Goal: Contribute content: Contribute content

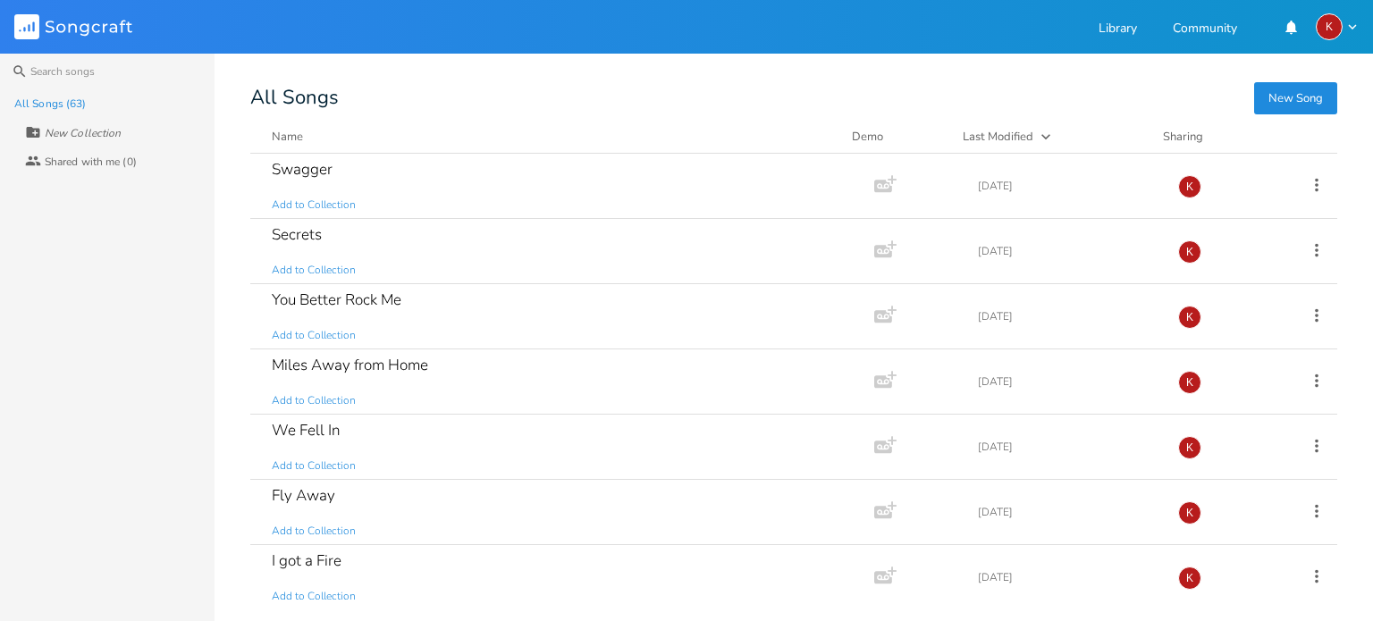
click at [1296, 93] on button "New Song" at bounding box center [1295, 98] width 83 height 32
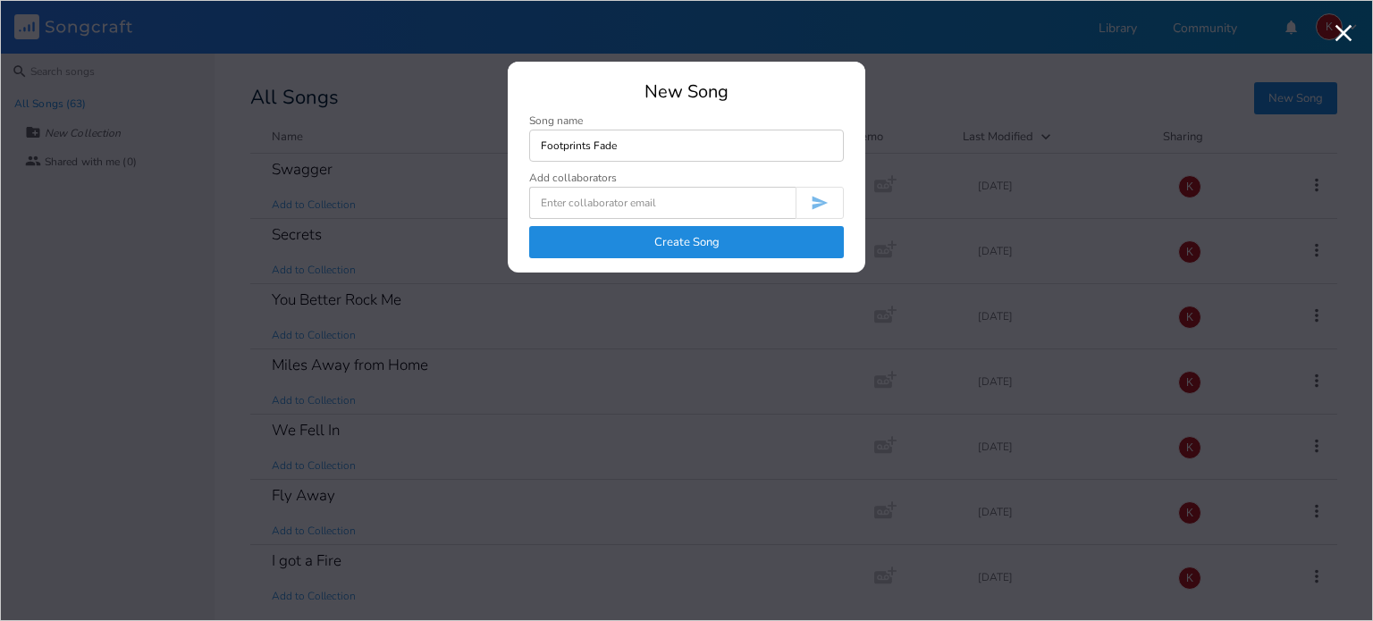
type input "Footprints Fade"
click at [680, 246] on button "Create Song" at bounding box center [686, 242] width 315 height 32
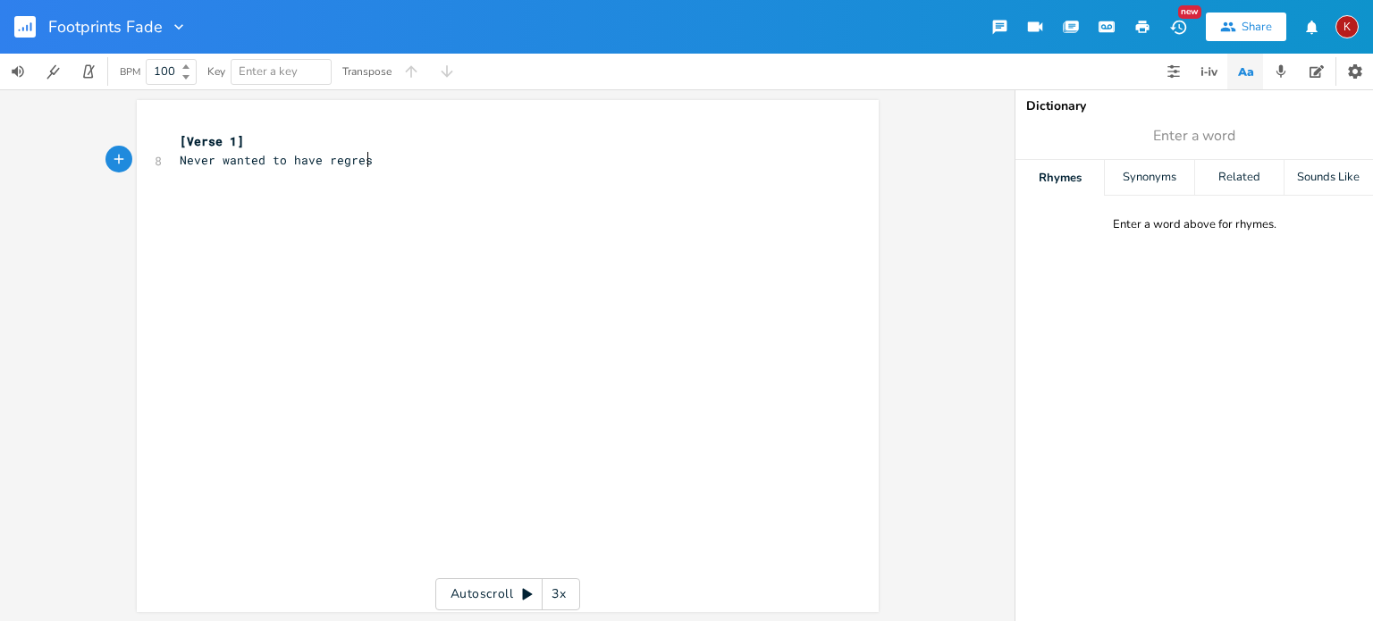
scroll to position [0, 157]
type textarea "Never wanted to have regrest"
type textarea "ts"
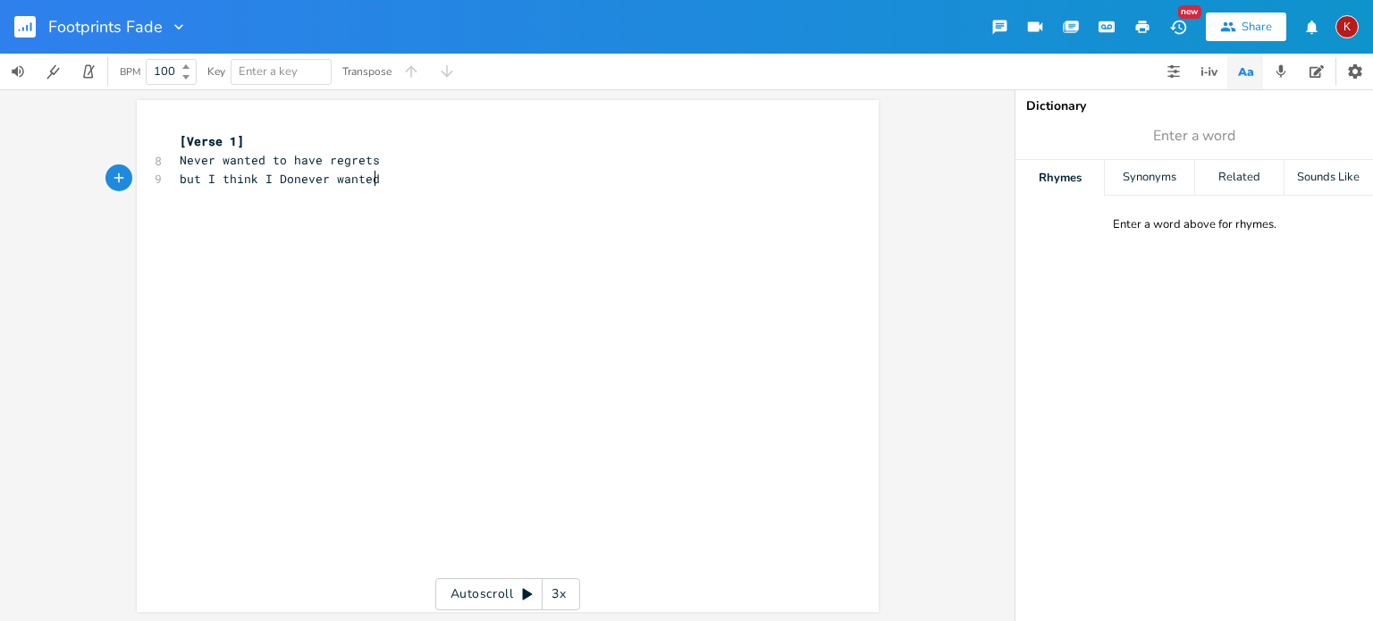
type textarea "but I think I donever wanted t"
type textarea "donever wanted t"
type textarea "never wanted"
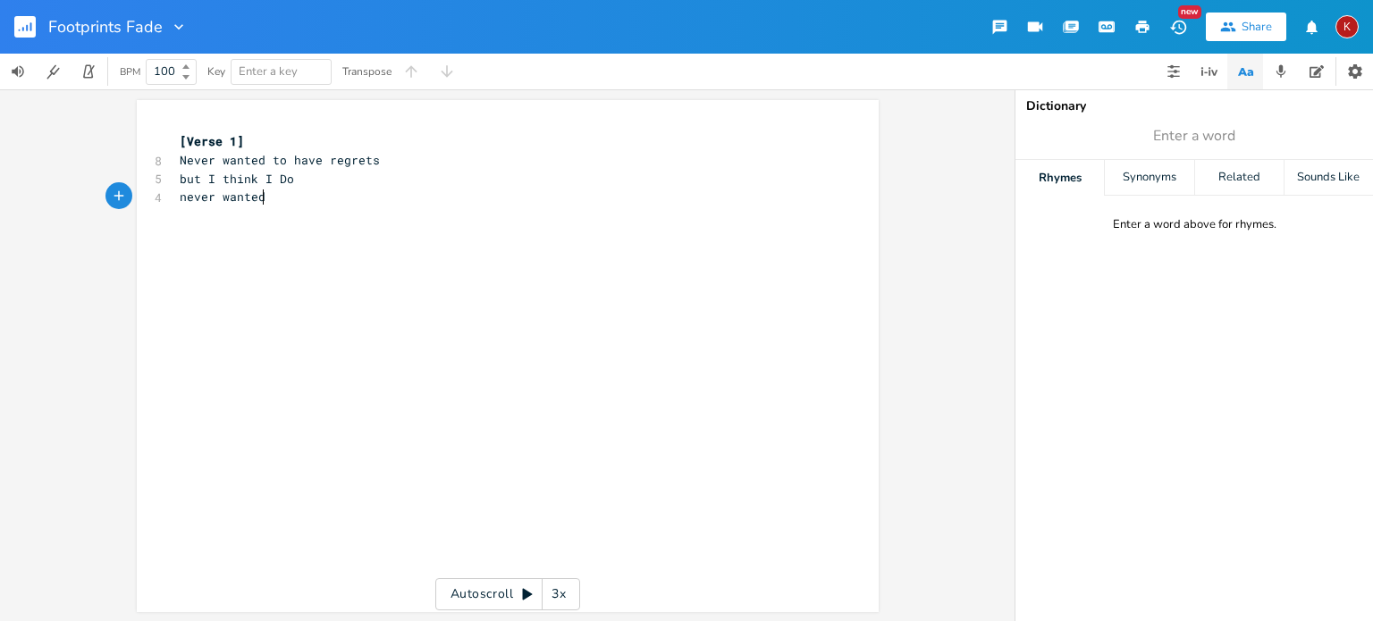
scroll to position [0, 71]
click at [278, 181] on span "but I think I Do" at bounding box center [237, 179] width 114 height 16
type textarea "d"
click at [261, 197] on pre "never wanted" at bounding box center [498, 197] width 645 height 19
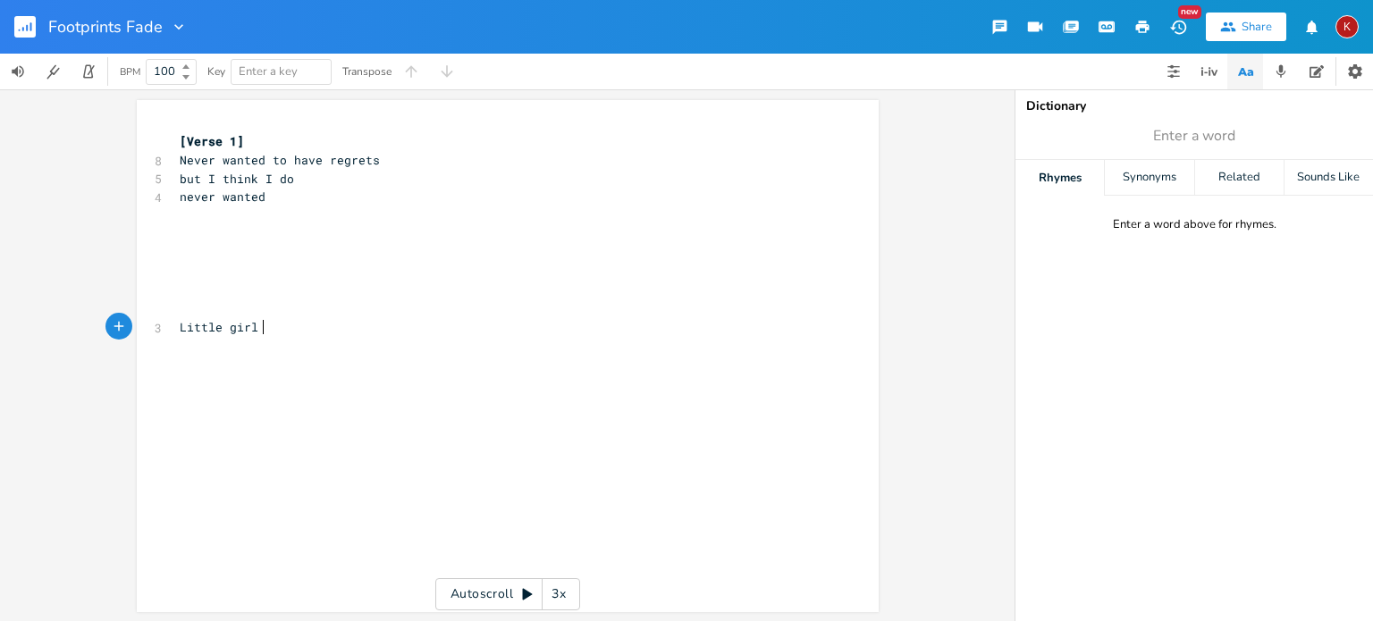
type textarea "Little girl f"
type textarea "dreams are distant ow"
type textarea "now"
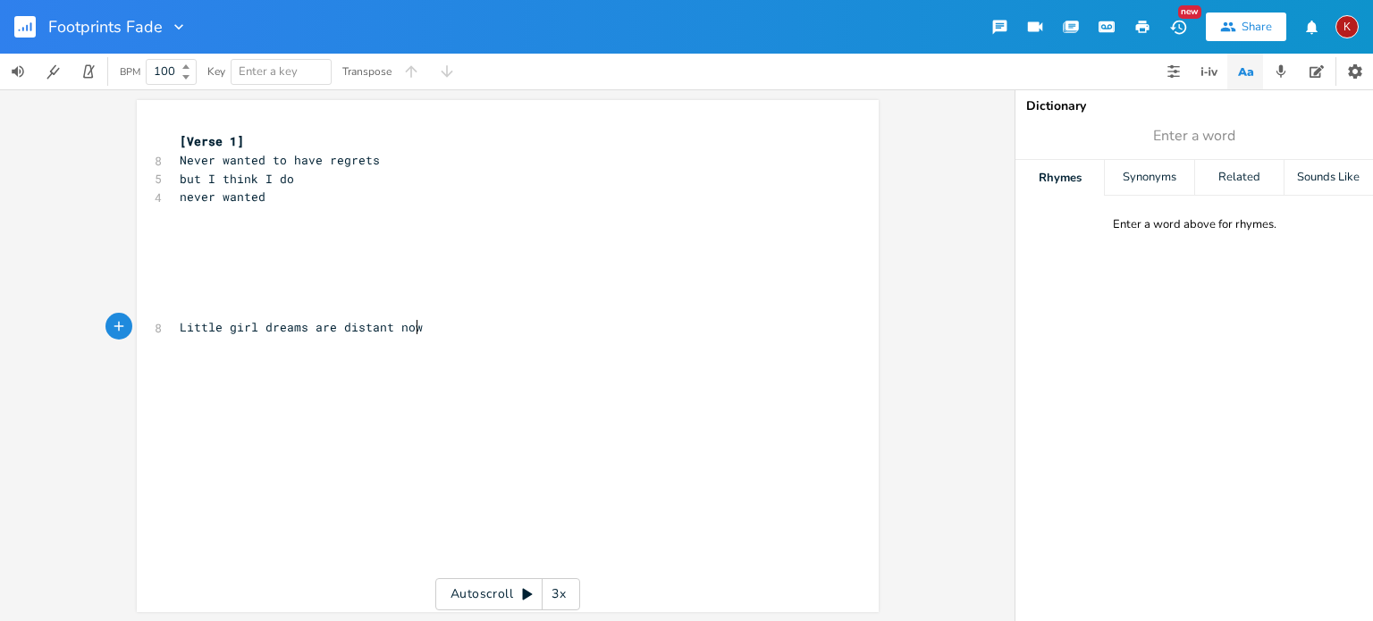
scroll to position [0, 21]
type textarea "that faded p"
type textarea "fast"
type textarea "echies linger"
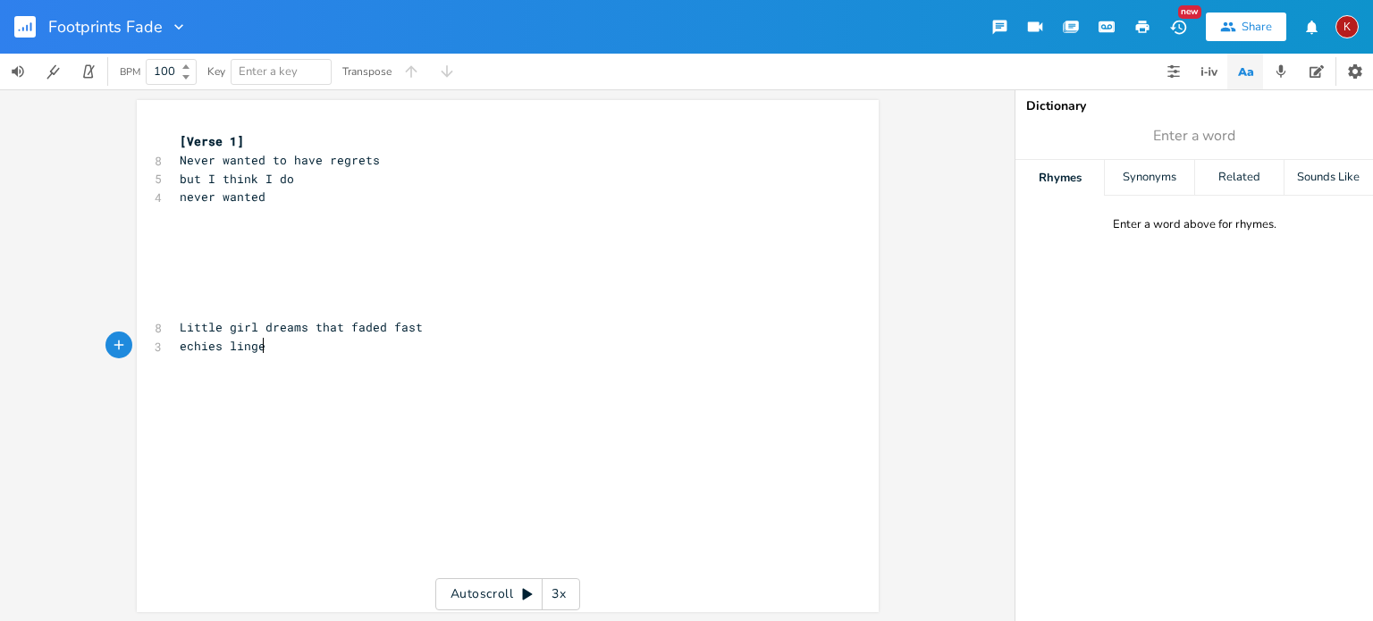
scroll to position [0, 65]
click at [204, 347] on span "echies linger" at bounding box center [226, 346] width 93 height 16
type textarea "o"
click at [290, 348] on pre "echoes linger" at bounding box center [498, 346] width 645 height 19
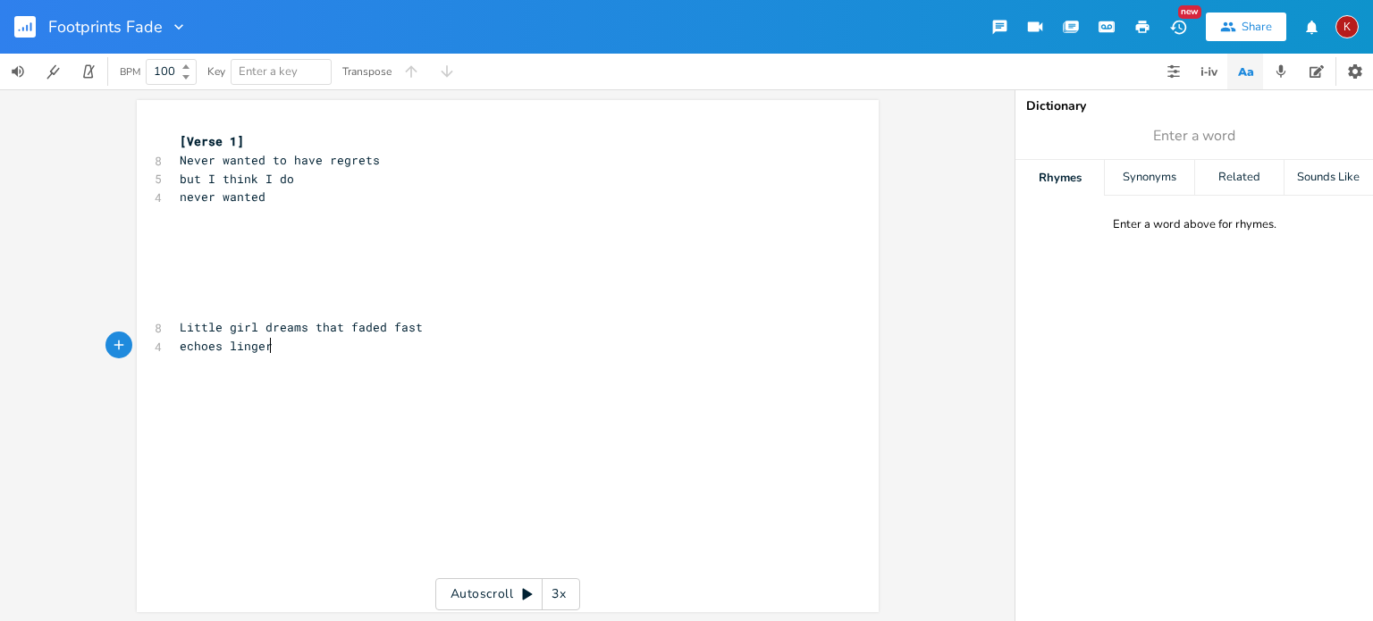
click at [180, 332] on span "Little girl dreams that faded fast" at bounding box center [301, 327] width 243 height 16
type textarea "I had l"
click at [347, 326] on span "I had little girl dreams that faded fast" at bounding box center [323, 327] width 286 height 16
click at [272, 361] on pre "echoes linger" at bounding box center [498, 365] width 645 height 19
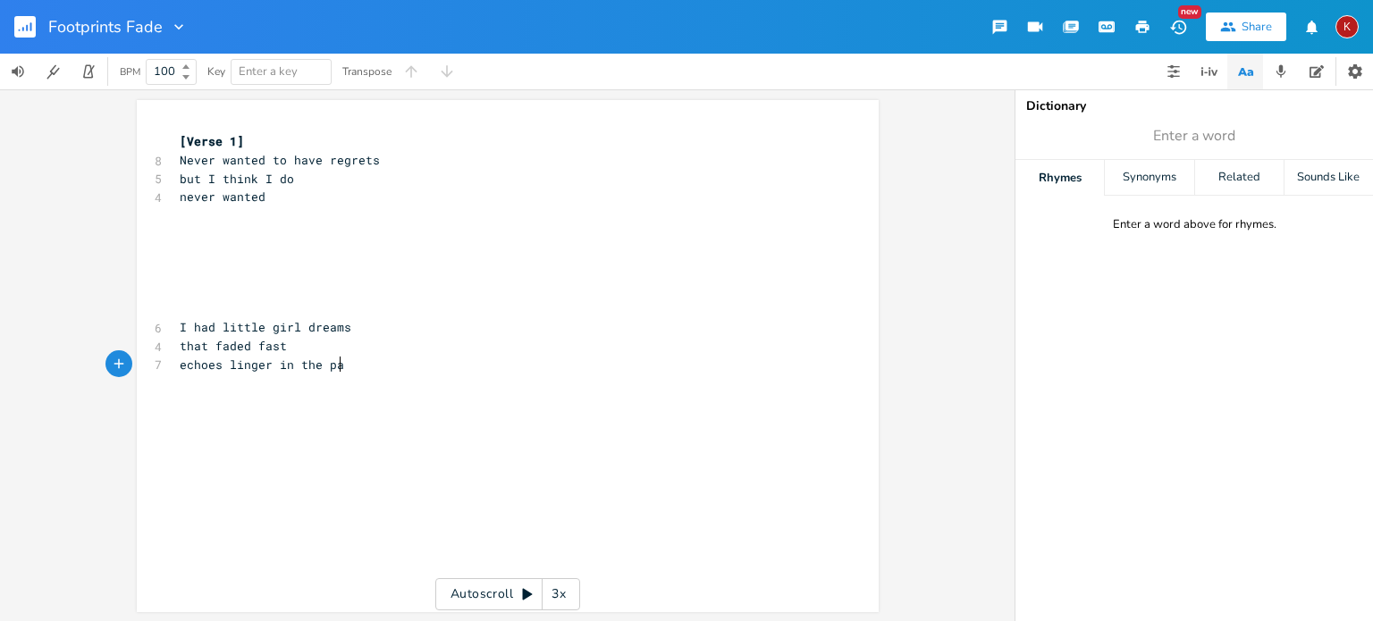
type textarea "in the past"
click at [350, 327] on pre "I had little girl dreams" at bounding box center [498, 327] width 645 height 19
click at [358, 364] on pre "echoes linger in the past" at bounding box center [498, 365] width 645 height 19
type textarea "that faded fast"
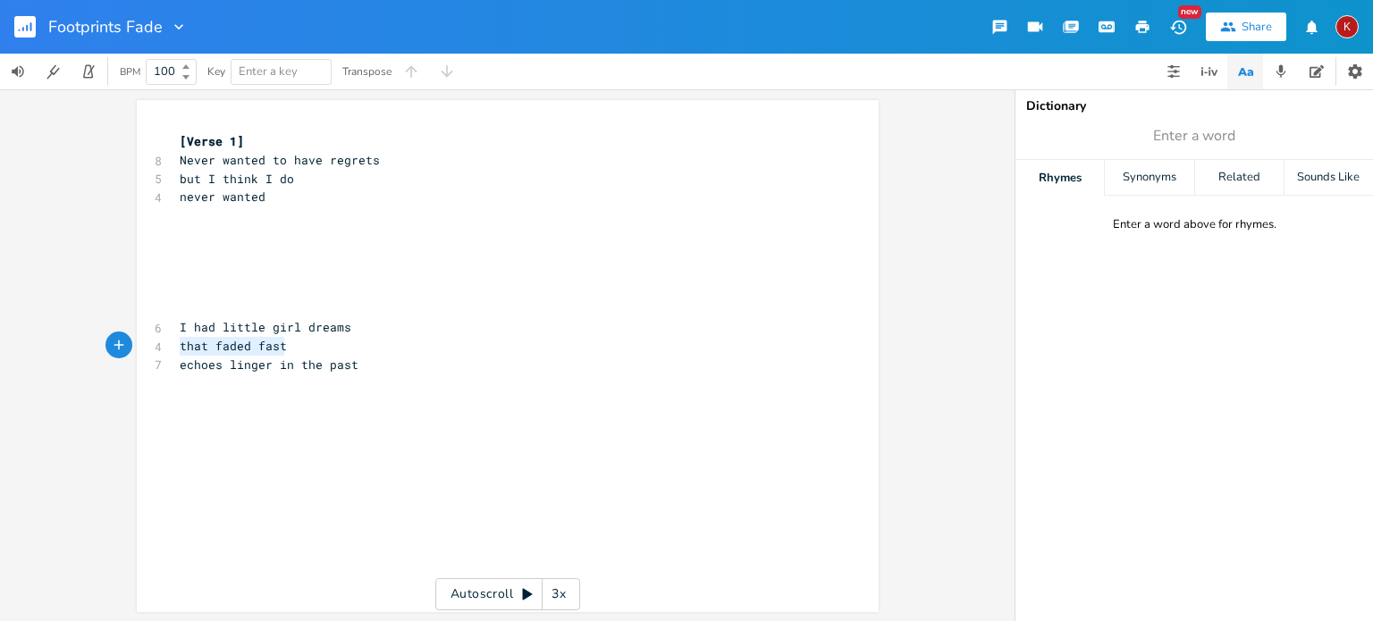
drag, startPoint x: 293, startPoint y: 348, endPoint x: 175, endPoint y: 350, distance: 118.0
click at [176, 350] on pre "that faded fast" at bounding box center [498, 346] width 645 height 19
click at [348, 332] on pre "I had little girl dreams" at bounding box center [498, 327] width 645 height 19
click at [462, 329] on pre "I had little girl dreams that faded fast" at bounding box center [498, 327] width 645 height 19
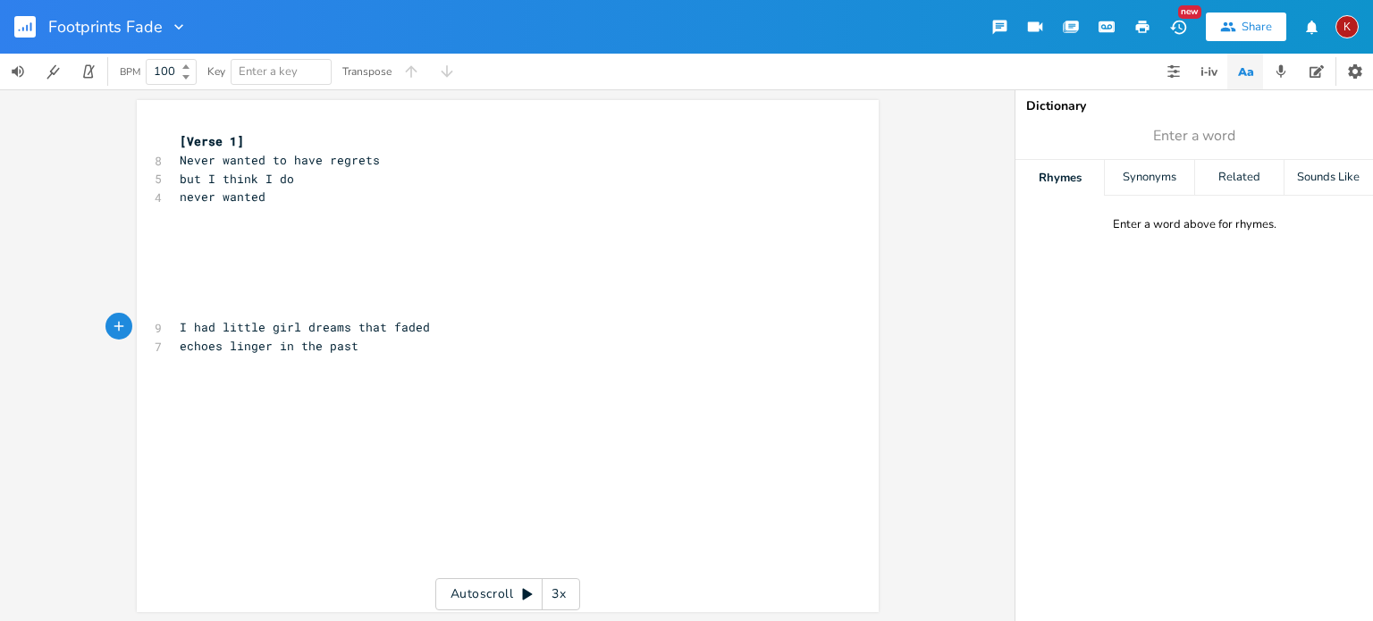
click at [222, 326] on span "I had little girl dreams that faded" at bounding box center [305, 327] width 250 height 16
type textarea "L"
drag, startPoint x: 397, startPoint y: 323, endPoint x: 307, endPoint y: 320, distance: 89.4
click at [307, 320] on pre "Little girl dreams that faded" at bounding box center [498, 327] width 645 height 19
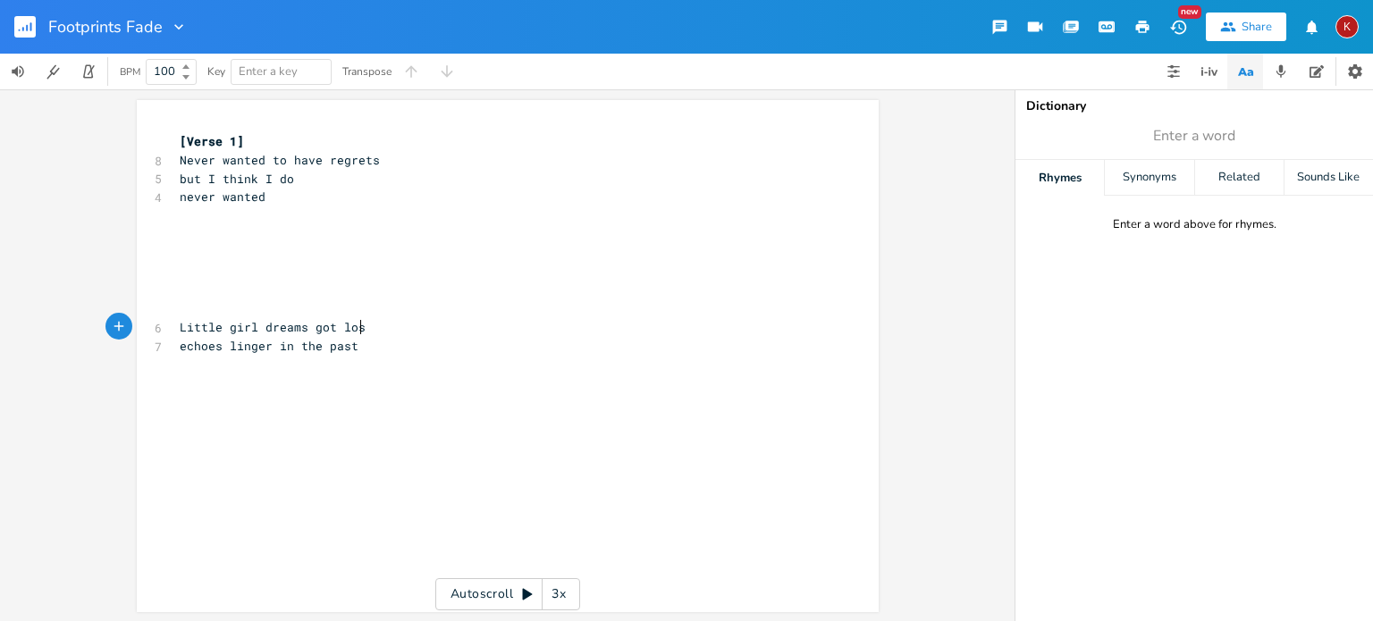
scroll to position [0, 39]
type textarea "got lost somehow"
click at [180, 346] on span "echoes linger in the past" at bounding box center [269, 346] width 179 height 16
click at [363, 341] on pre "echoes linger in the past" at bounding box center [498, 346] width 645 height 19
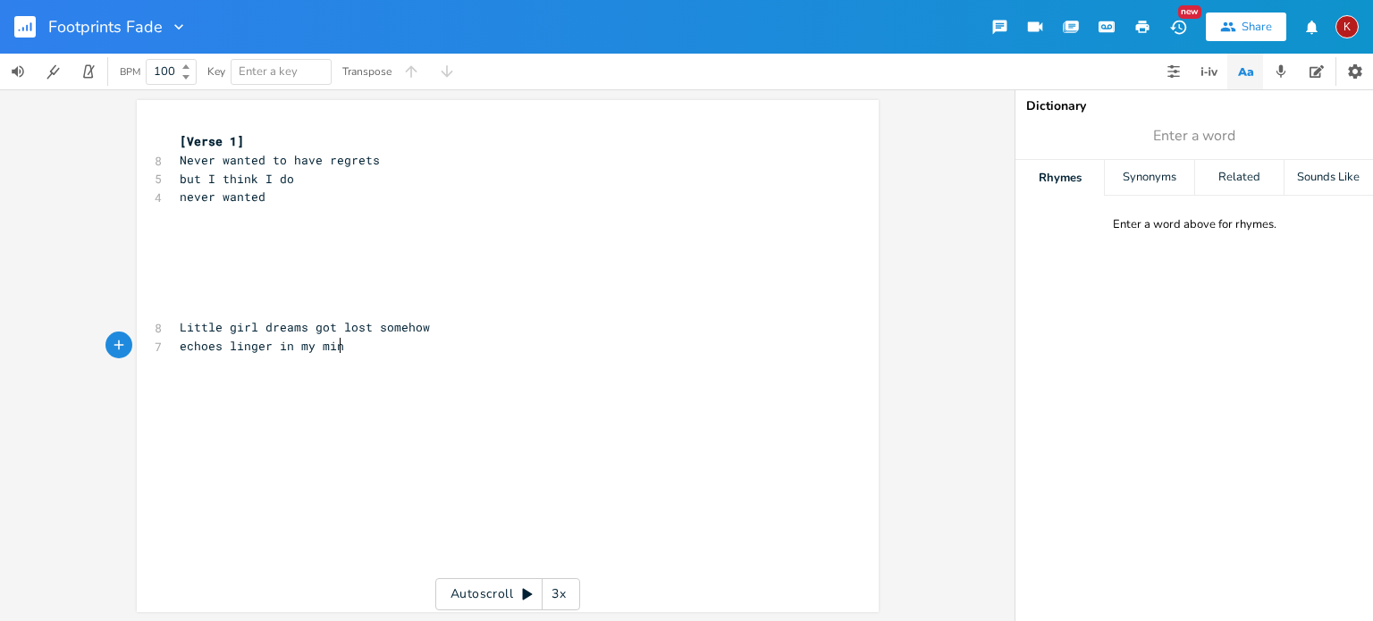
type textarea "my mind"
click at [428, 318] on pre "Little girl dreams got lost somehow" at bounding box center [498, 327] width 645 height 19
click at [422, 328] on pre "Little girl dreams got lost somehow" at bounding box center [498, 327] width 645 height 19
click at [422, 328] on pre "Little girl dreams" at bounding box center [498, 327] width 645 height 19
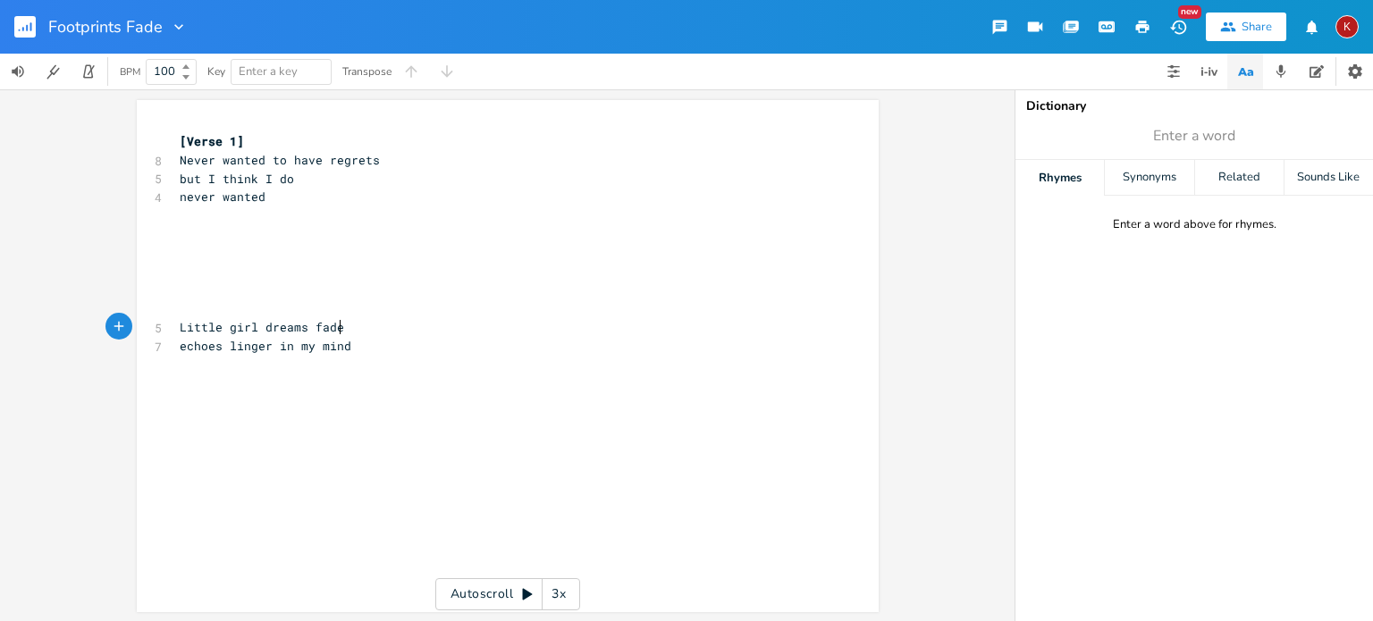
type textarea "faded"
type textarea "got trampled"
click at [180, 350] on span "echoes linger in my mind" at bounding box center [266, 346] width 172 height 16
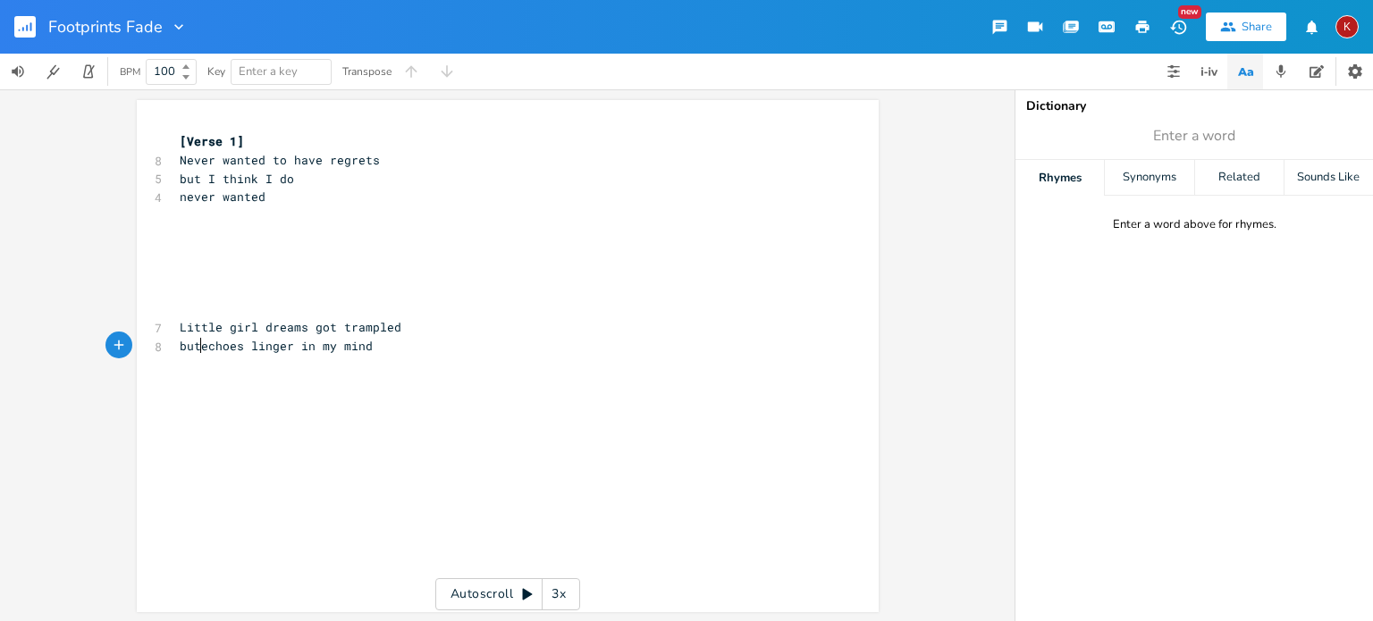
scroll to position [0, 20]
type textarea "but"
click at [371, 345] on pre "but echoes linger in my mind" at bounding box center [498, 346] width 645 height 19
type textarea "still"
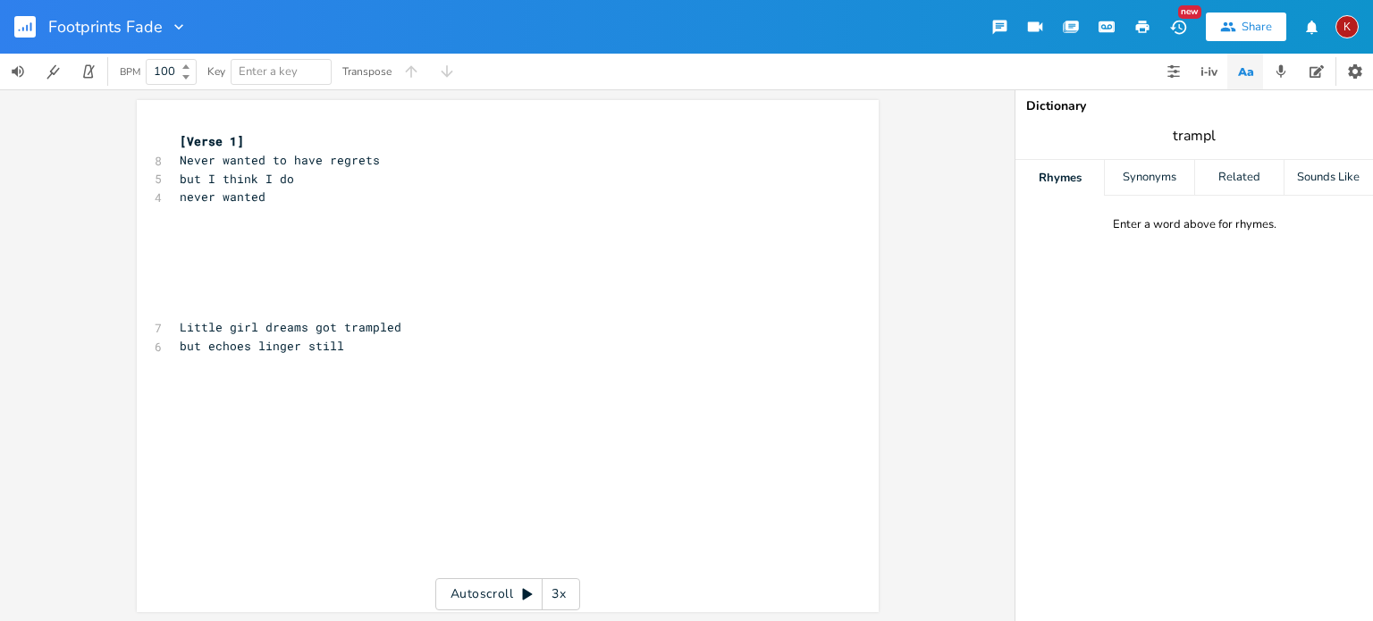
type input "trample"
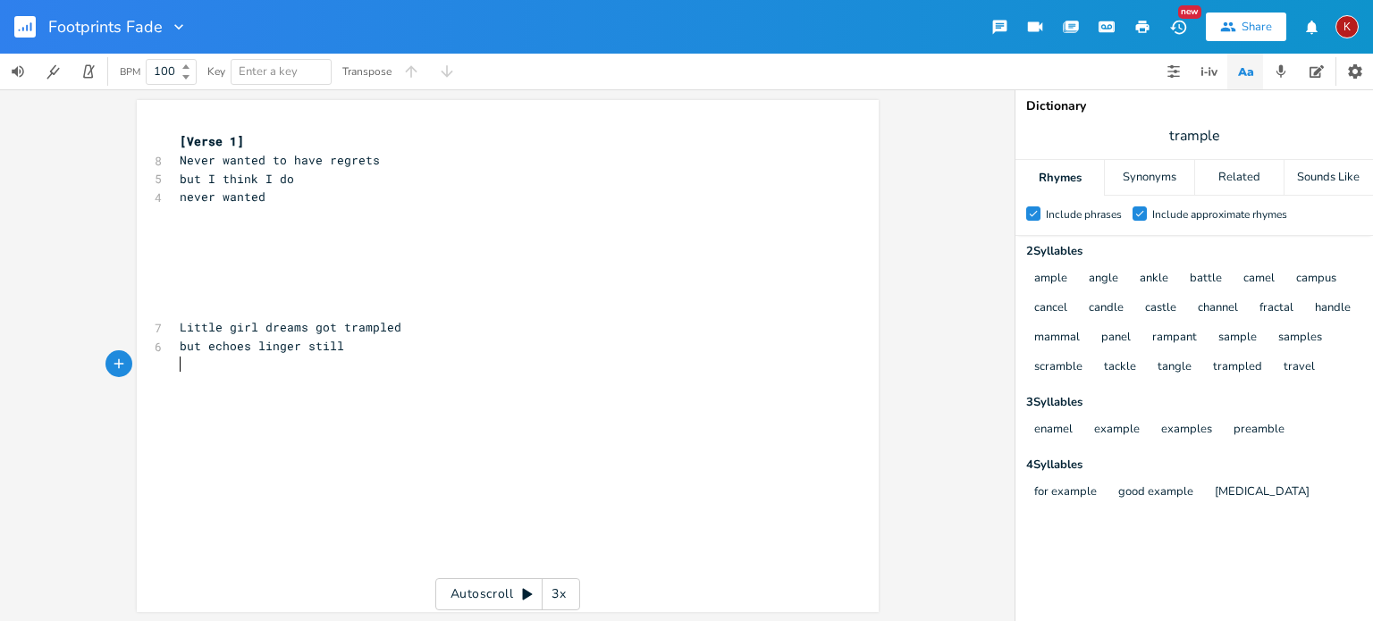
scroll to position [0, 0]
click at [233, 365] on pre "​" at bounding box center [498, 365] width 645 height 19
type textarea "ponies and pantomines"
click at [180, 368] on span "ponies and pantomines" at bounding box center [255, 365] width 150 height 16
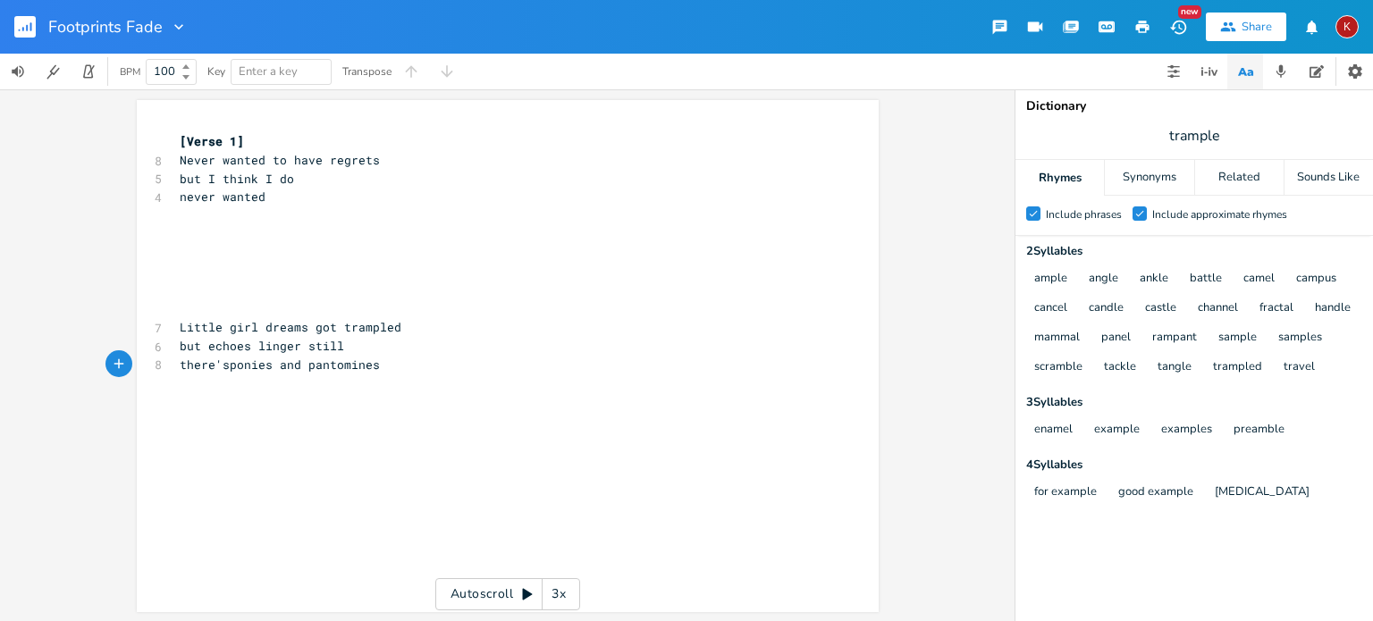
type textarea "there's"
click at [396, 364] on pre "there's ponies and pantomines" at bounding box center [498, 365] width 645 height 19
type textarea "\and"
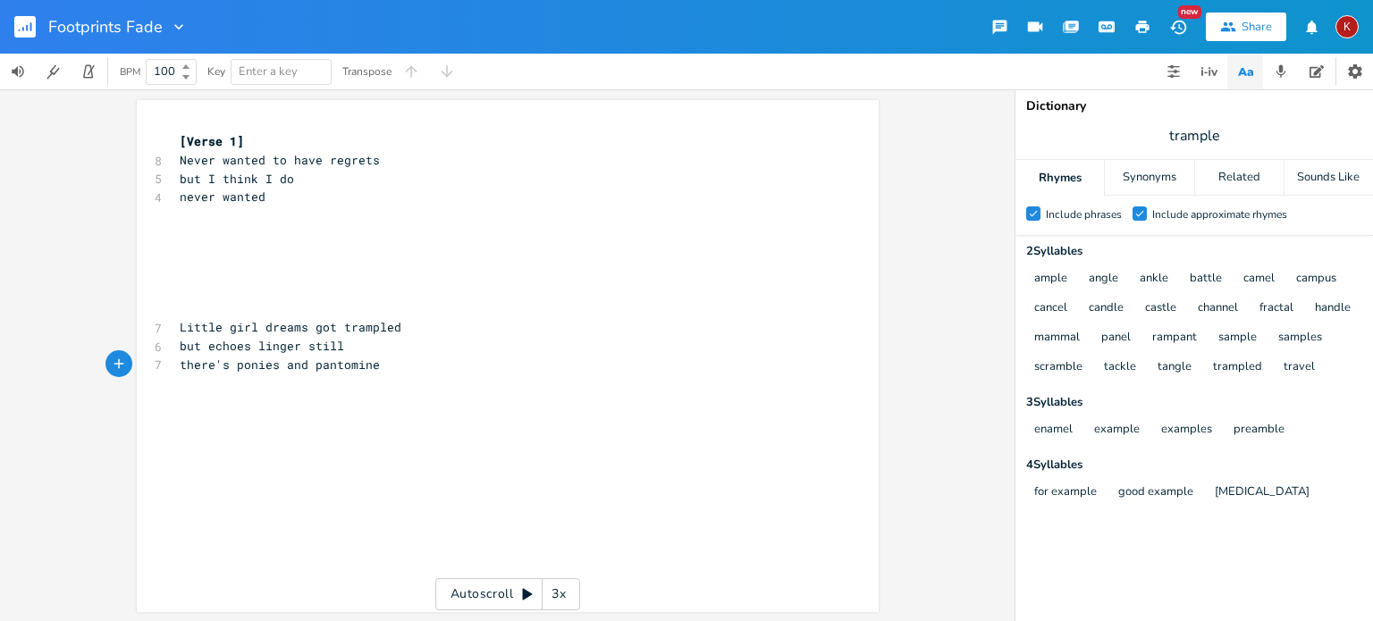
type textarea "s"
type textarea "and"
type input "still"
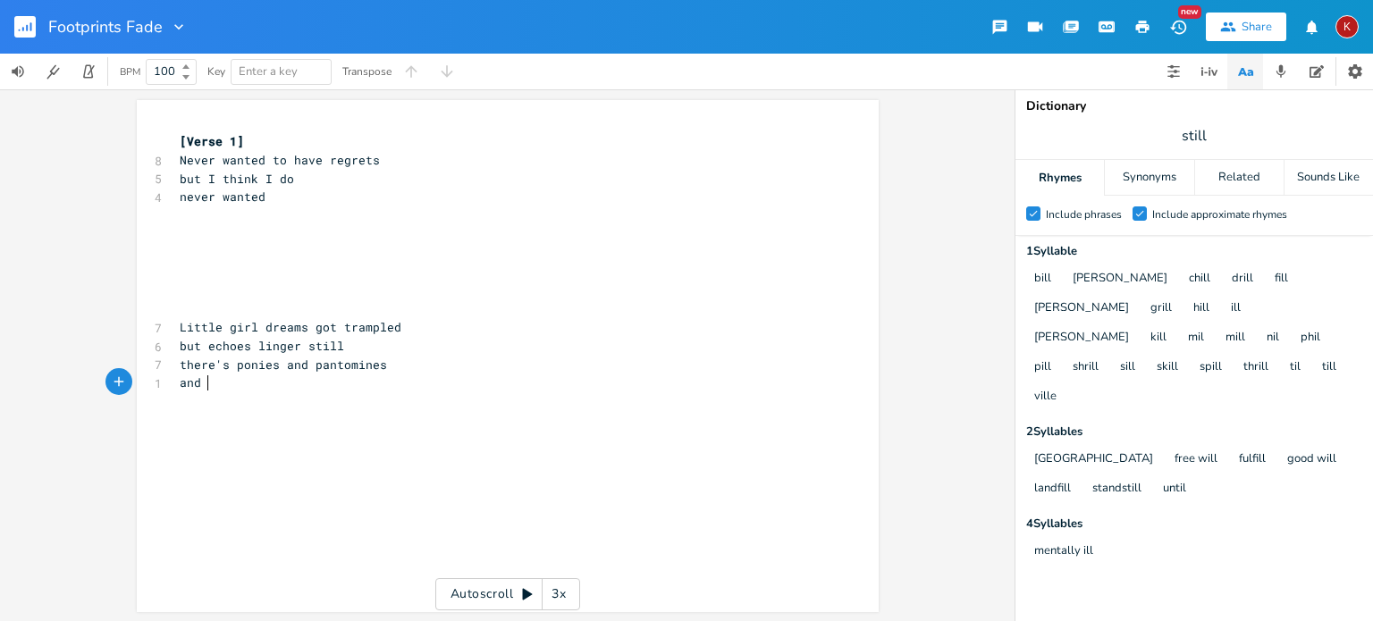
click at [220, 386] on pre "and" at bounding box center [498, 383] width 645 height 19
type textarea "dreams you just can't kill"
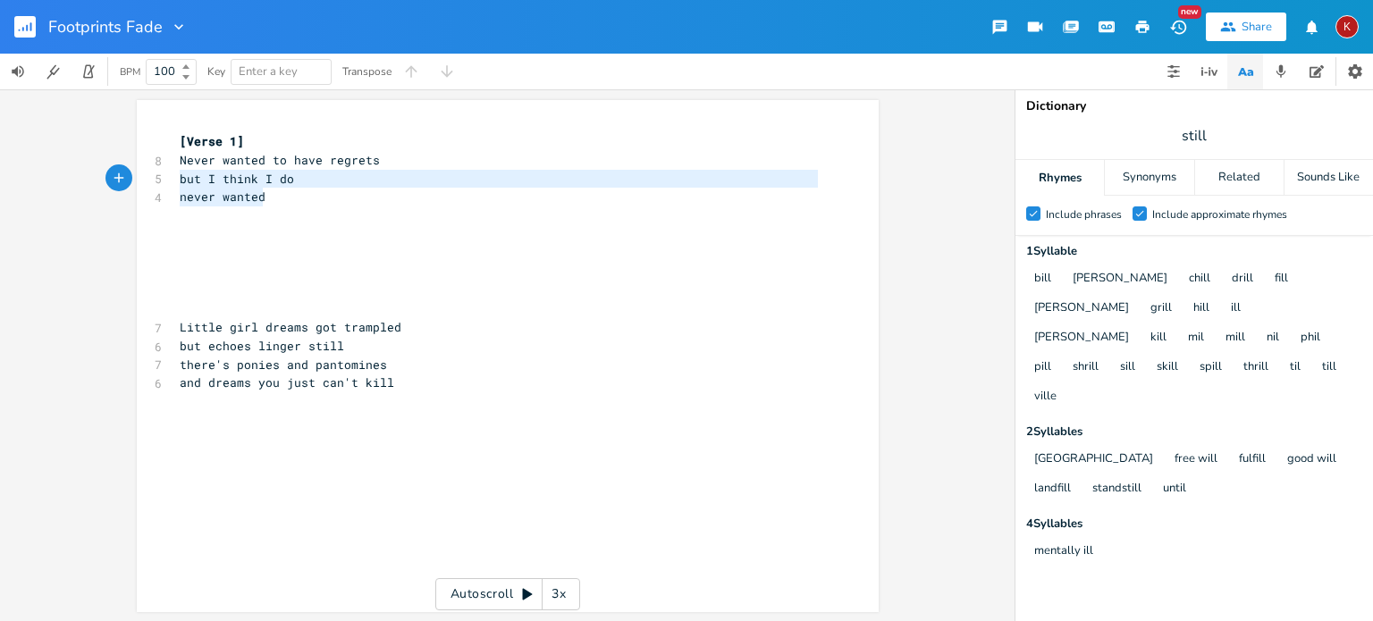
drag, startPoint x: 265, startPoint y: 198, endPoint x: 147, endPoint y: 180, distance: 120.3
click at [147, 180] on div "but I think I do never wanted x [Verse 1] 8 Never wanted to have regrets 5 but …" at bounding box center [508, 356] width 742 height 512
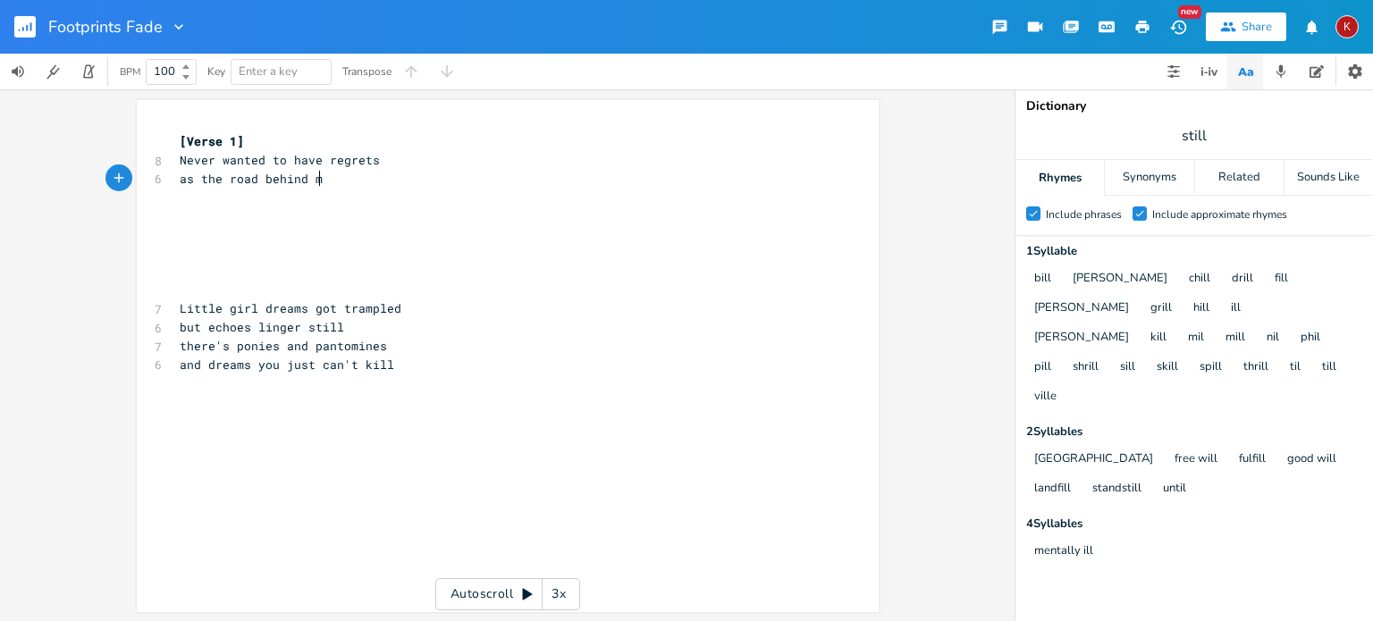
scroll to position [0, 118]
type textarea "as the road behind me faded"
type textarea "s"
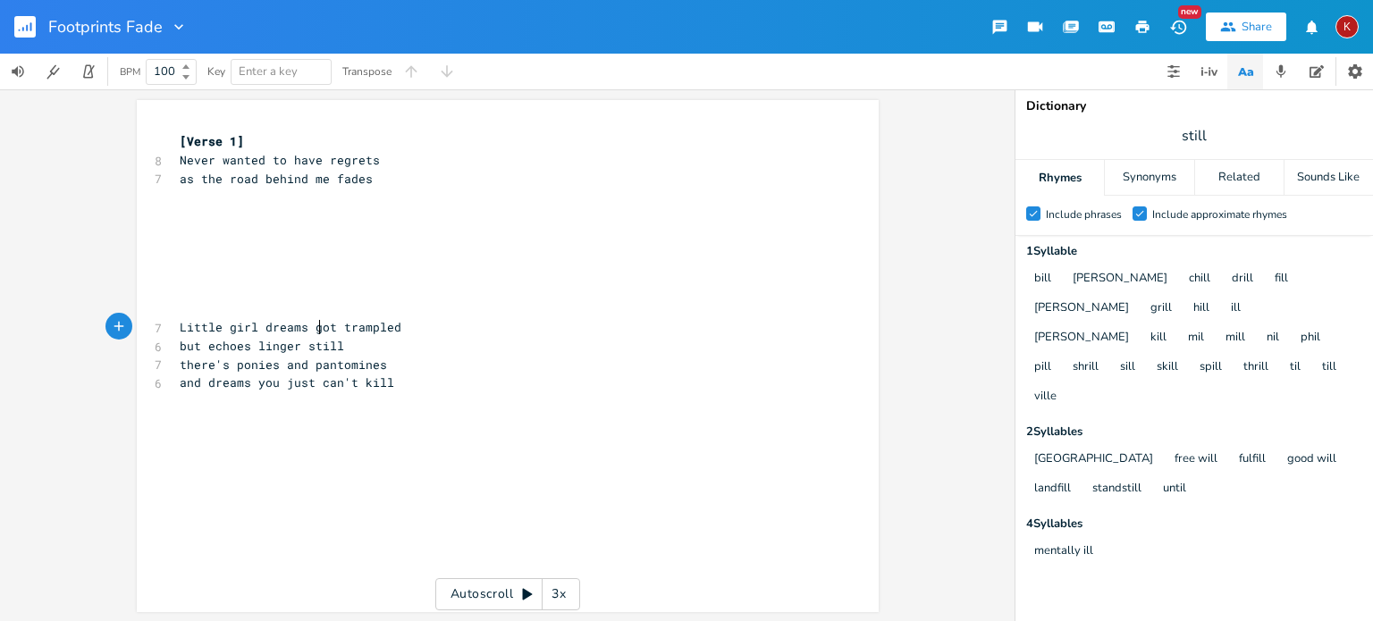
click at [315, 326] on span "Little girl dreams got trampled" at bounding box center [291, 327] width 222 height 16
type textarea "don't die"
click at [182, 349] on span "but echoes linger still" at bounding box center [262, 346] width 164 height 16
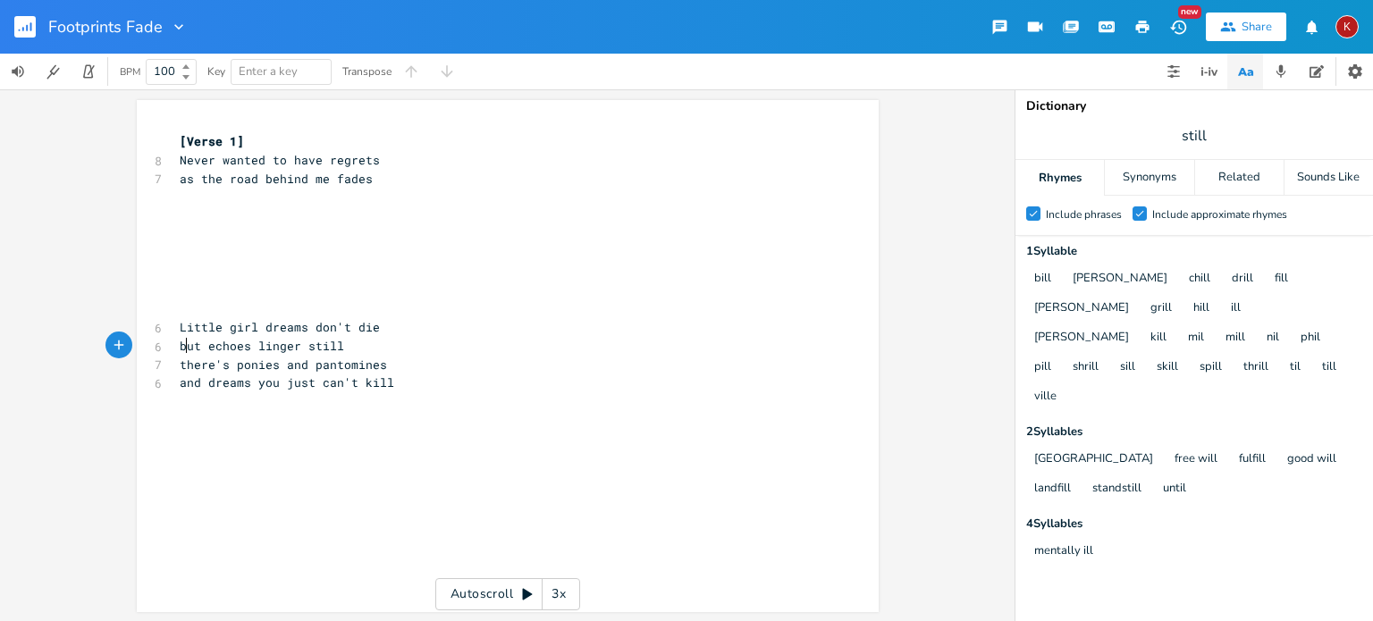
click at [182, 349] on span "but echoes linger still" at bounding box center [262, 346] width 164 height 16
type textarea "they"
click at [247, 347] on span "they echoes linger still" at bounding box center [266, 346] width 172 height 16
type textarea "e"
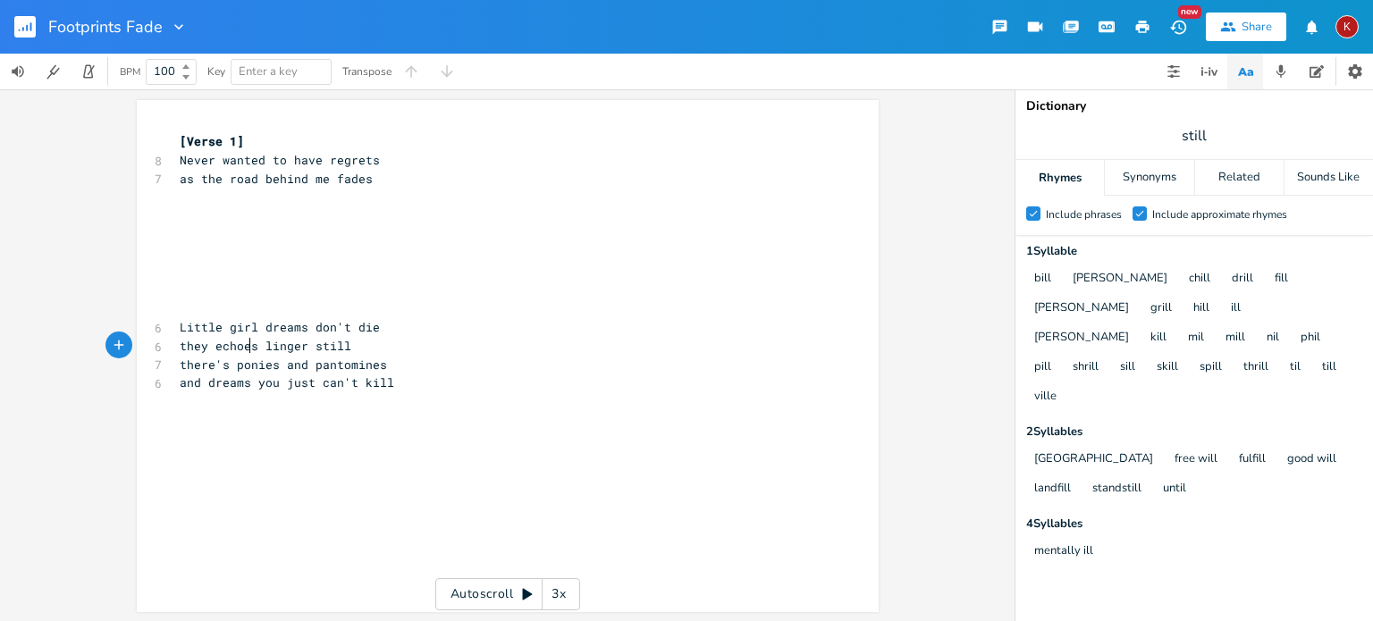
scroll to position [0, 5]
type textarea "[PERSON_NAME] still"
drag, startPoint x: 333, startPoint y: 350, endPoint x: 248, endPoint y: 348, distance: 85.8
click at [248, 348] on pre "they echo linger still" at bounding box center [498, 346] width 645 height 19
type textarea "throughout time"
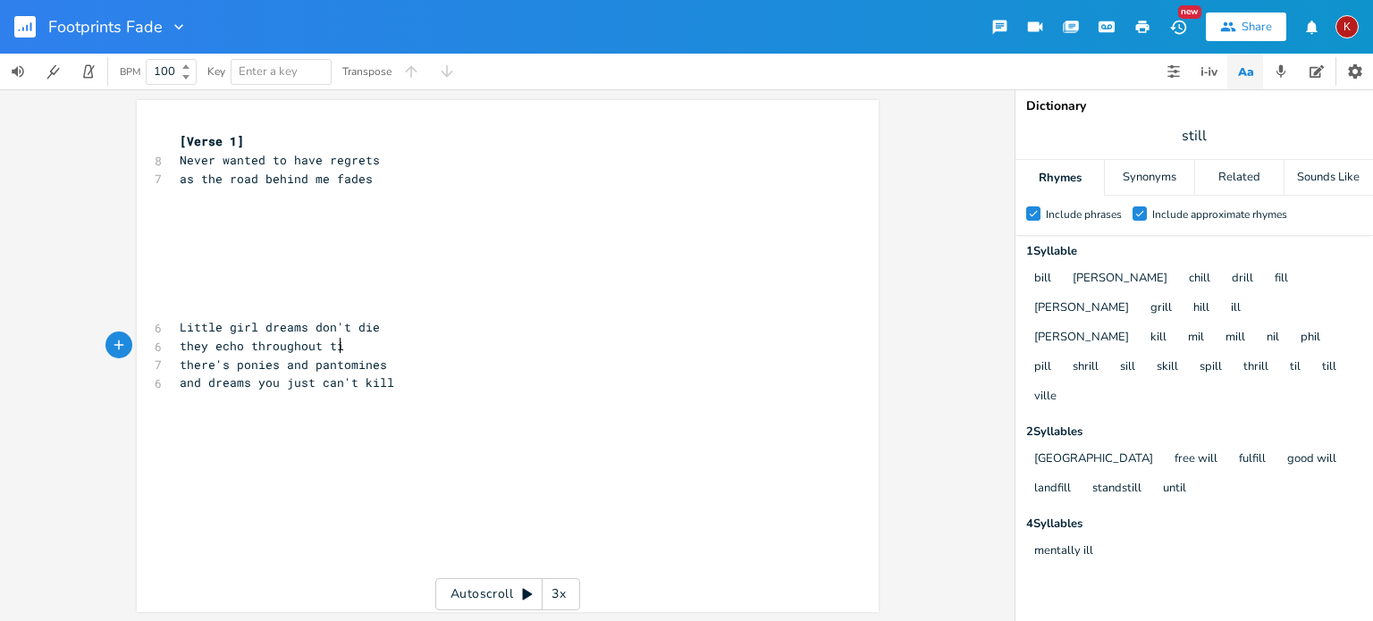
scroll to position [0, 88]
click at [179, 203] on pre "​" at bounding box center [498, 197] width 645 height 19
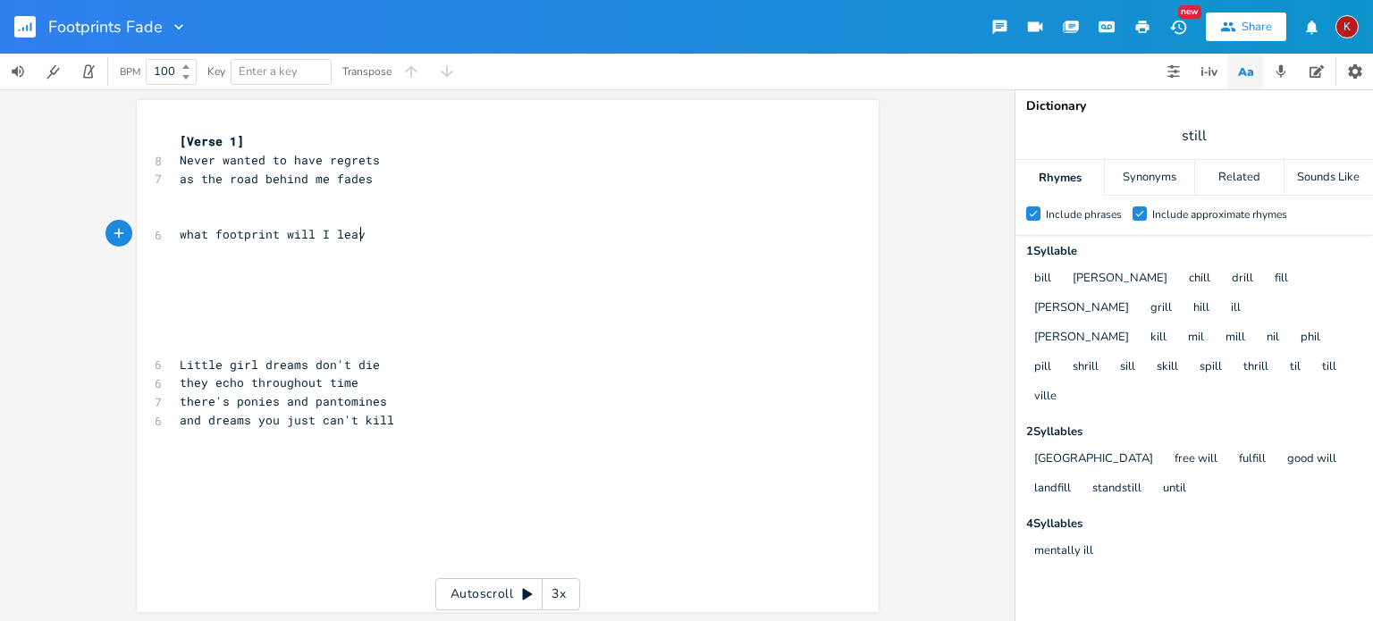
type textarea "what footprint will I leave"
type textarea "behind"
click at [393, 237] on pre "what footprint will I leave" at bounding box center [498, 234] width 645 height 19
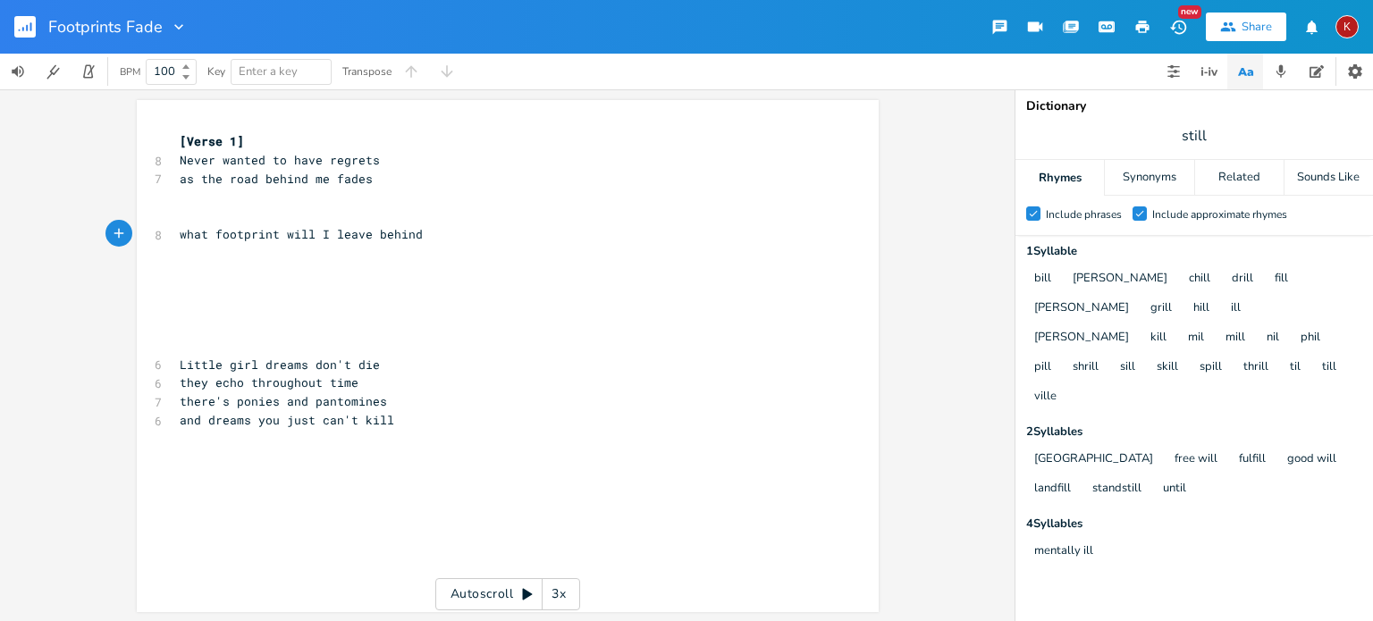
click at [180, 195] on pre "​" at bounding box center [498, 197] width 645 height 19
click at [1197, 139] on input "still" at bounding box center [1194, 136] width 24 height 20
type input "fades"
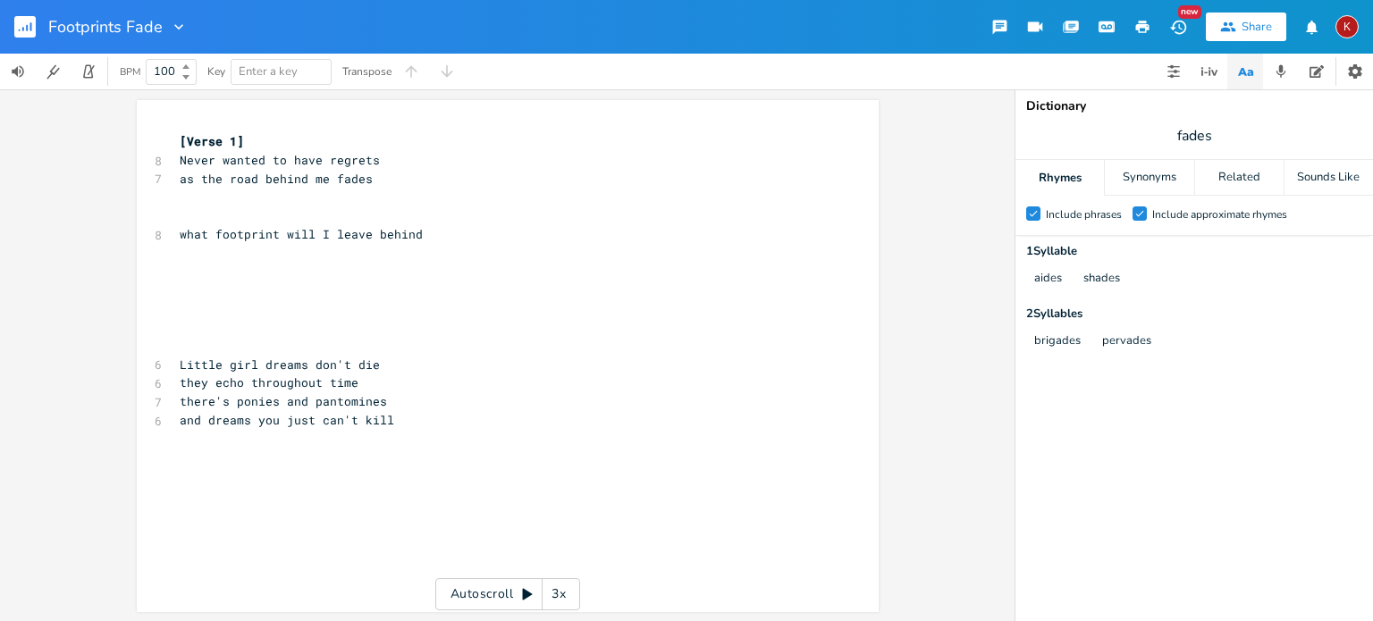
scroll to position [0, 0]
click at [183, 197] on pre "​" at bounding box center [498, 197] width 645 height 19
type textarea "like namnes washed away bty"
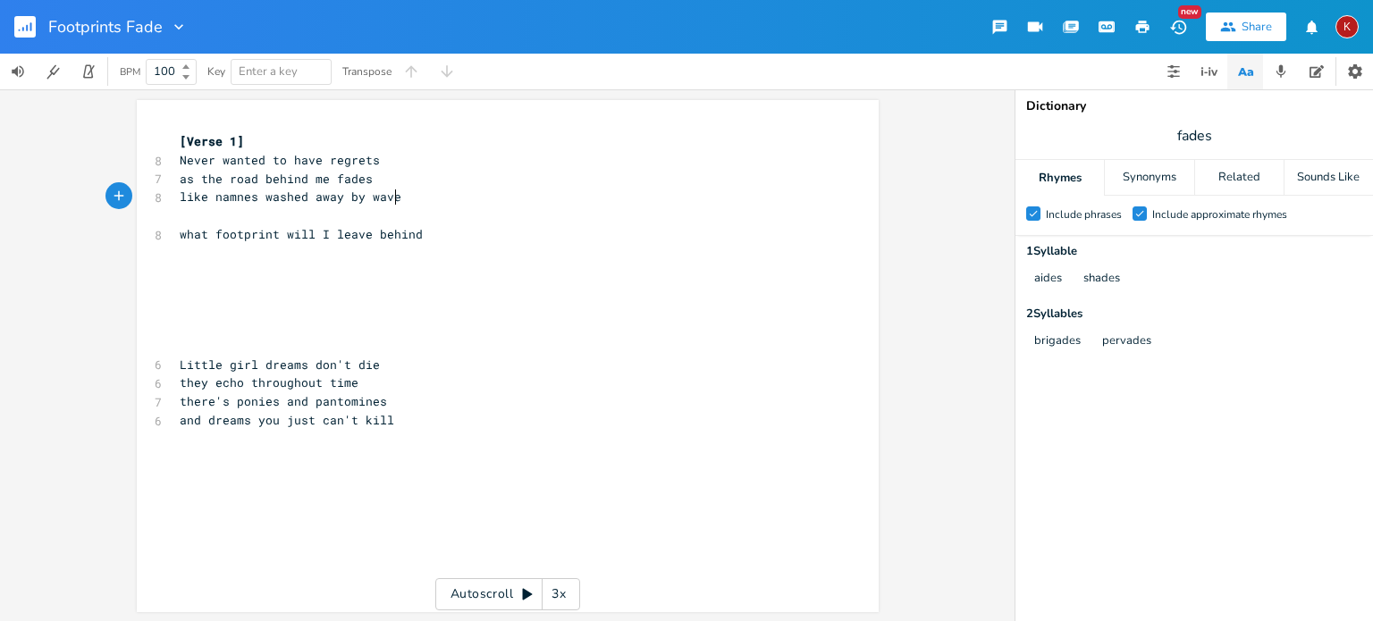
type textarea "y waves"
click at [235, 197] on span "like namnes washed away by waves" at bounding box center [294, 197] width 229 height 16
click at [244, 200] on span "like names washed away by waves" at bounding box center [291, 197] width 222 height 16
type textarea "q"
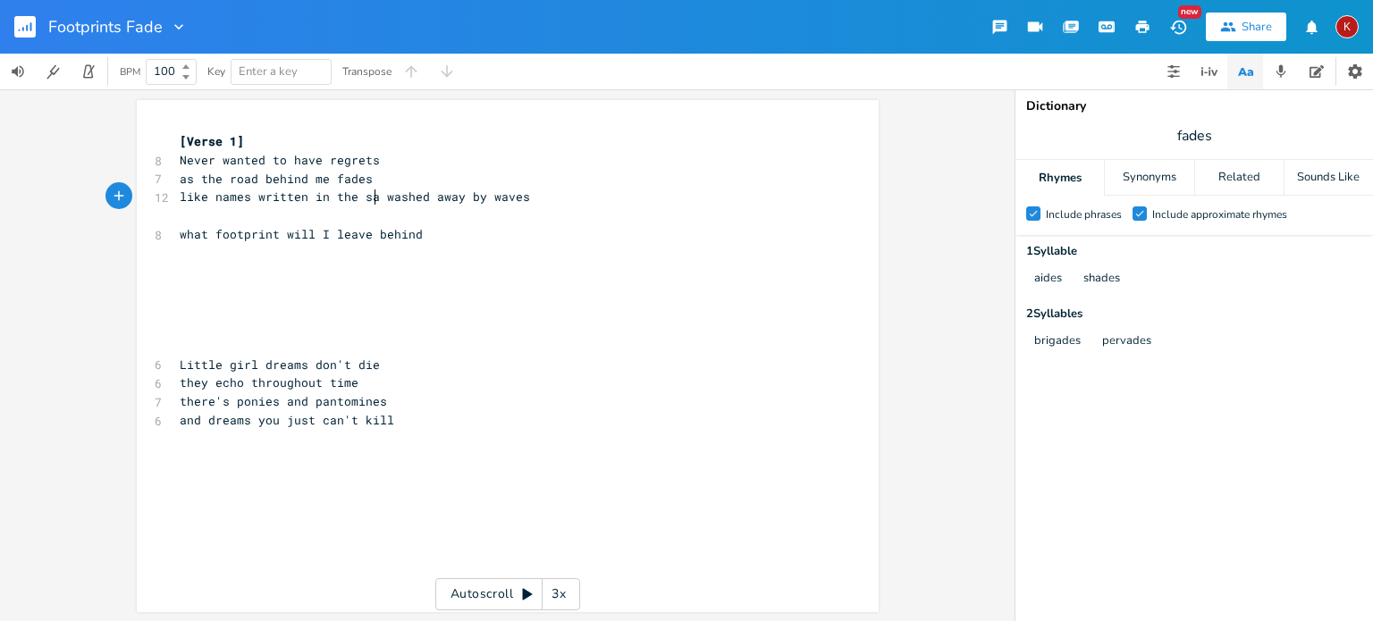
type textarea "written in the [PERSON_NAME]"
type textarea "nd"
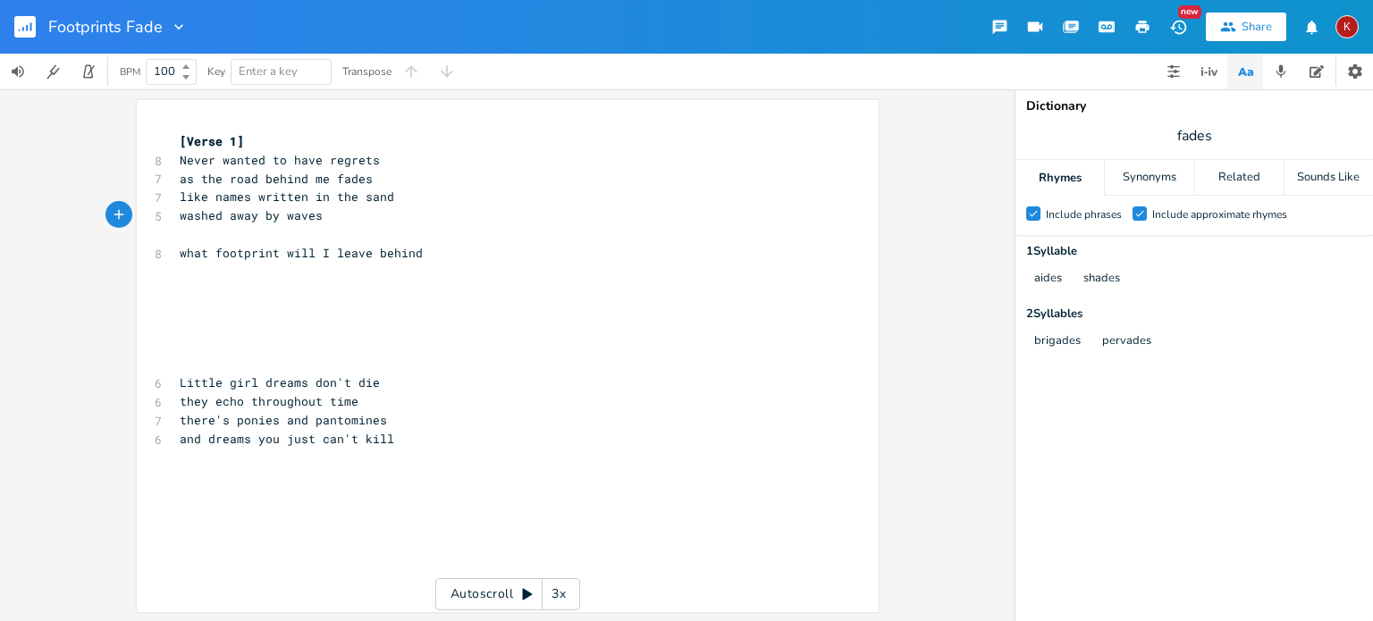
click at [218, 235] on pre "​" at bounding box center [498, 234] width 645 height 19
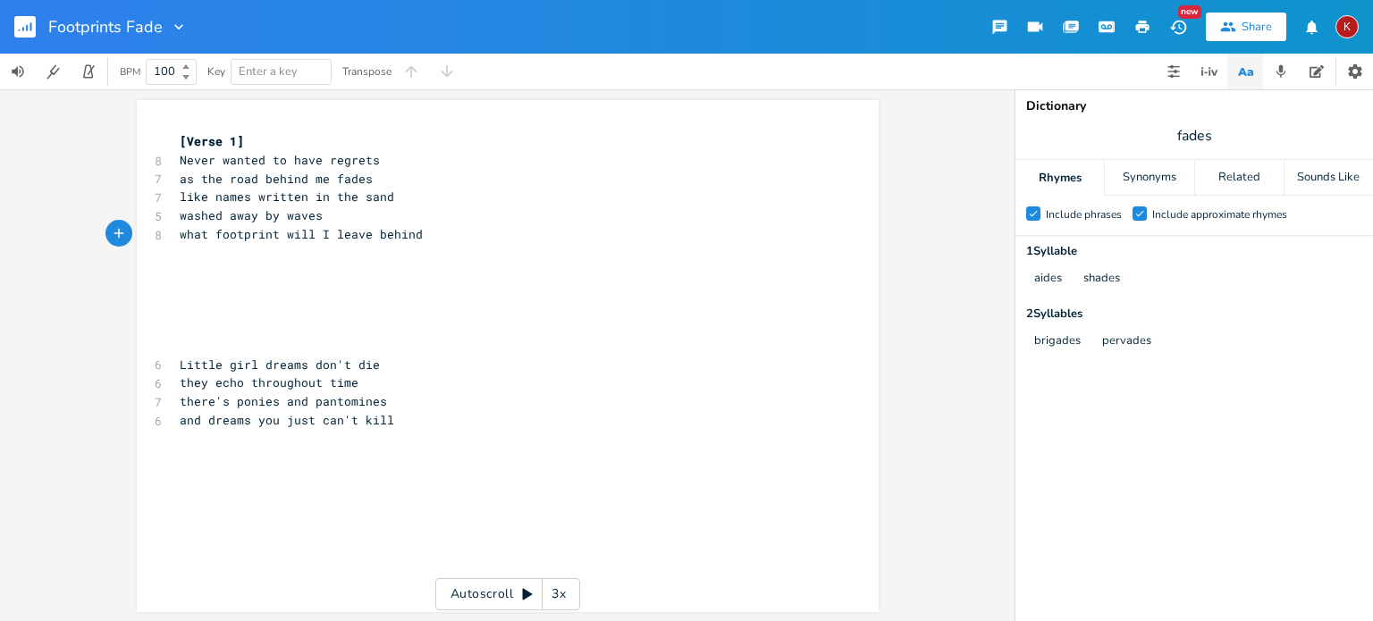
click at [365, 181] on pre "as the road behind me fades" at bounding box center [498, 179] width 645 height 19
click at [176, 214] on pre "washed away by waves" at bounding box center [498, 215] width 645 height 19
type textarea "then"
click at [180, 197] on span "like names written in the sand" at bounding box center [287, 197] width 214 height 16
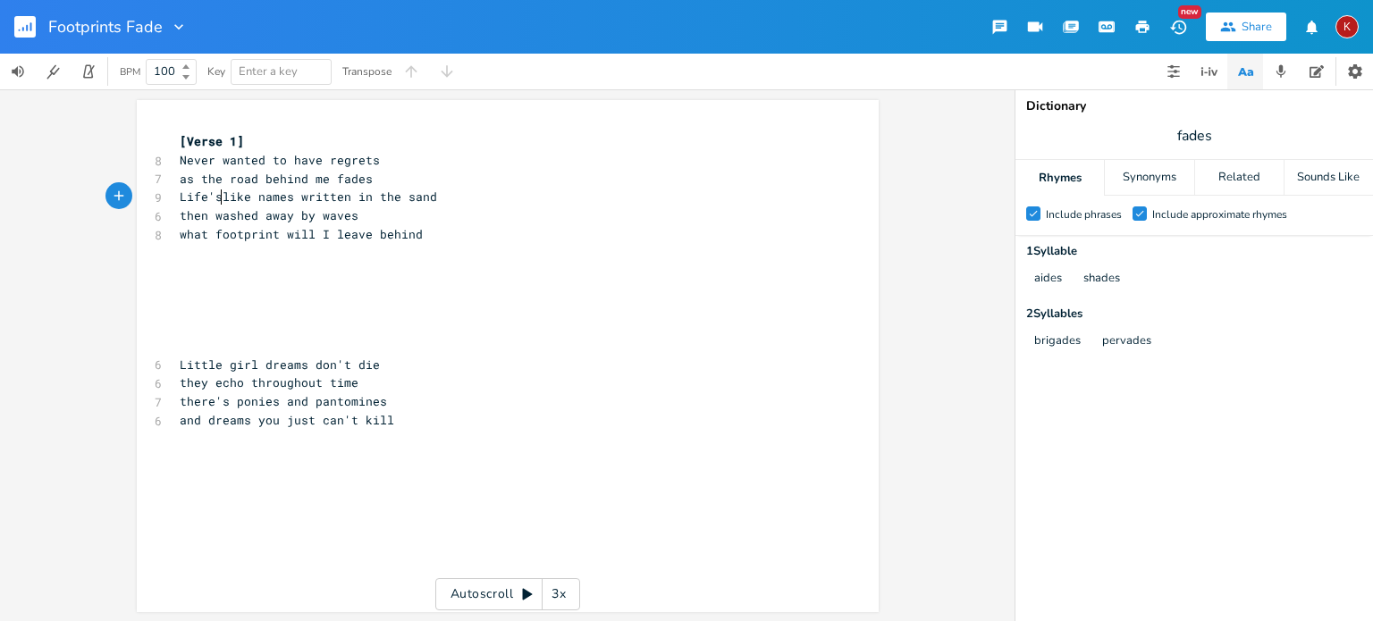
type textarea "Life's"
click at [320, 233] on span "what footprint will I leave behind" at bounding box center [301, 234] width 243 height 16
click at [179, 277] on pre "​" at bounding box center [498, 272] width 645 height 19
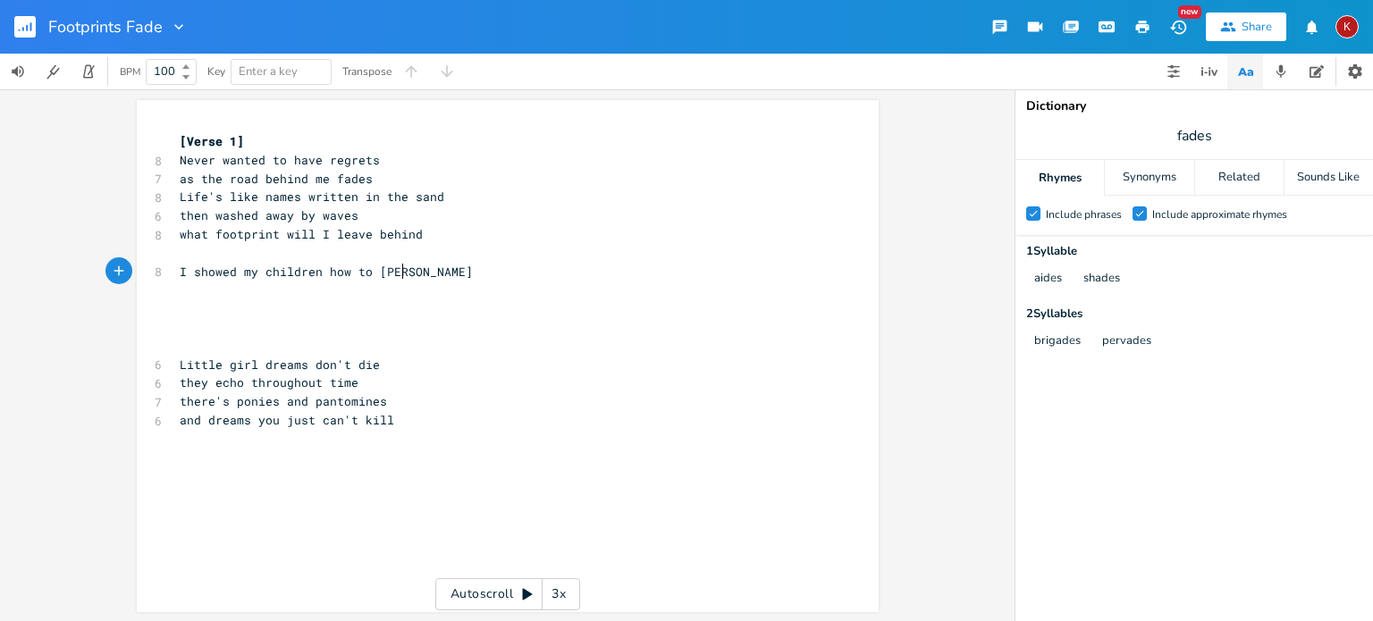
type textarea "I showed my children how to stand"
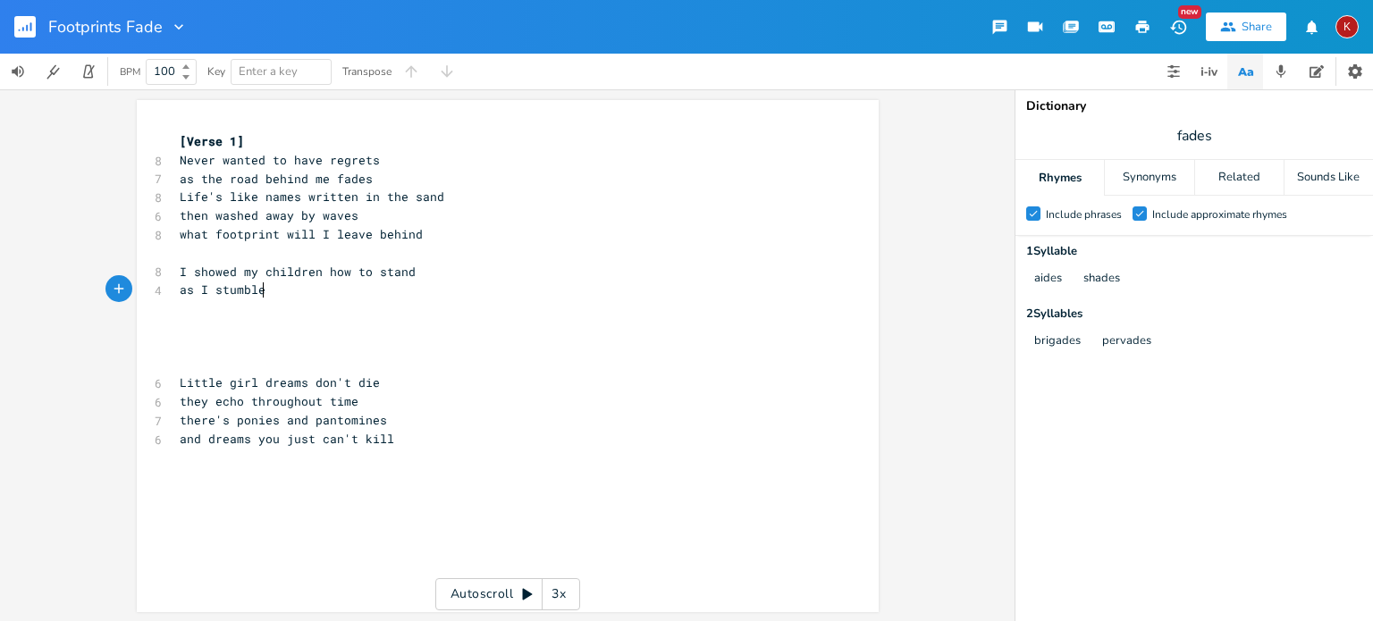
scroll to position [0, 71]
type textarea "as I stumbled through each day"
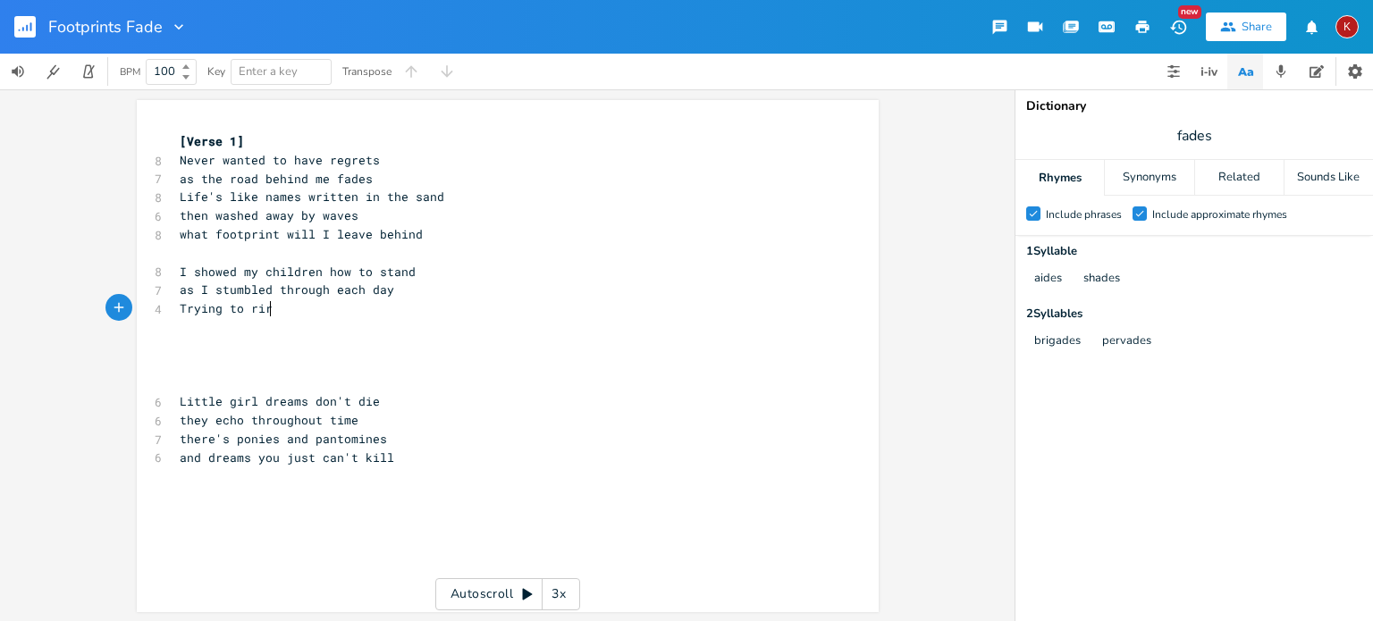
type textarea "Trying to rirg"
type textarea "ght the wrongs"
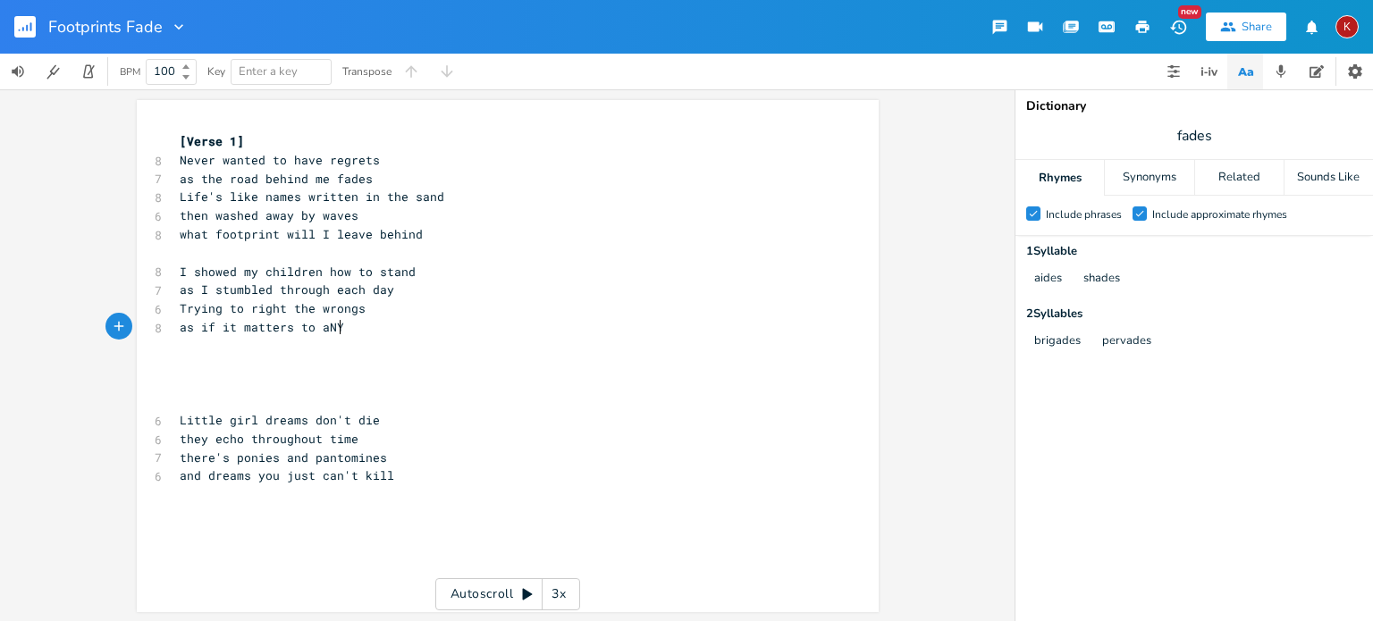
type textarea "as if it matters to aNYO"
type textarea "nyone"
click at [216, 310] on span "Trying to right the wrongs" at bounding box center [273, 308] width 186 height 16
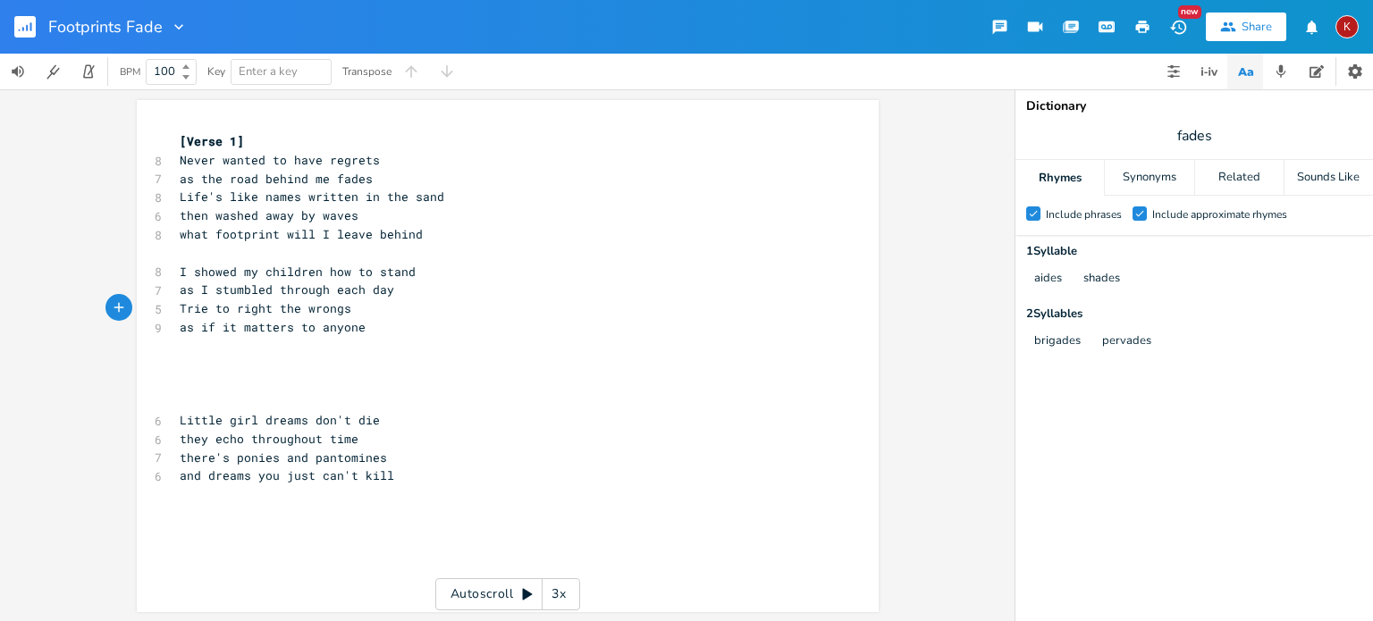
type textarea "ied"
click at [377, 309] on pre "Tried to right the wrongs" at bounding box center [498, 308] width 645 height 19
click at [209, 310] on span "Tried to right the wrongs" at bounding box center [269, 308] width 179 height 16
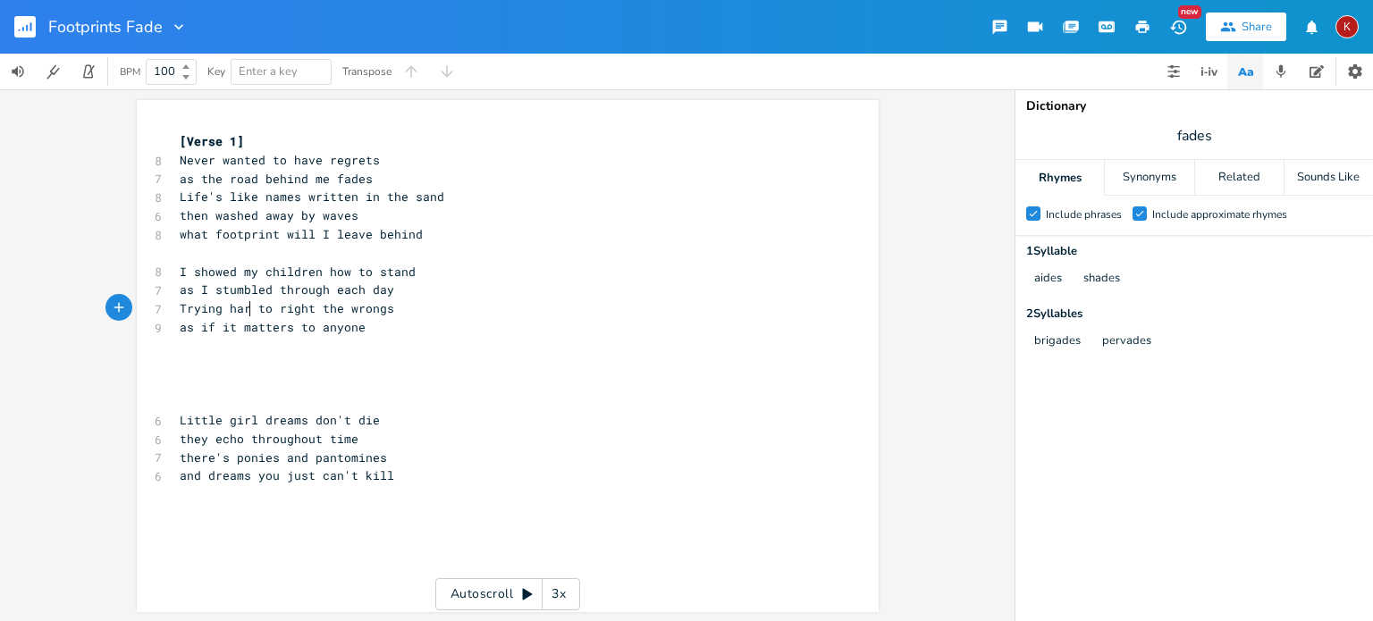
type textarea "[PERSON_NAME]"
click at [368, 328] on pre "as if it matters to anyone" at bounding box center [498, 327] width 645 height 19
click at [207, 324] on span "as if it matters" at bounding box center [237, 327] width 114 height 16
type textarea "like"
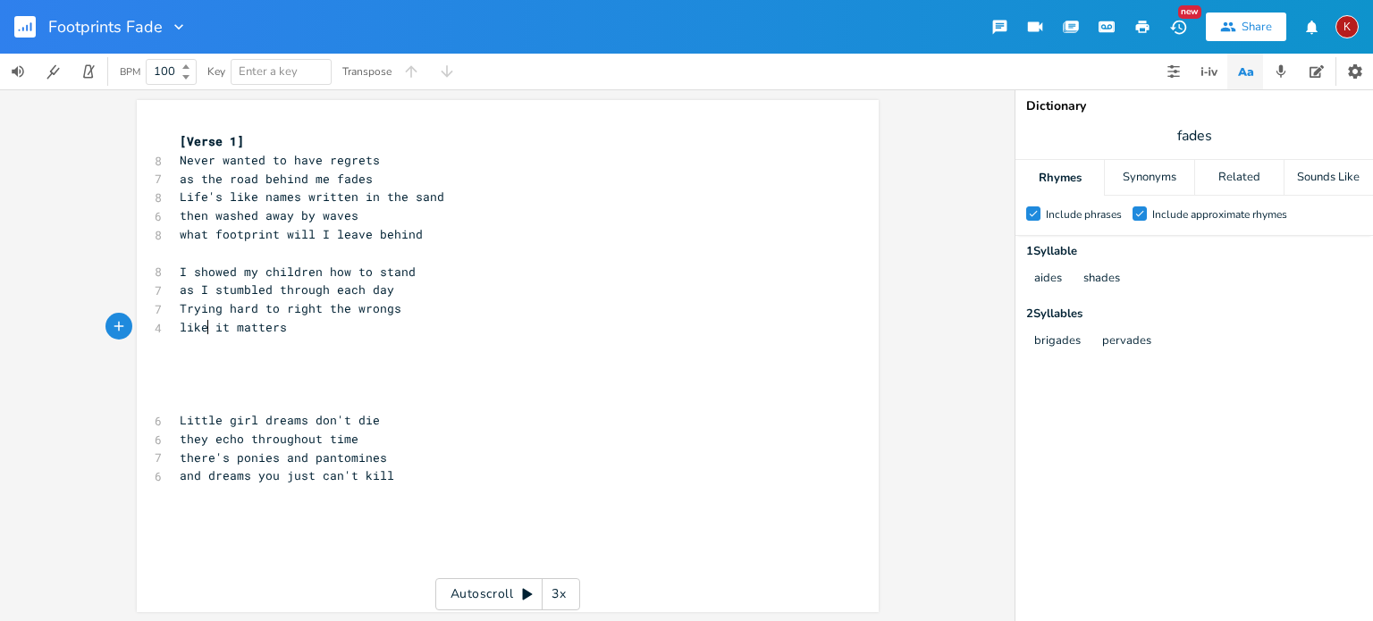
scroll to position [0, 20]
click at [287, 325] on pre "like it matters" at bounding box center [498, 327] width 645 height 19
type textarea "some way"
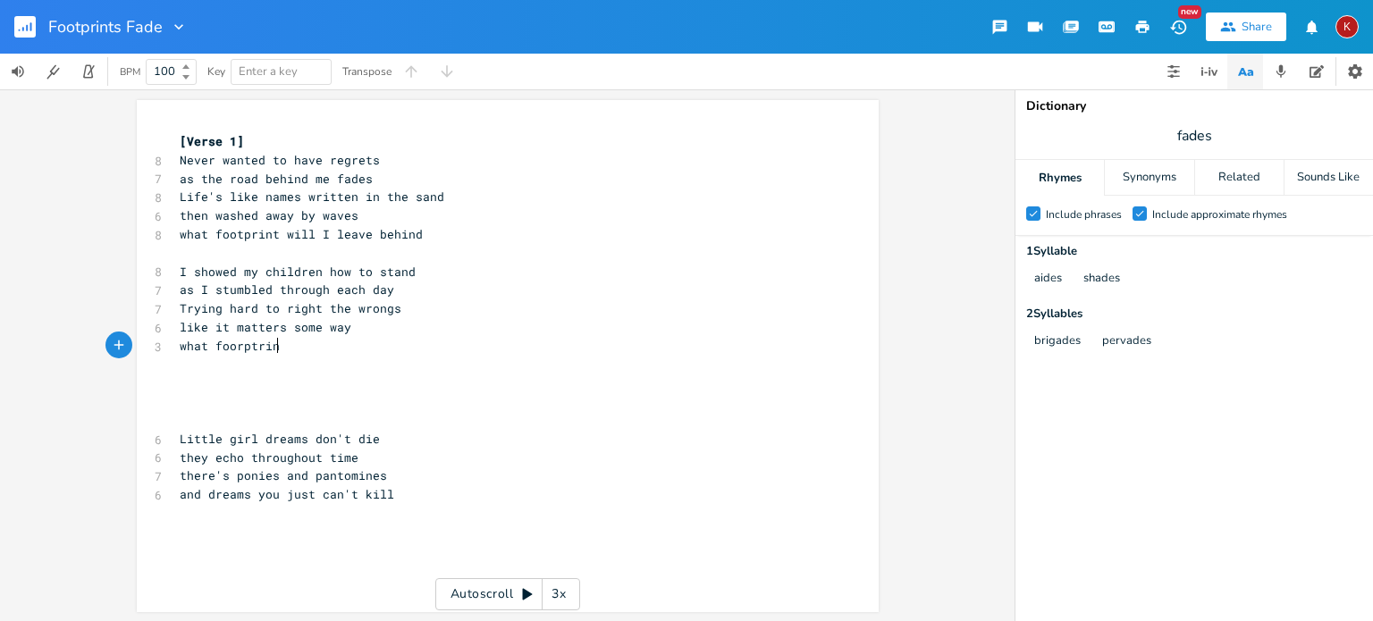
type textarea "what foorptrint"
type textarea "tprint will I leave behind"
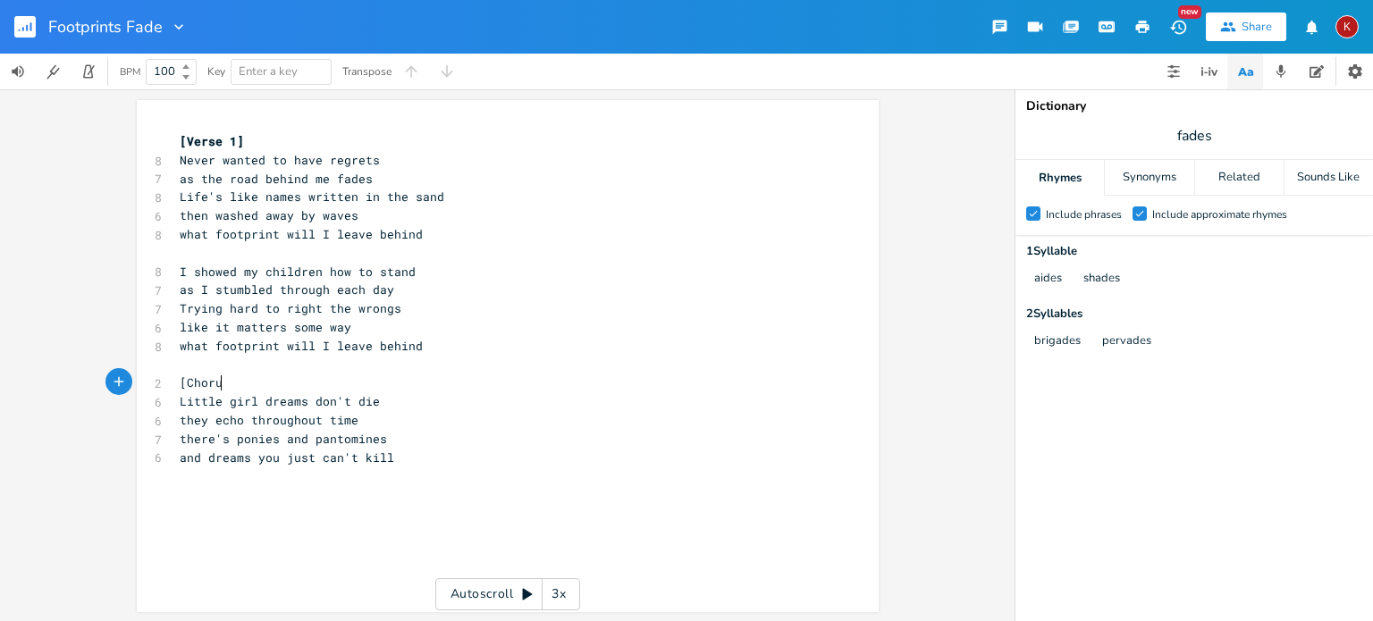
scroll to position [0, 40]
type textarea "[Chorus]"
click at [178, 516] on div "x [Verse 1] 8 Never wanted to have regrets 7 as the road behind me fades 8 Life…" at bounding box center [521, 373] width 690 height 489
click at [194, 421] on span "they echo throughout time" at bounding box center [269, 420] width 179 height 16
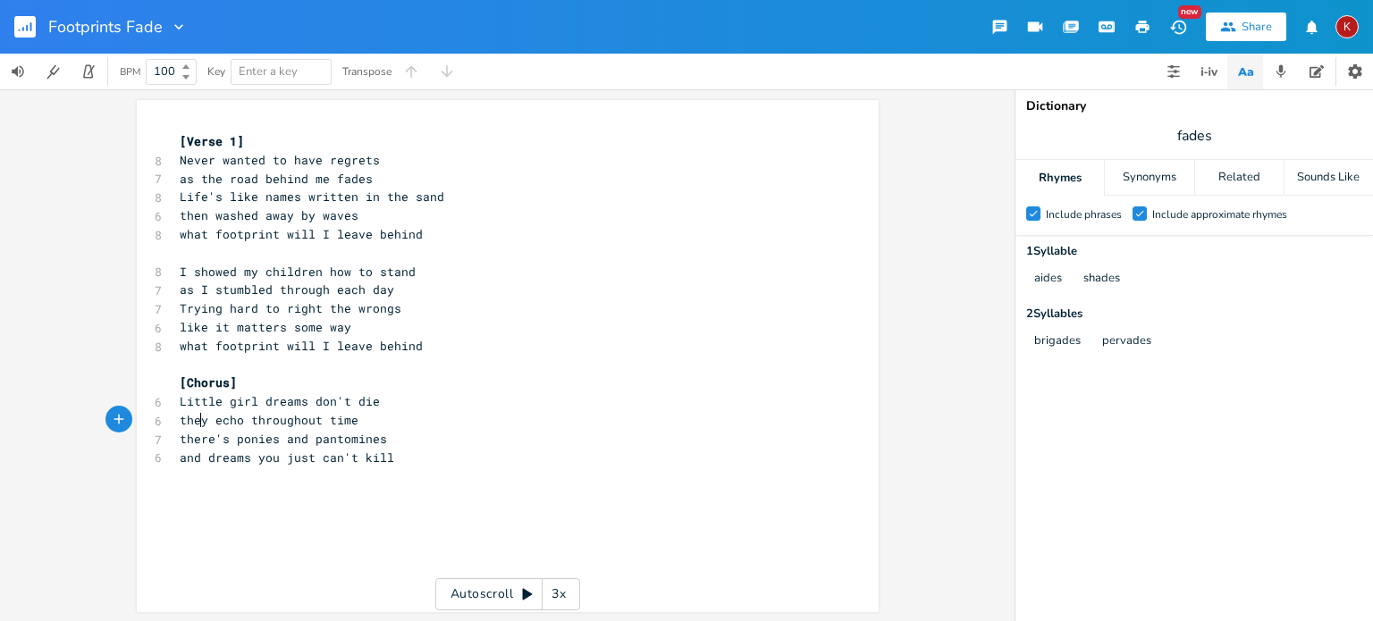
click at [194, 421] on span "they echo throughout time" at bounding box center [269, 420] width 179 height 16
type textarea "echoes linger in my mind"
click at [227, 455] on span "and dreams you just can't kill" at bounding box center [287, 457] width 214 height 16
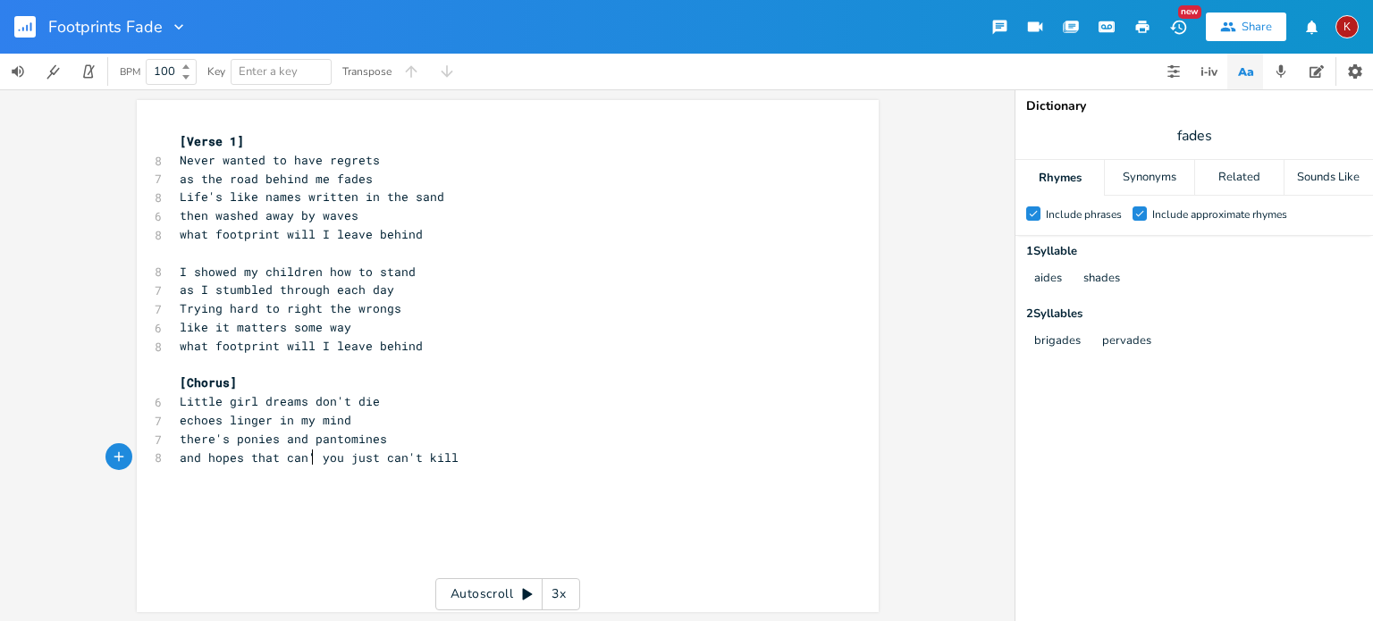
type textarea "hopes that can't"
type textarea "you"
click at [1195, 137] on input "fades" at bounding box center [1194, 136] width 36 height 20
type input "mind"
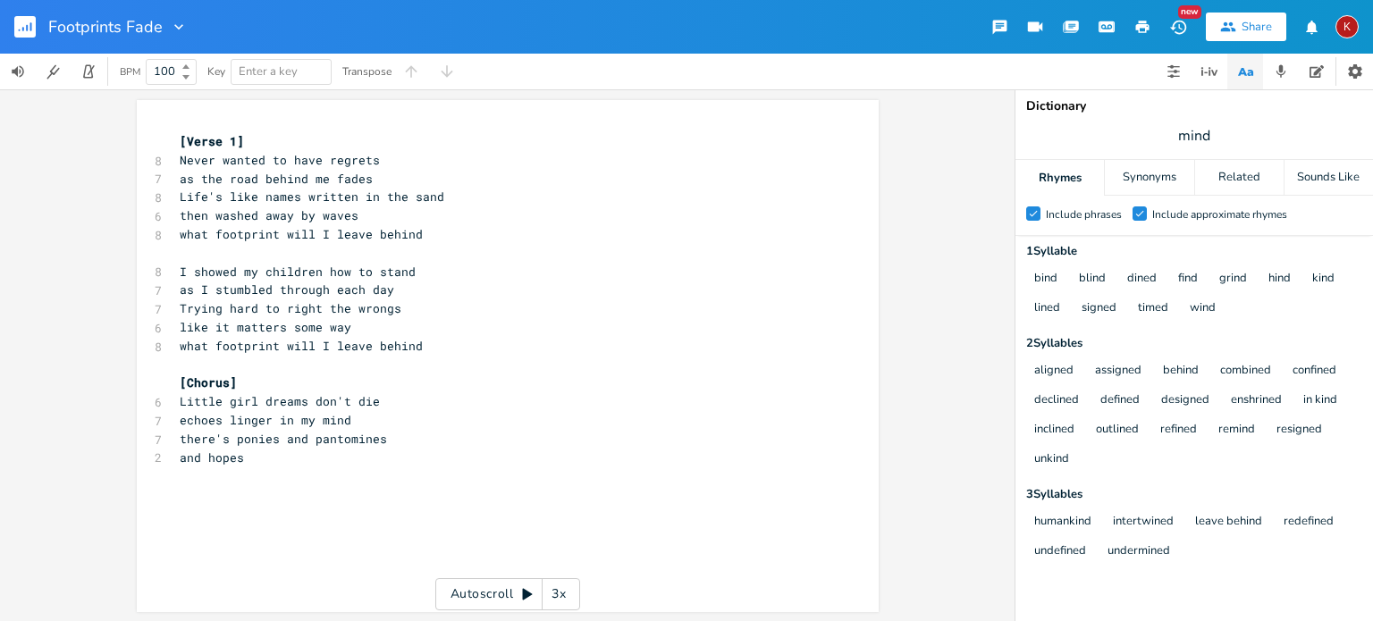
scroll to position [0, 0]
click at [257, 463] on pre "and hopes" at bounding box center [498, 458] width 645 height 19
type textarea "interwt"
type textarea "twined"
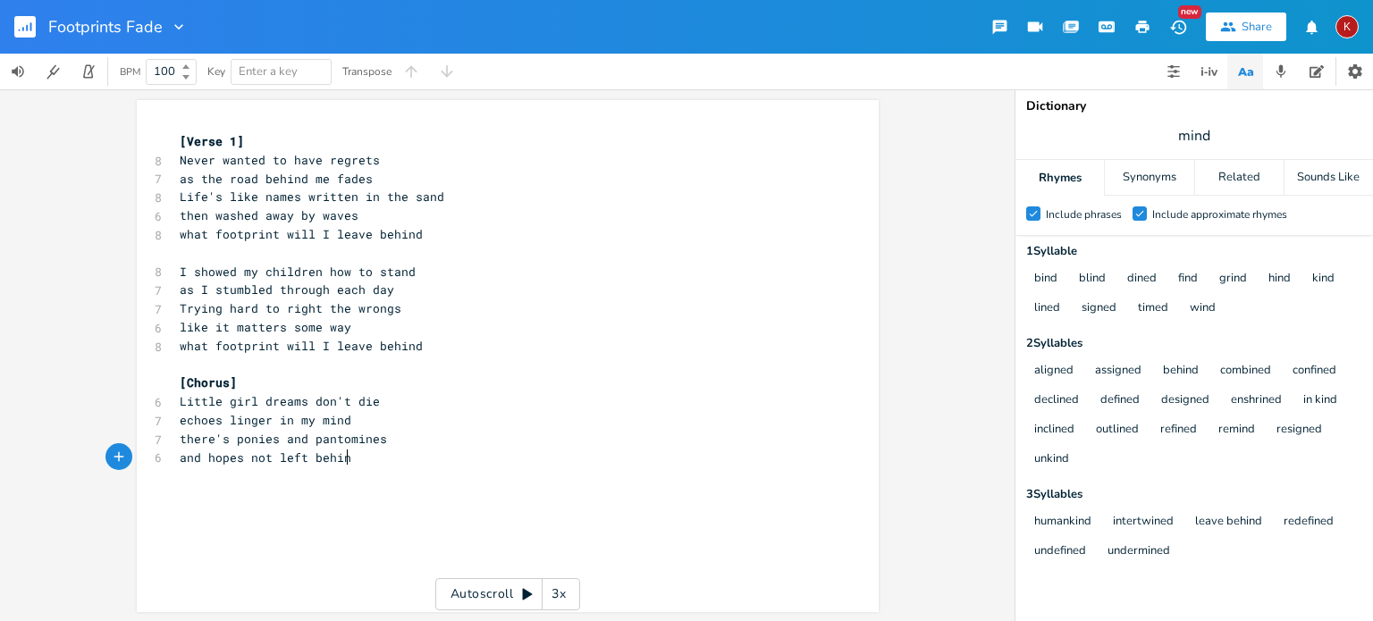
type textarea "not left behind"
click at [186, 513] on div "x [Verse 1] 8 Never wanted to have regrets 7 as the road behind me fades 8 Life…" at bounding box center [521, 373] width 690 height 489
type textarea "Dreams donbt die"
type textarea "'t die"
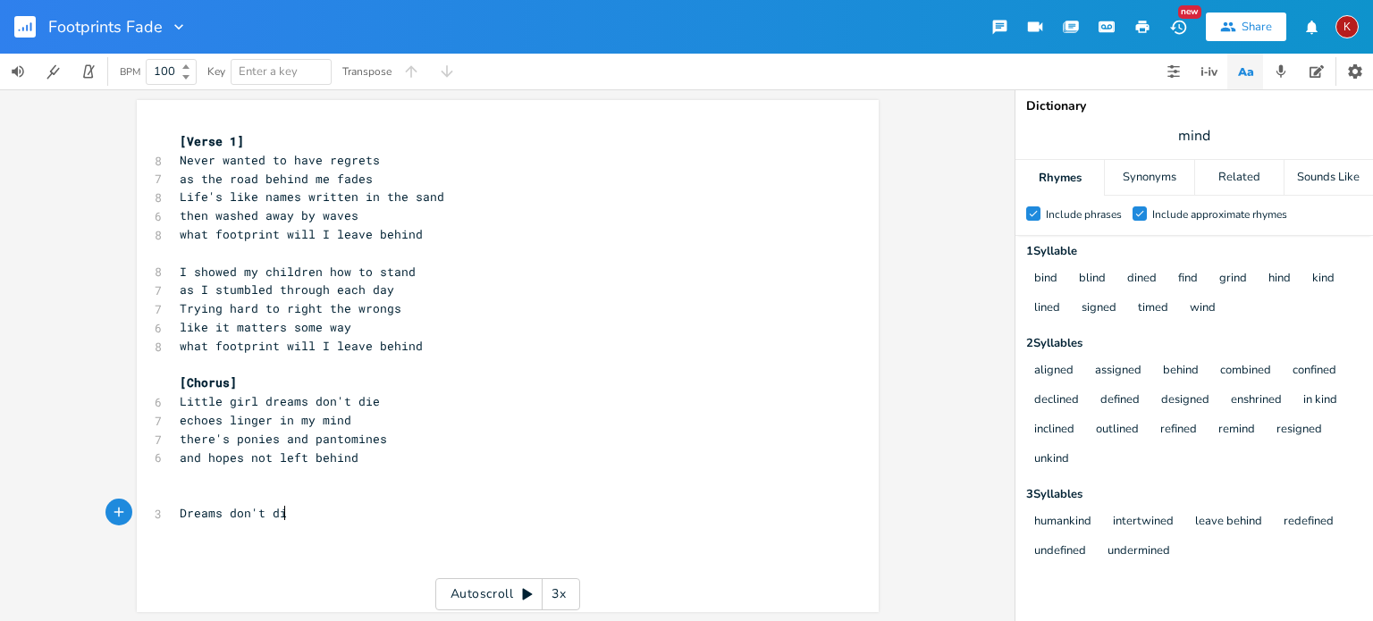
scroll to position [0, 25]
type textarea "we just push them aside"
type textarea "make our choices"
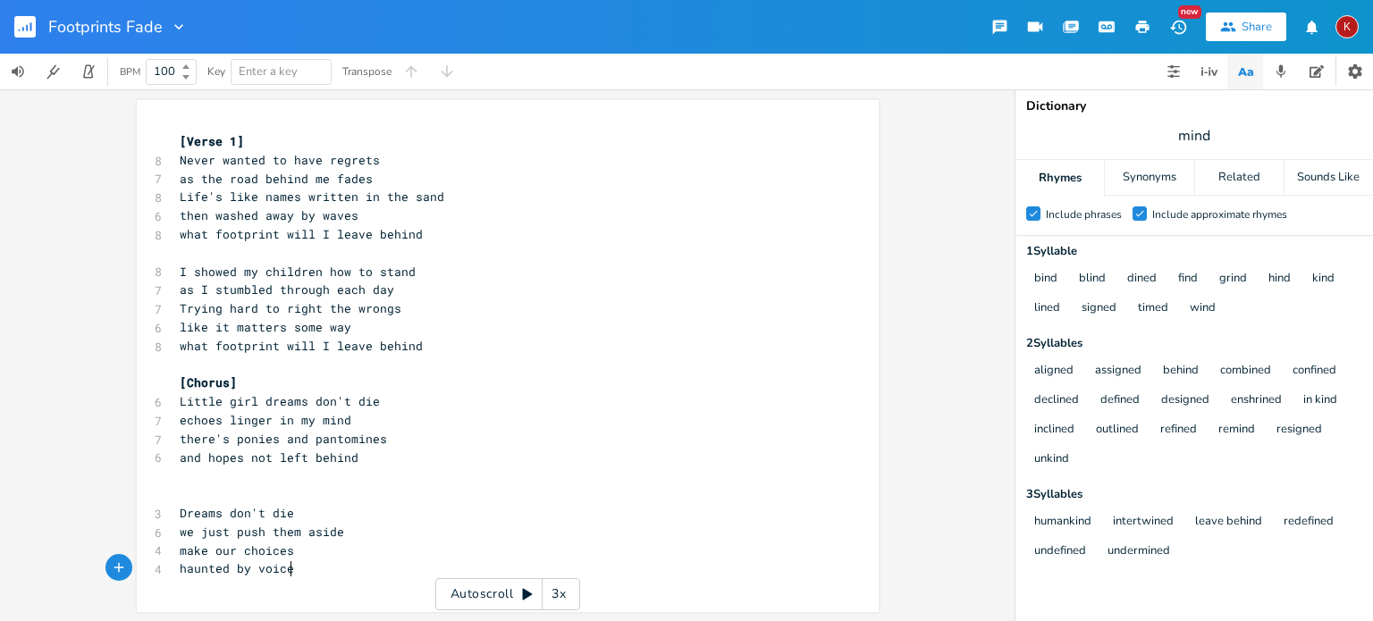
type textarea "haunted by voices"
click at [241, 571] on span "haunted by voices" at bounding box center [241, 568] width 122 height 16
click at [277, 565] on pre "haunted voices" at bounding box center [498, 568] width 645 height 19
click at [195, 567] on span "haunted voices" at bounding box center [230, 568] width 100 height 16
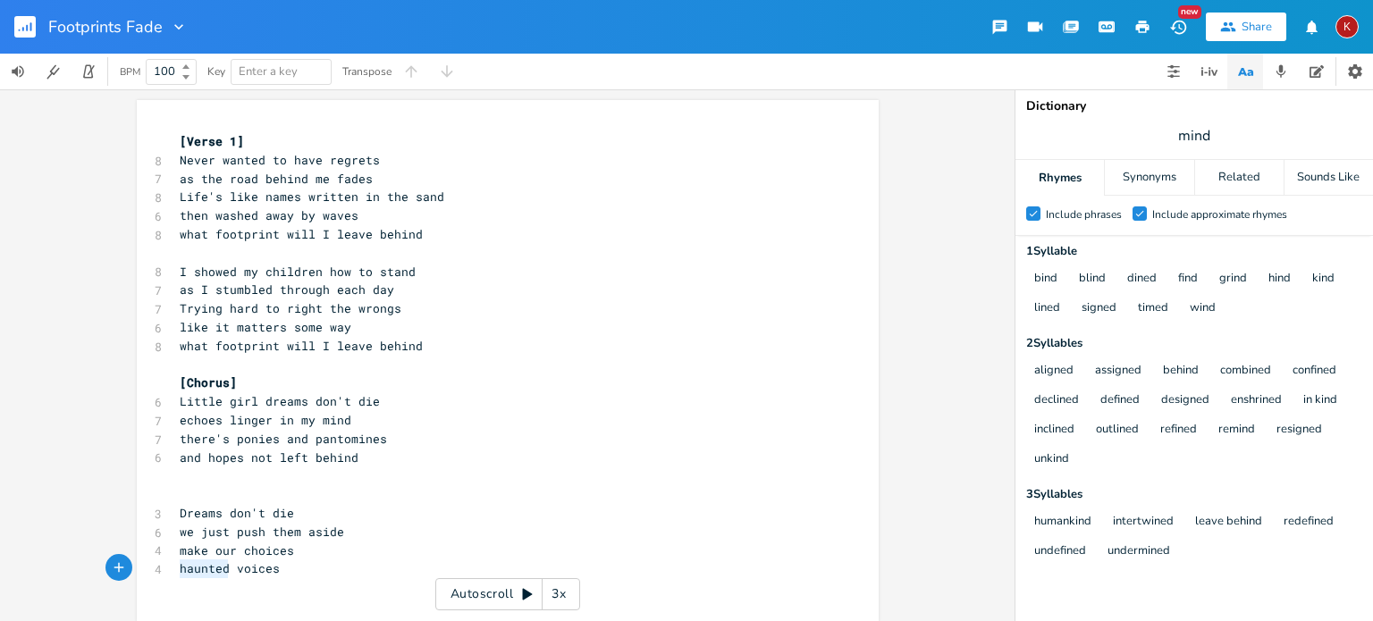
click at [195, 567] on span "haunted voices" at bounding box center [230, 568] width 100 height 16
type textarea "buy"
type textarea "hear other voi"
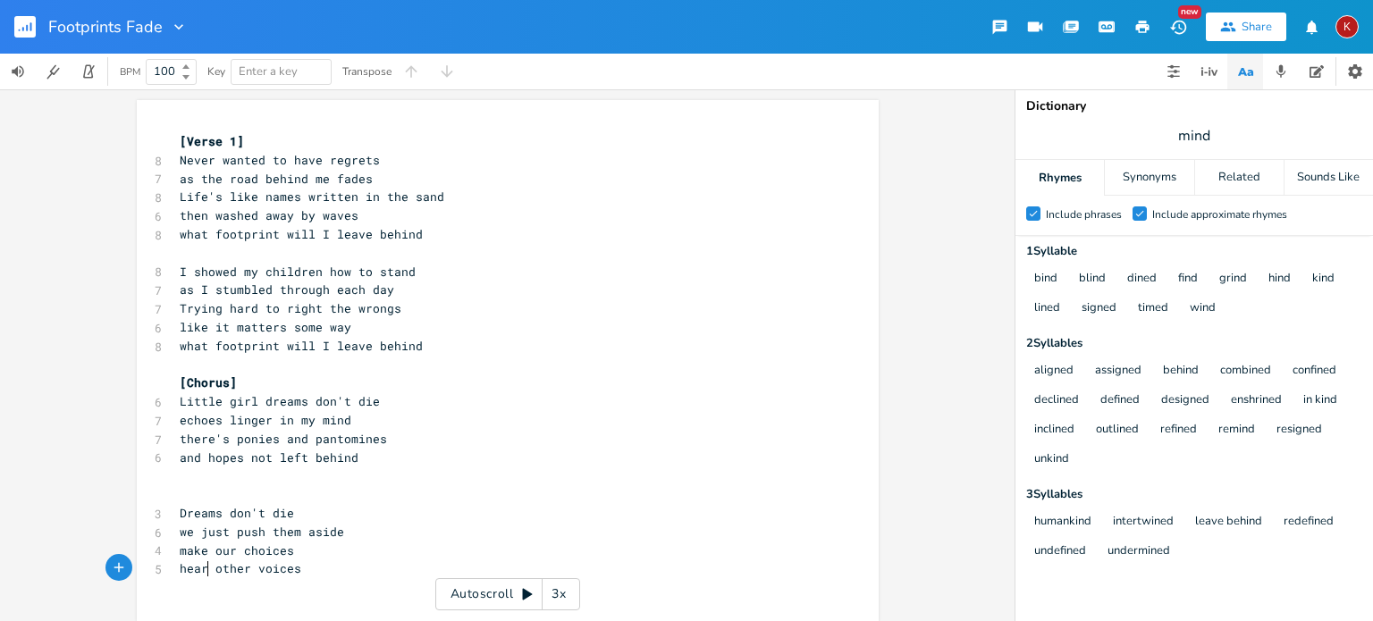
click at [203, 567] on span "hear other voices" at bounding box center [241, 568] width 122 height 16
type textarea "ing"
click at [304, 571] on pre "hear other voices" at bounding box center [498, 568] width 645 height 19
click at [176, 493] on pre "​" at bounding box center [498, 494] width 645 height 19
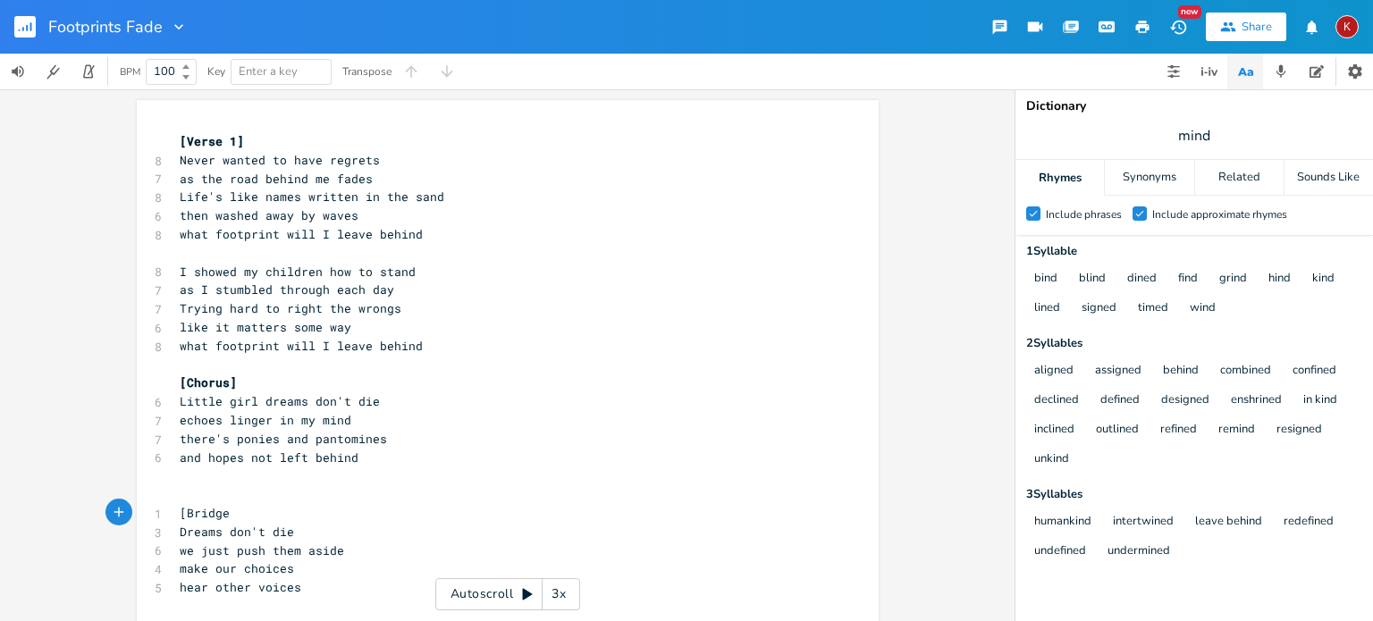
type textarea "[Bridge]"
click at [176, 485] on pre "​" at bounding box center [498, 494] width 645 height 19
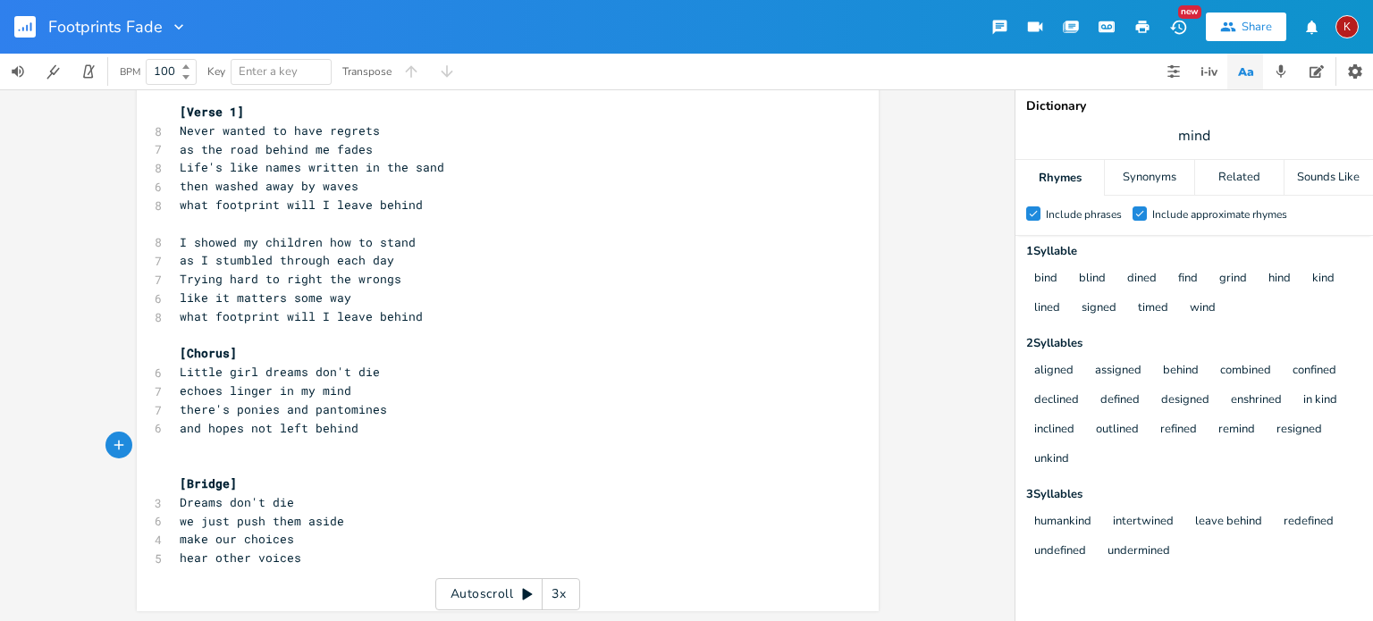
scroll to position [0, 0]
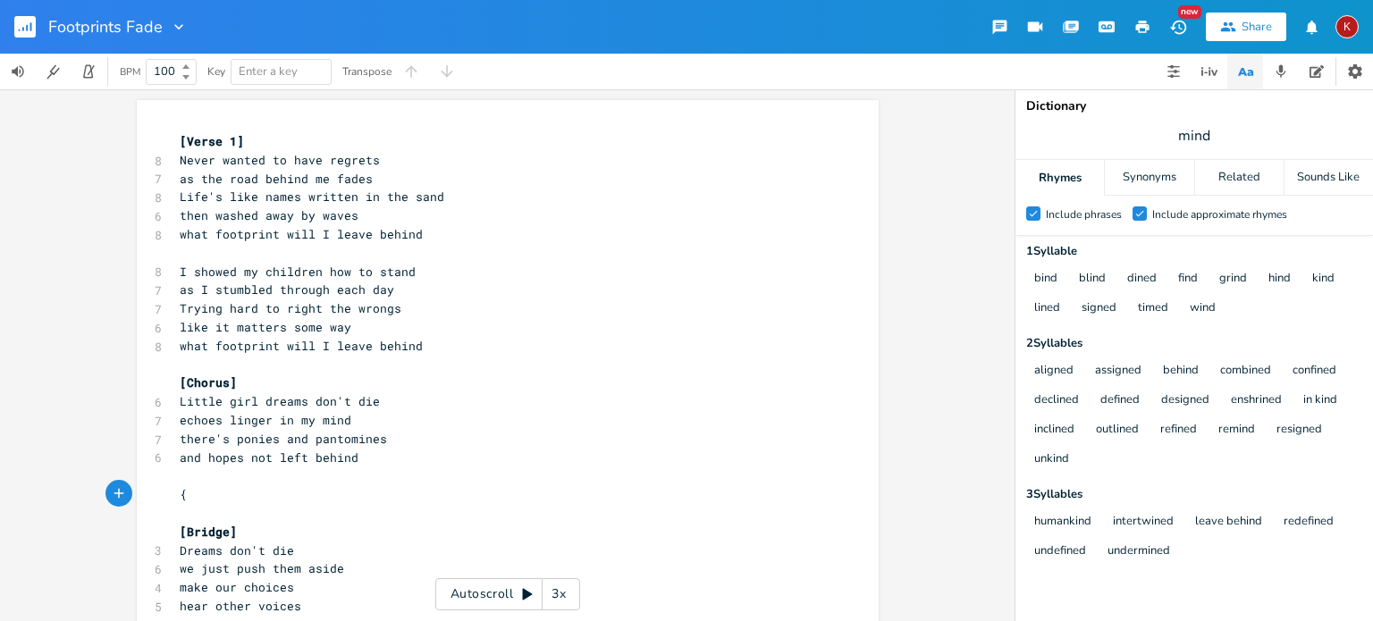
type textarea "{V"
type textarea "[Verse 2]"
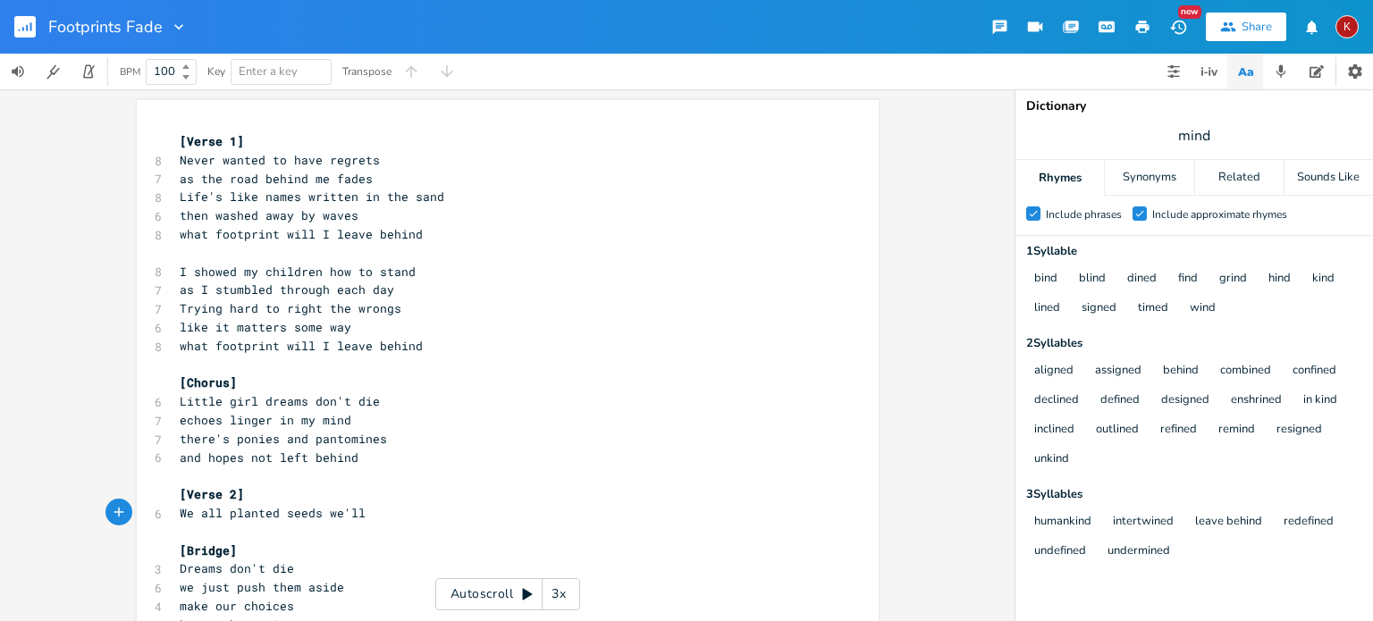
scroll to position [0, 144]
type textarea "We all planted seeds we'll never"
type textarea "wont see grow"
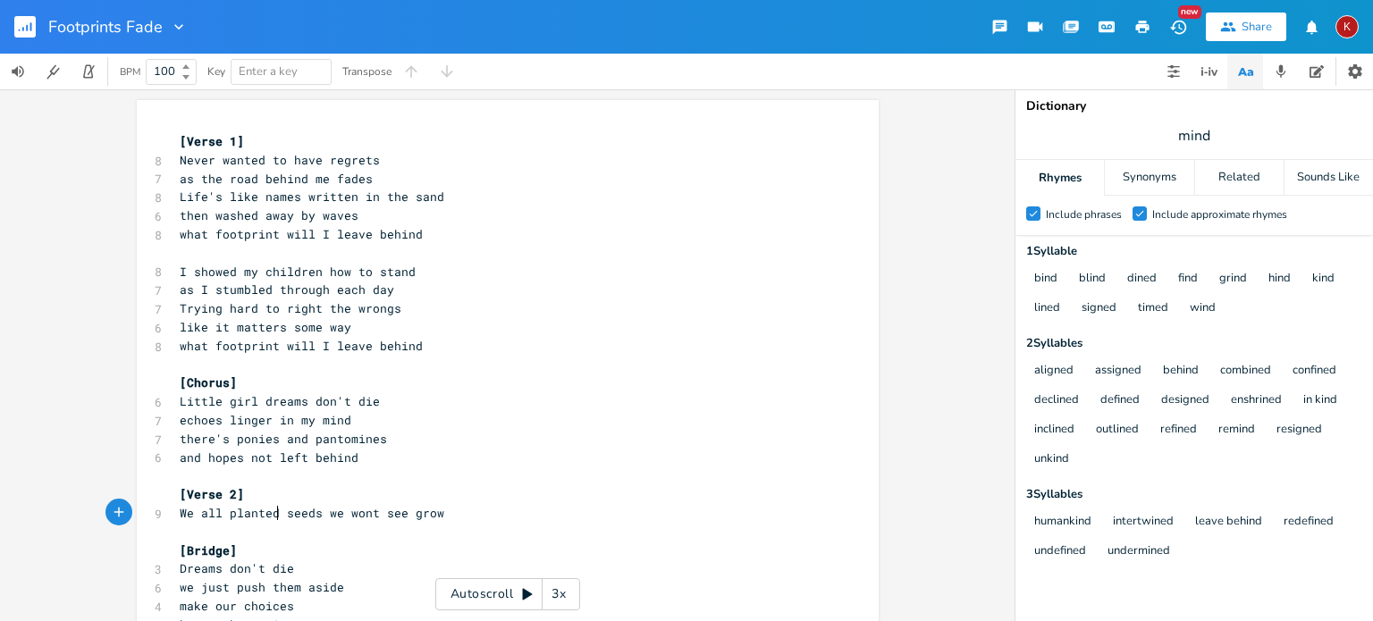
click at [269, 517] on span "We all planted seeds we wont see grow" at bounding box center [312, 513] width 264 height 16
click at [424, 513] on pre "We all plant seeds we wont see grow" at bounding box center [498, 513] width 645 height 19
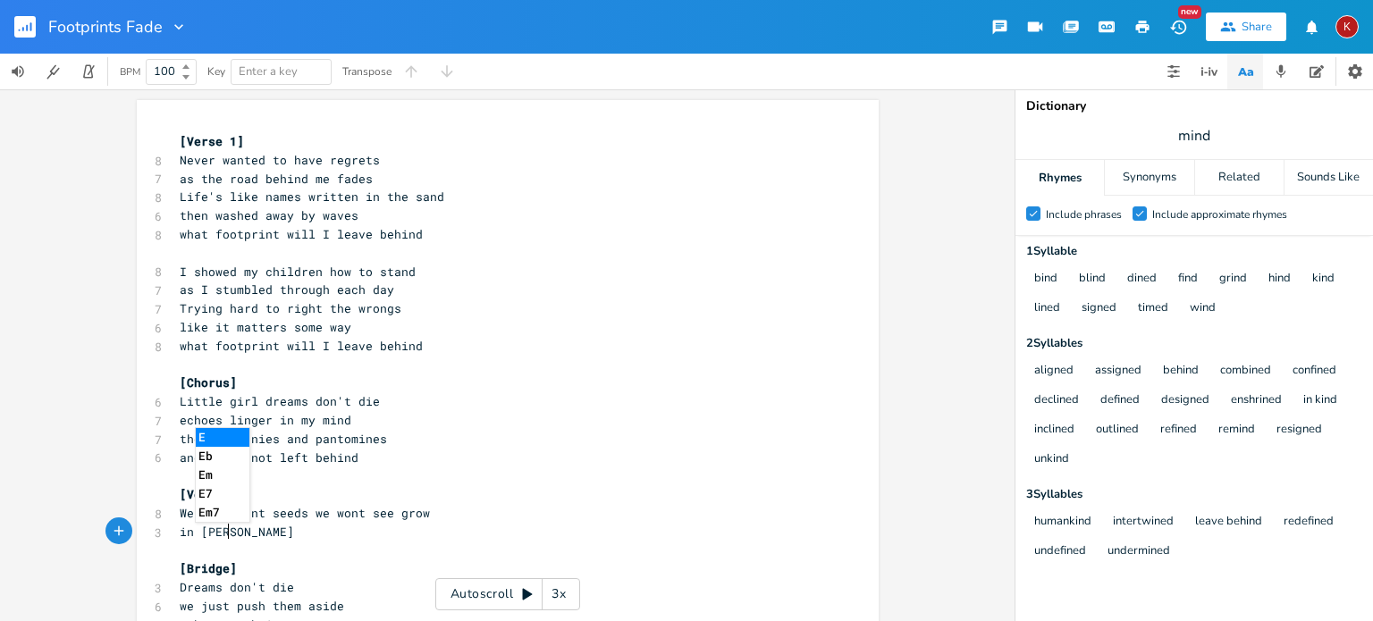
type textarea "in earyhj"
type textarea "th's garden of time]"
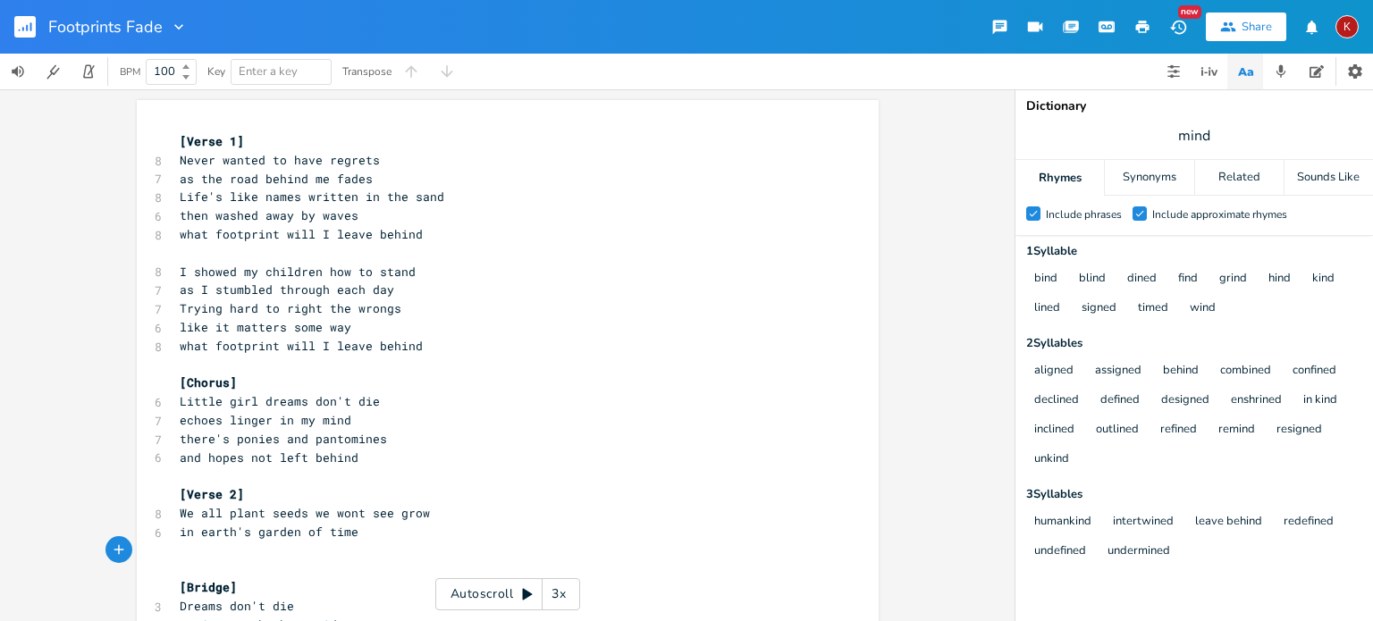
type textarea "bi"
type textarea "ut the roots taske hols"
type textarea "s"
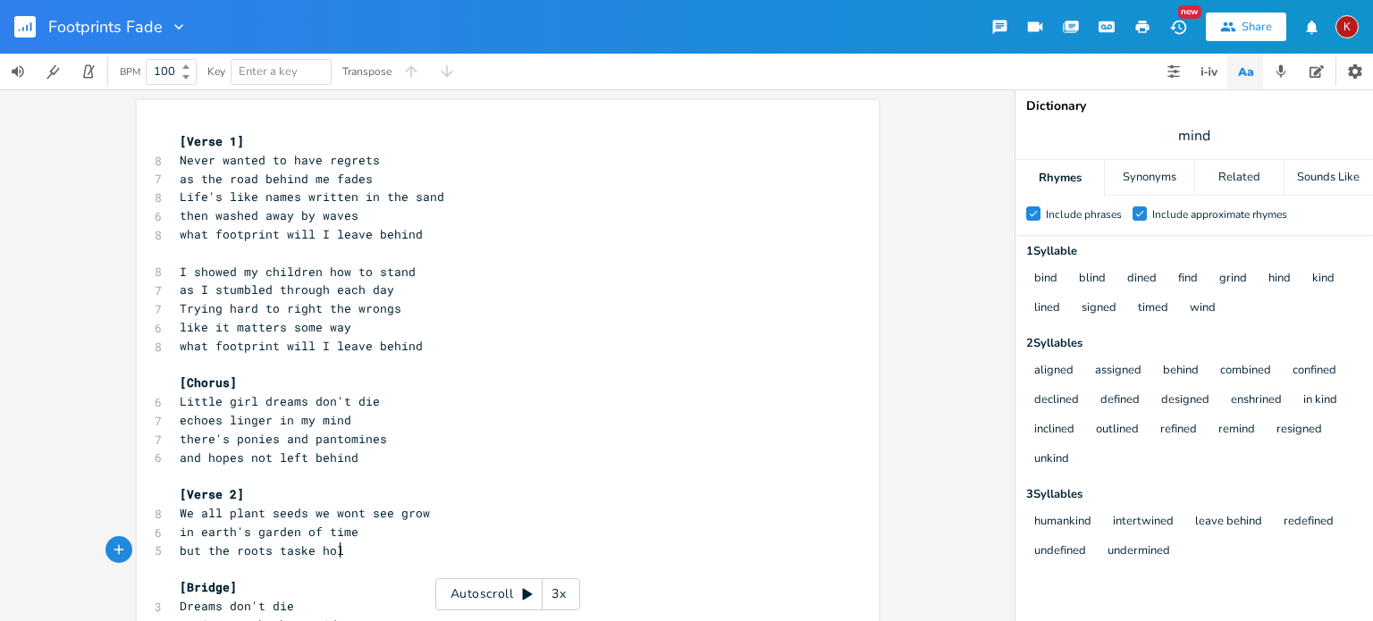
type textarea "d"
click at [290, 552] on span "but the roots taske hold" at bounding box center [266, 550] width 172 height 16
click at [357, 550] on pre "but the roots take hold" at bounding box center [498, 551] width 645 height 19
type textarea "beneath us"
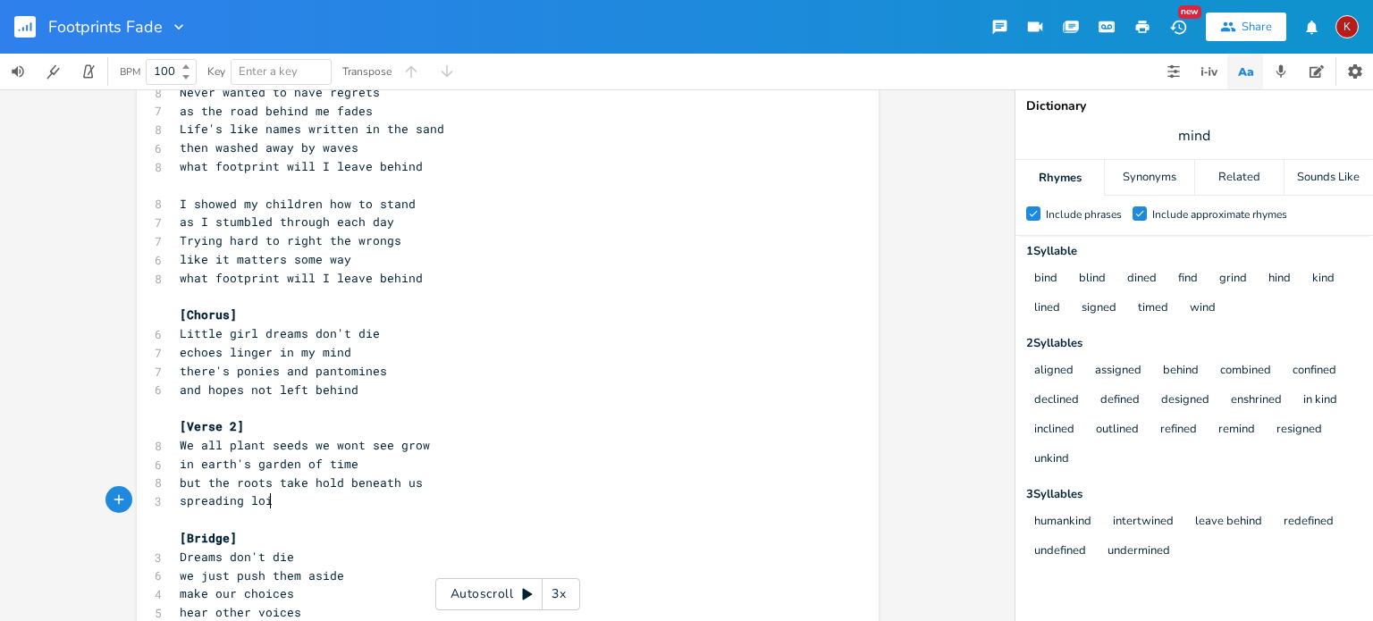
scroll to position [0, 80]
type textarea "spreading loike"
type textarea "ke"
type textarea "ike"
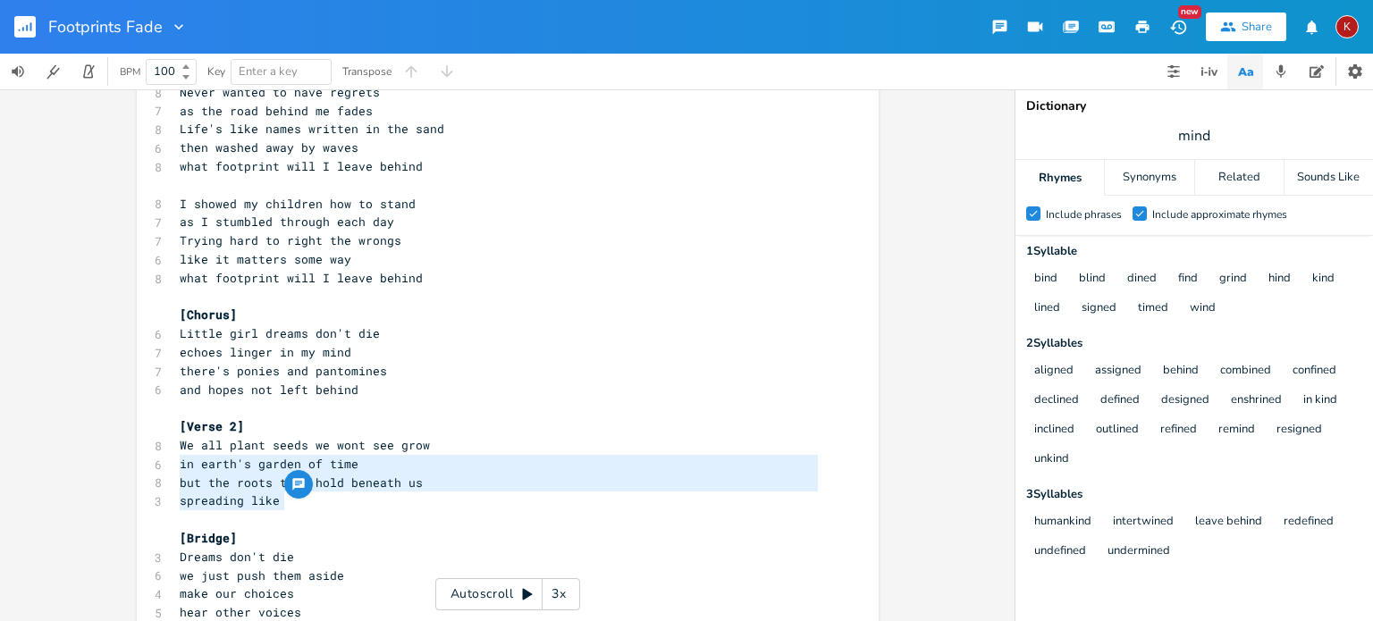
type textarea "We all plant seeds we wont see grow in earth's garden of time but the roots tak…"
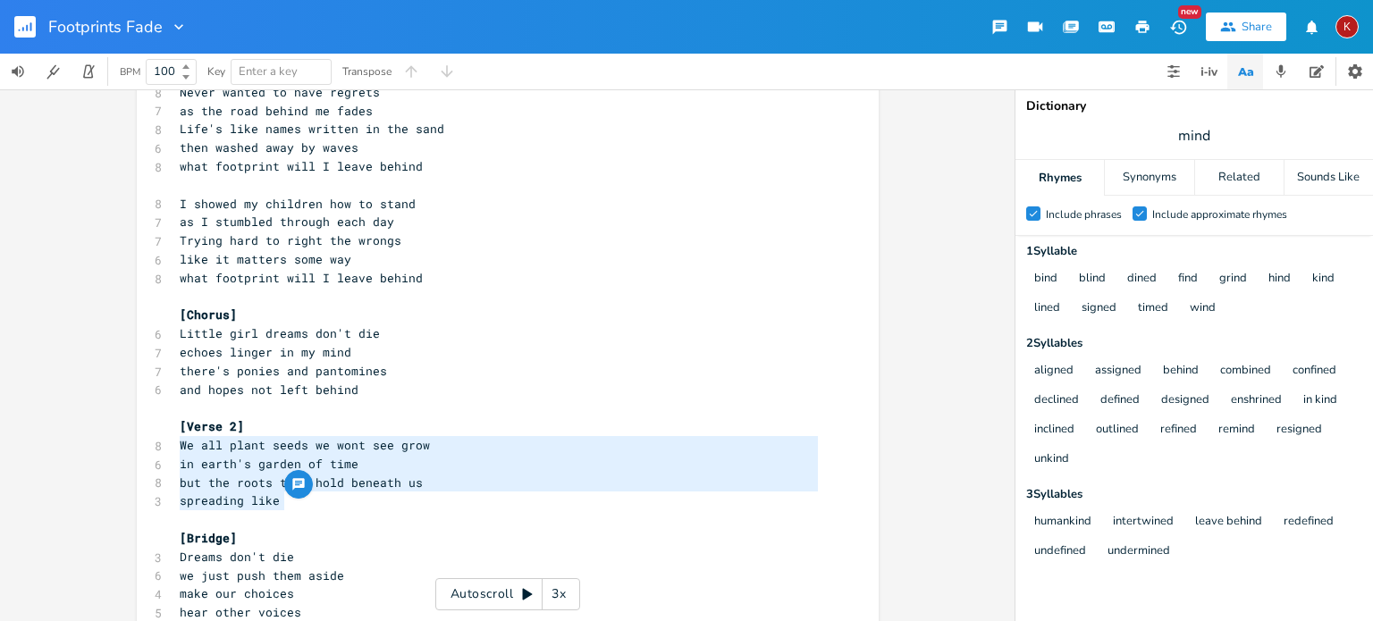
drag, startPoint x: 275, startPoint y: 506, endPoint x: 168, endPoint y: 449, distance: 121.1
click at [168, 449] on div "We all plant seeds we wont see grow in earth's garden of time but the roots tak…" at bounding box center [508, 349] width 742 height 634
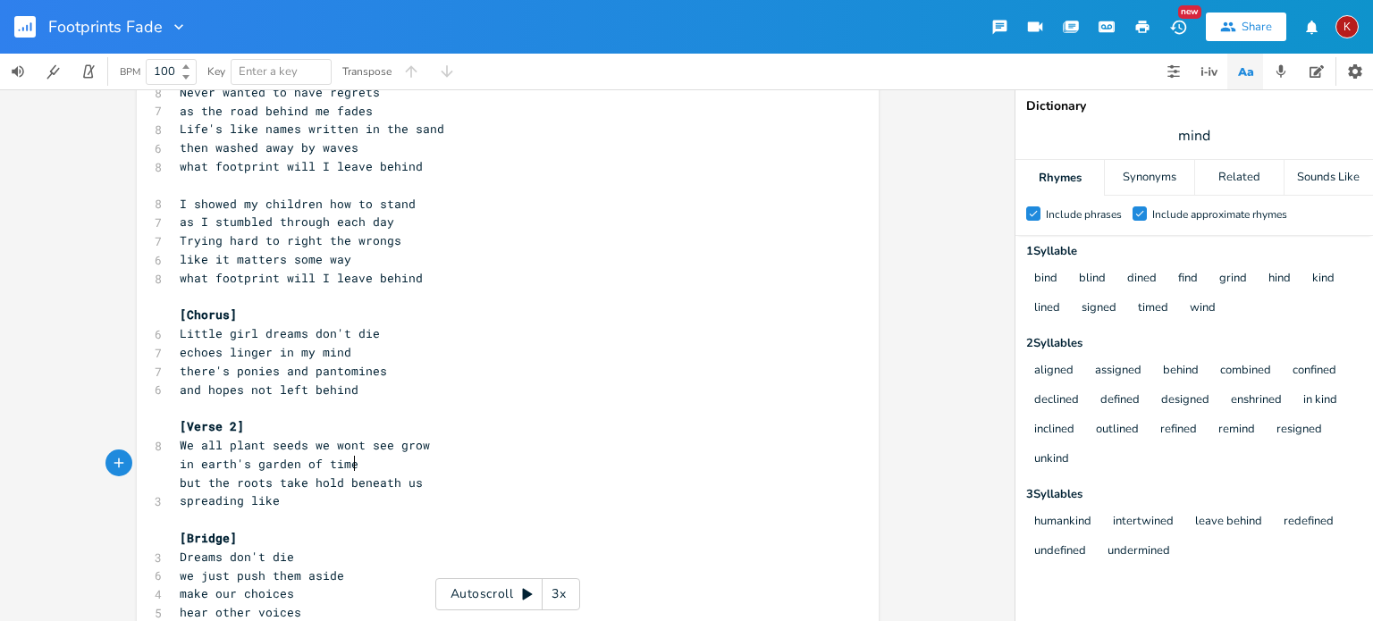
click at [352, 467] on pre "in earth's garden of time" at bounding box center [498, 464] width 645 height 19
click at [441, 439] on pre "We all plant seeds we wont see grow" at bounding box center [498, 445] width 645 height 19
click at [286, 497] on pre "spreading like" at bounding box center [498, 500] width 645 height 19
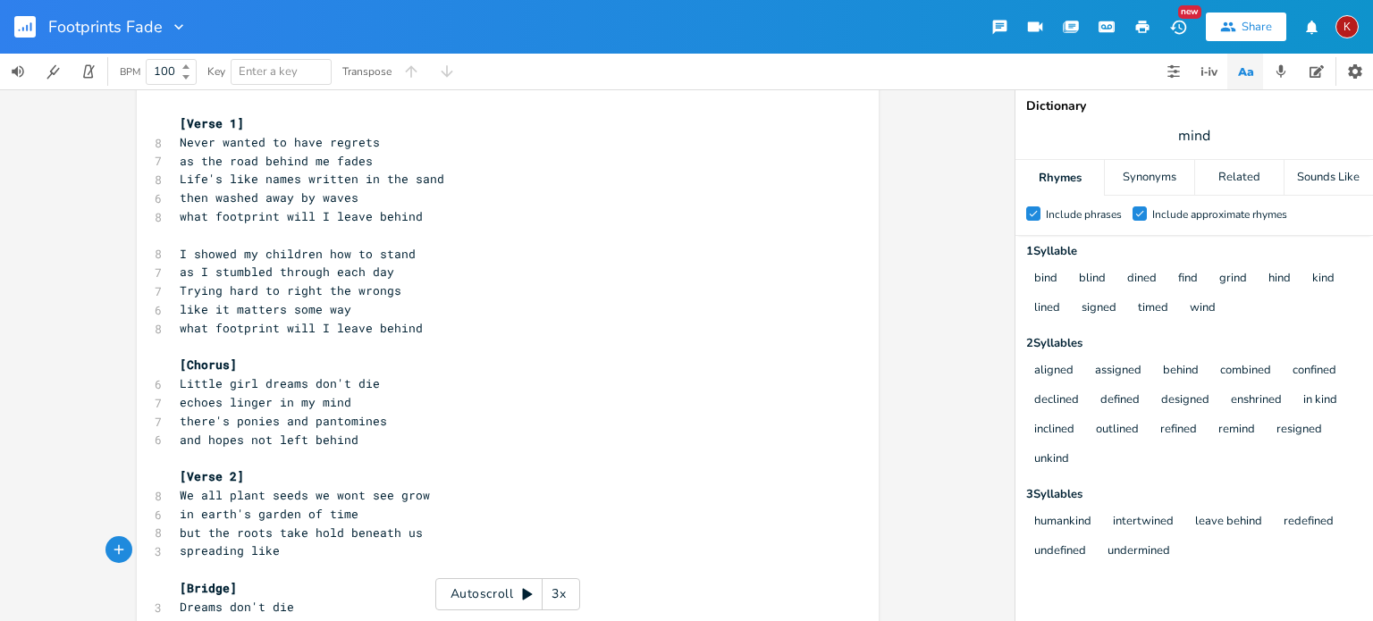
scroll to position [122, 0]
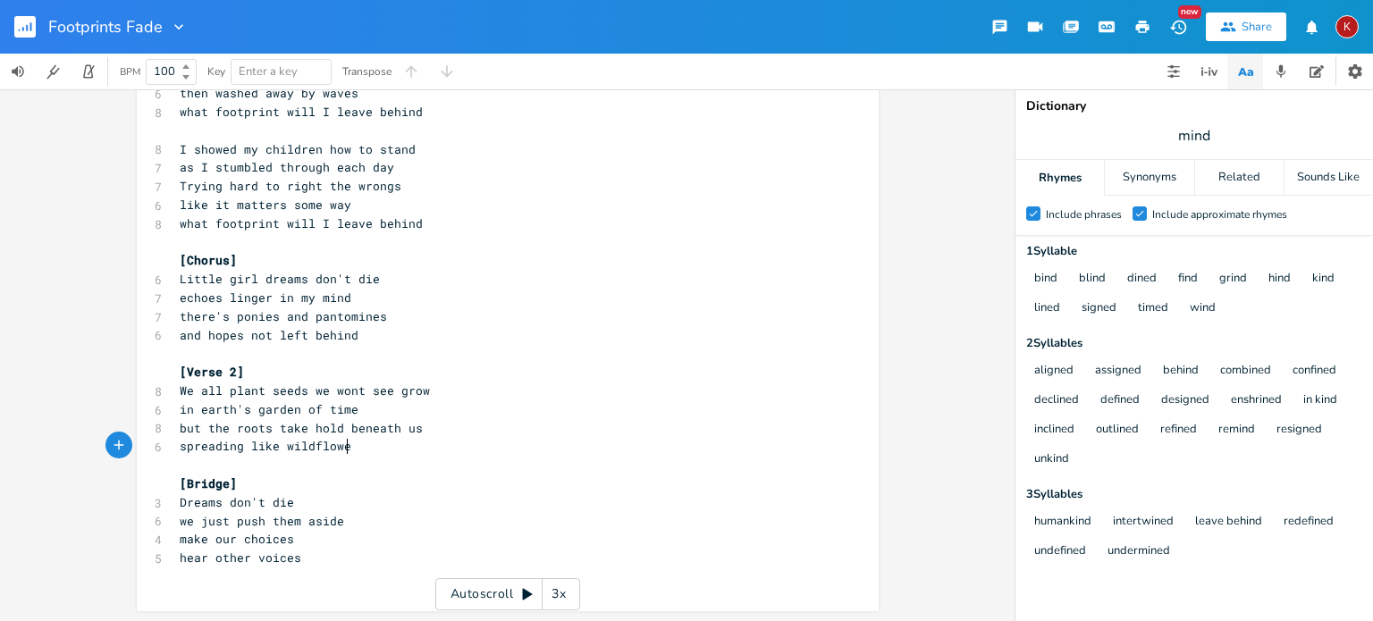
type textarea "wildflowers"
click at [318, 231] on pre "what footprint will I leave behind" at bounding box center [498, 223] width 645 height 19
type textarea "what footprint will I leave behind"
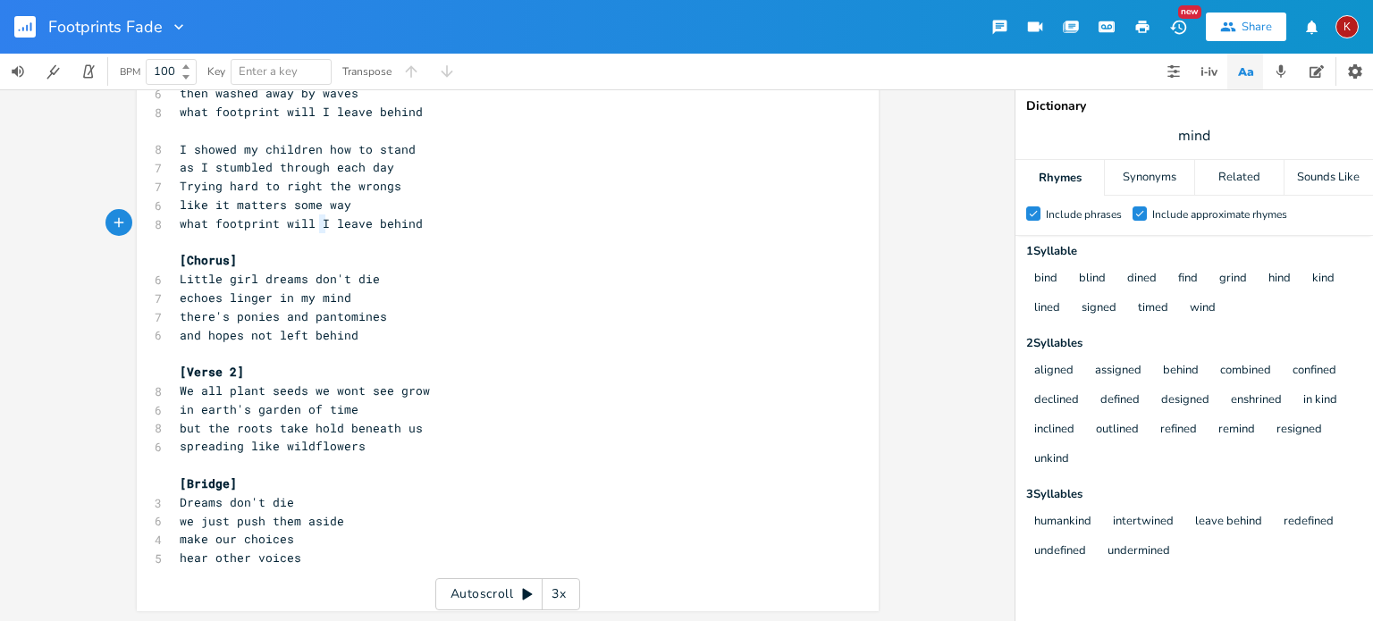
click at [318, 231] on pre "what footprint will I leave behind" at bounding box center [498, 223] width 645 height 19
click at [177, 460] on pre "​" at bounding box center [498, 465] width 645 height 19
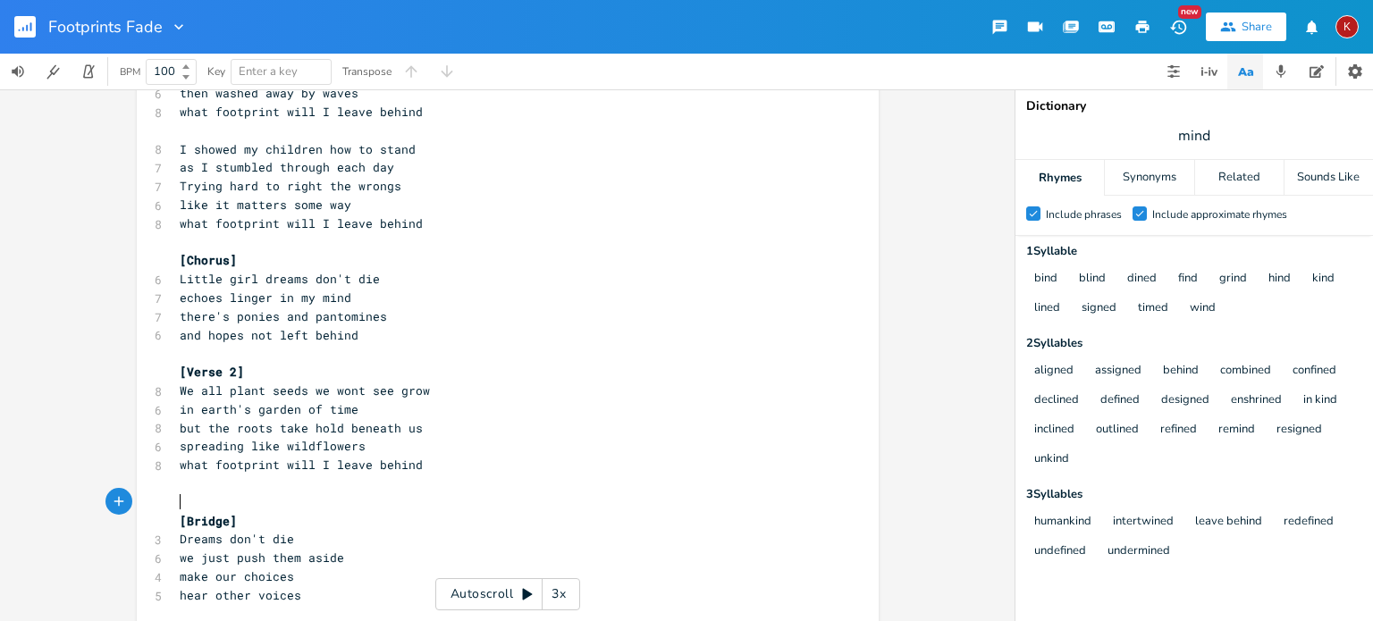
click at [241, 449] on span "spreading like wildflowers" at bounding box center [273, 446] width 186 height 16
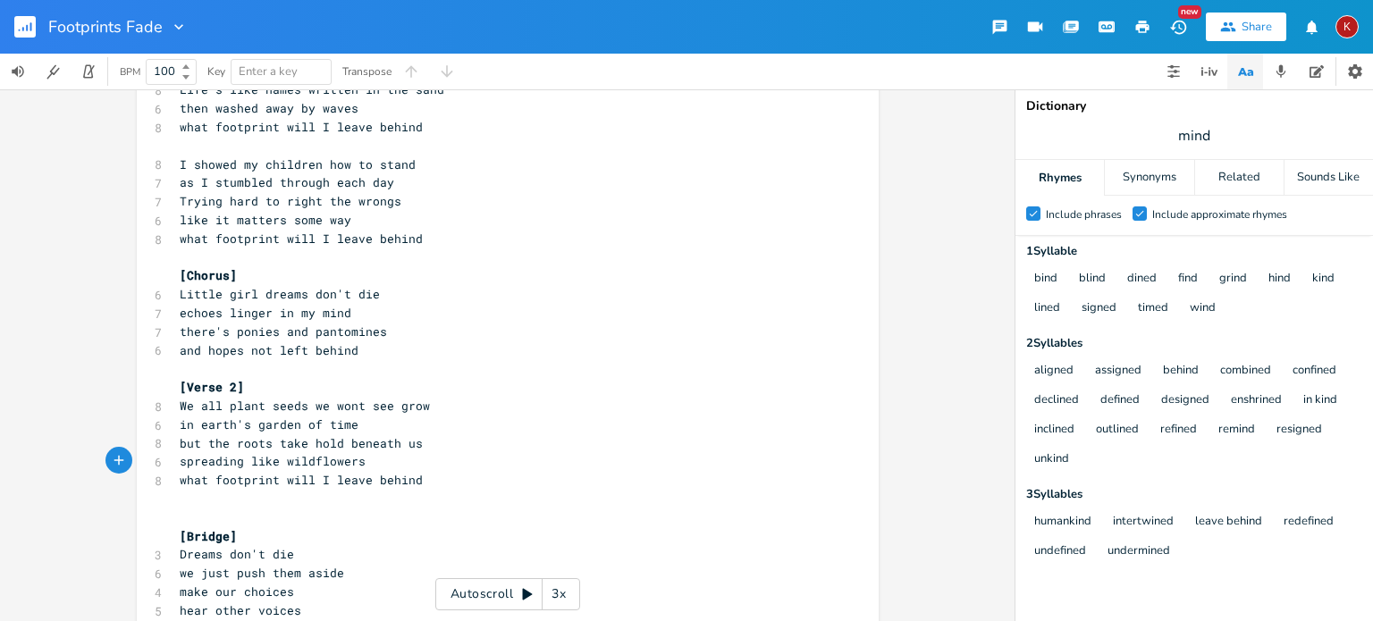
scroll to position [107, 0]
click at [229, 462] on span "splike wildflowers" at bounding box center [244, 461] width 129 height 16
type textarea "wildflowers"
click at [229, 462] on span "splike wildflowers" at bounding box center [244, 461] width 129 height 16
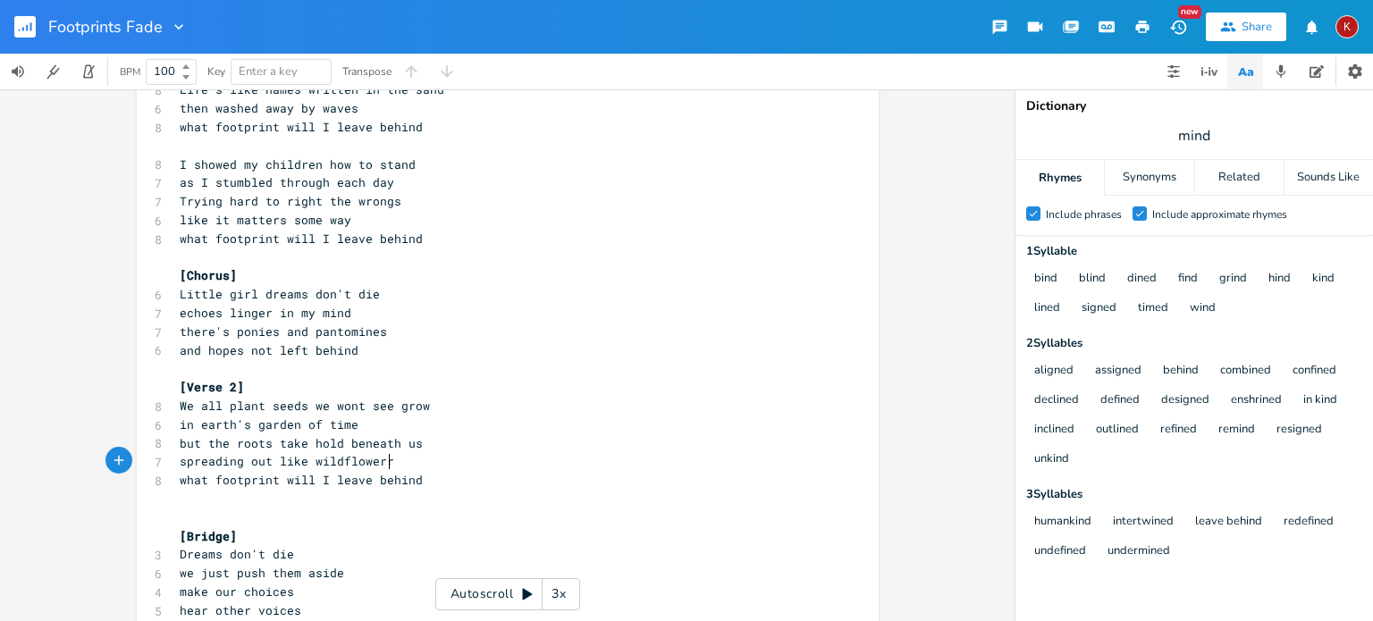
type textarea "spreading out like wildflowerrs"
type textarea "s"
type textarea "across trhe ==="
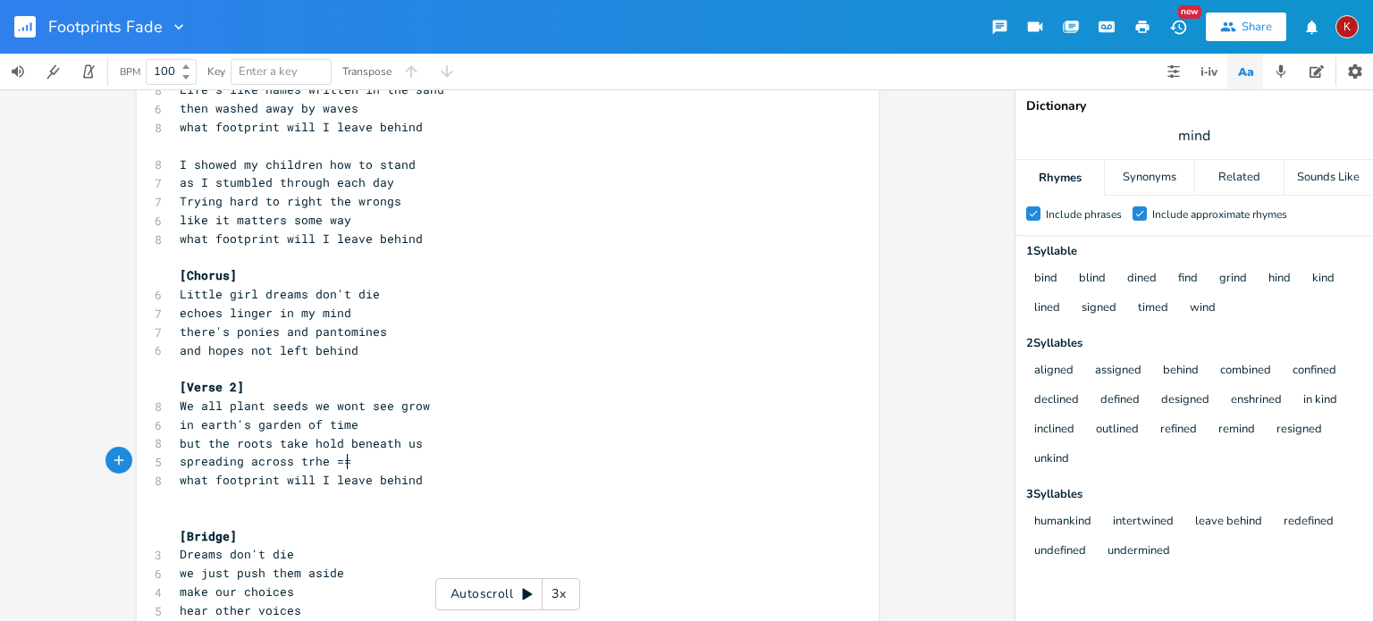
scroll to position [0, 82]
type textarea "g"
type textarea "he land"
click at [318, 480] on span "what footprint will I leave behind" at bounding box center [301, 480] width 243 height 16
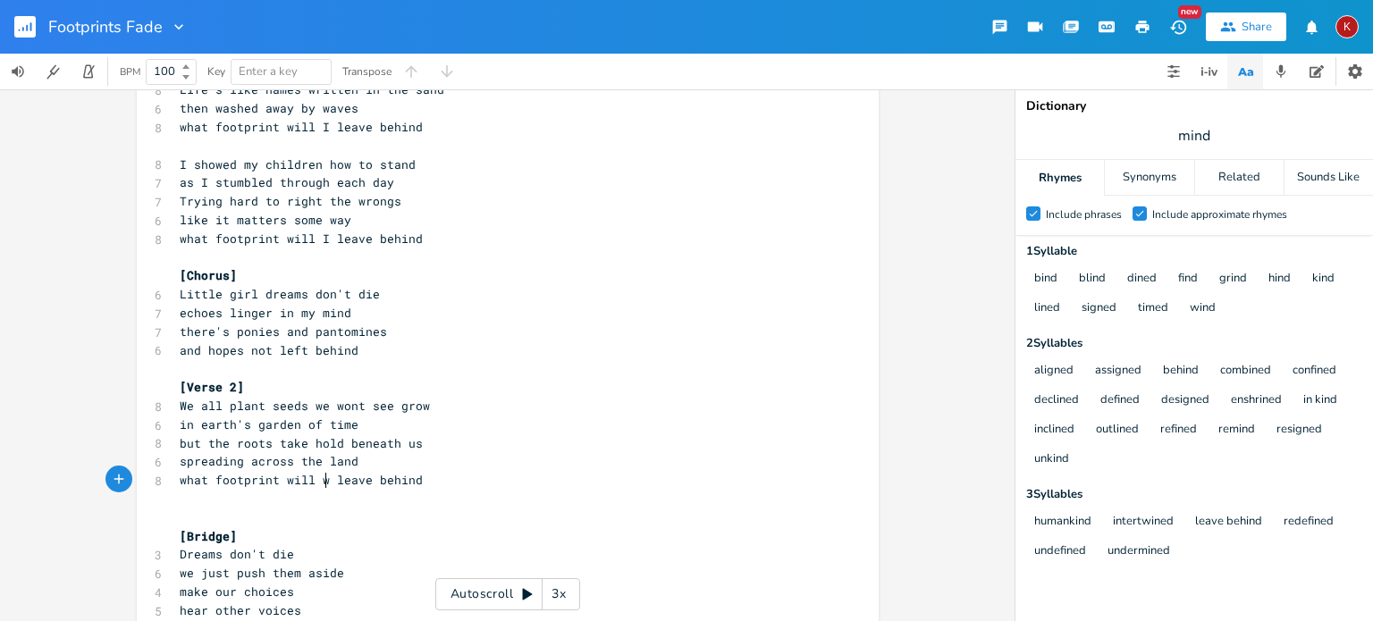
type textarea "we"
click at [348, 406] on span "We all plant seeds we wont see grow" at bounding box center [305, 406] width 250 height 16
type textarea "'"
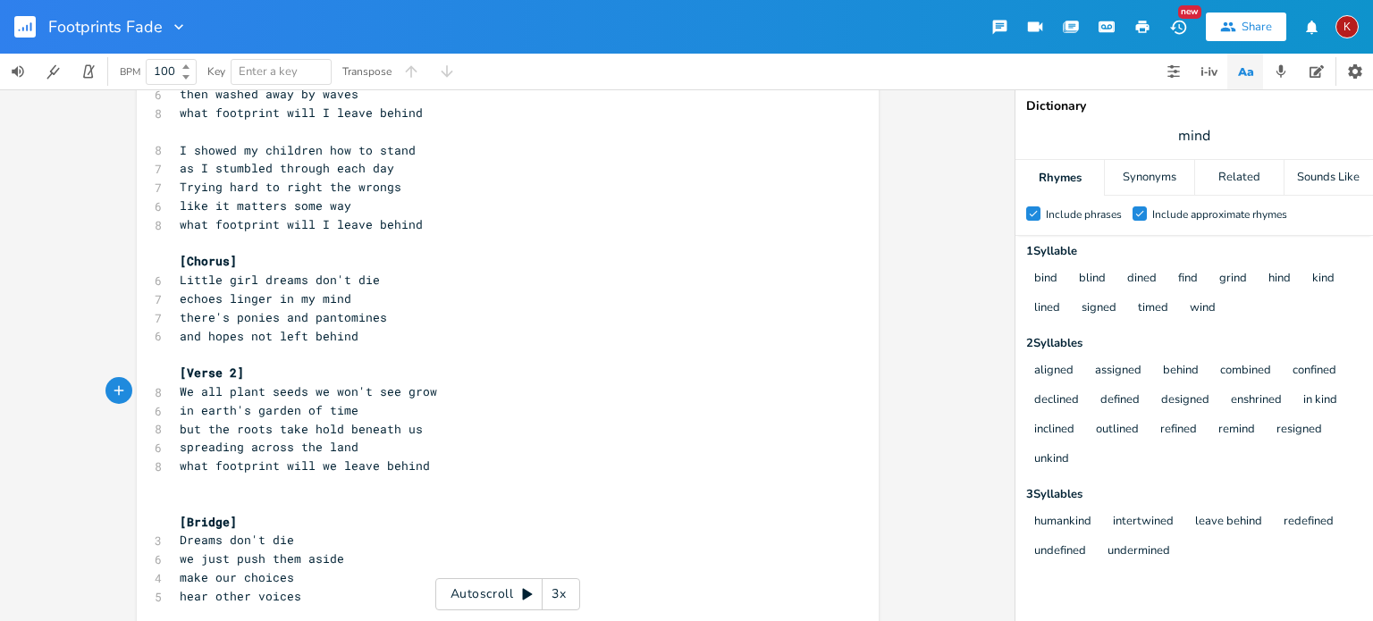
scroll to position [160, 0]
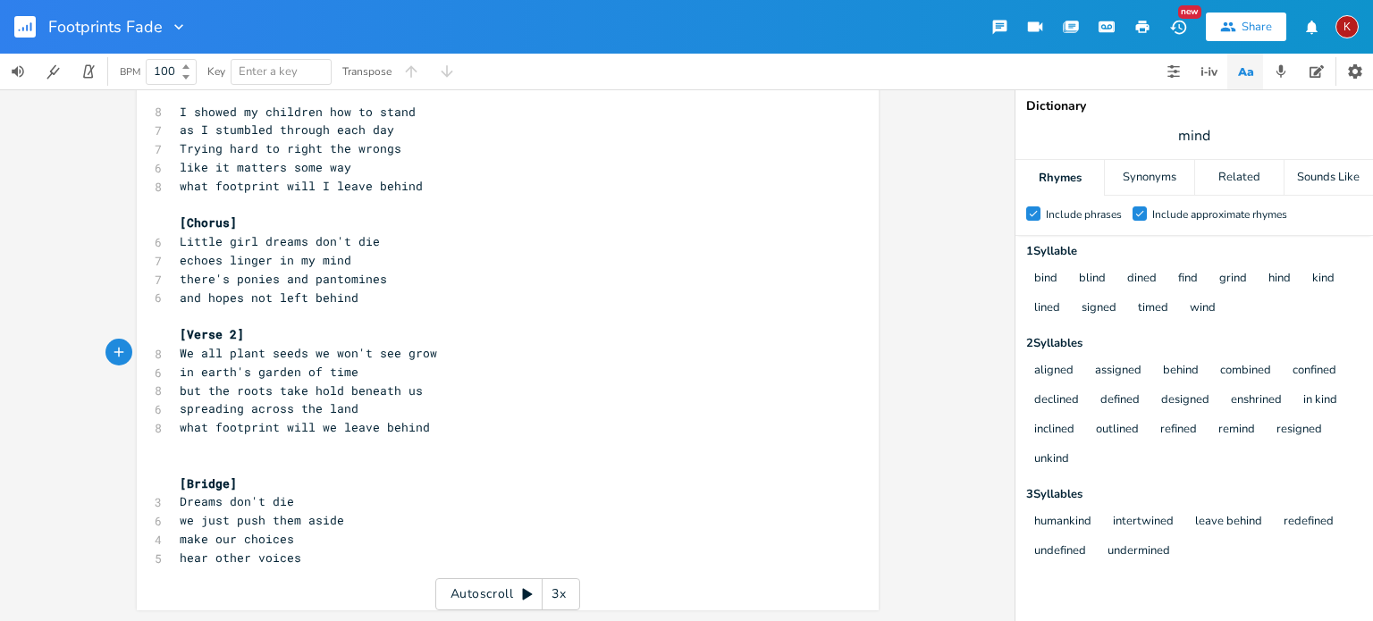
click at [306, 560] on pre "hear other voices" at bounding box center [498, 558] width 645 height 19
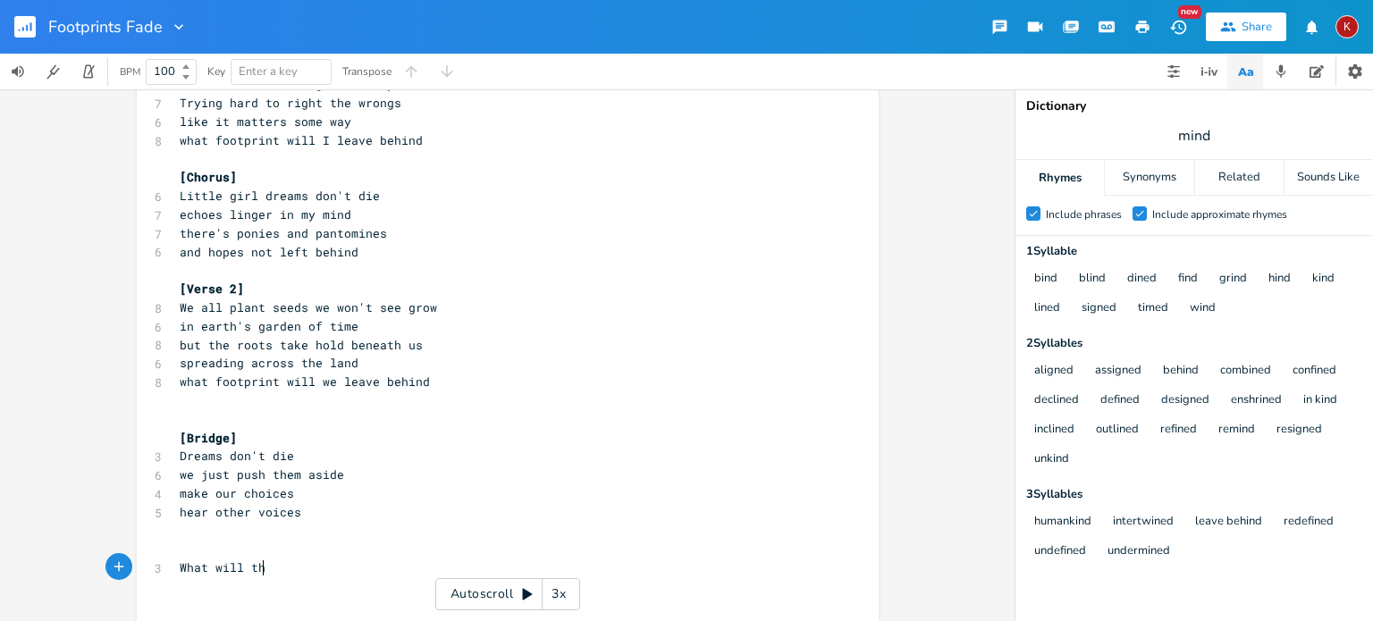
type textarea "What will thwe"
type textarea "e wro"
type textarea "orld remember"
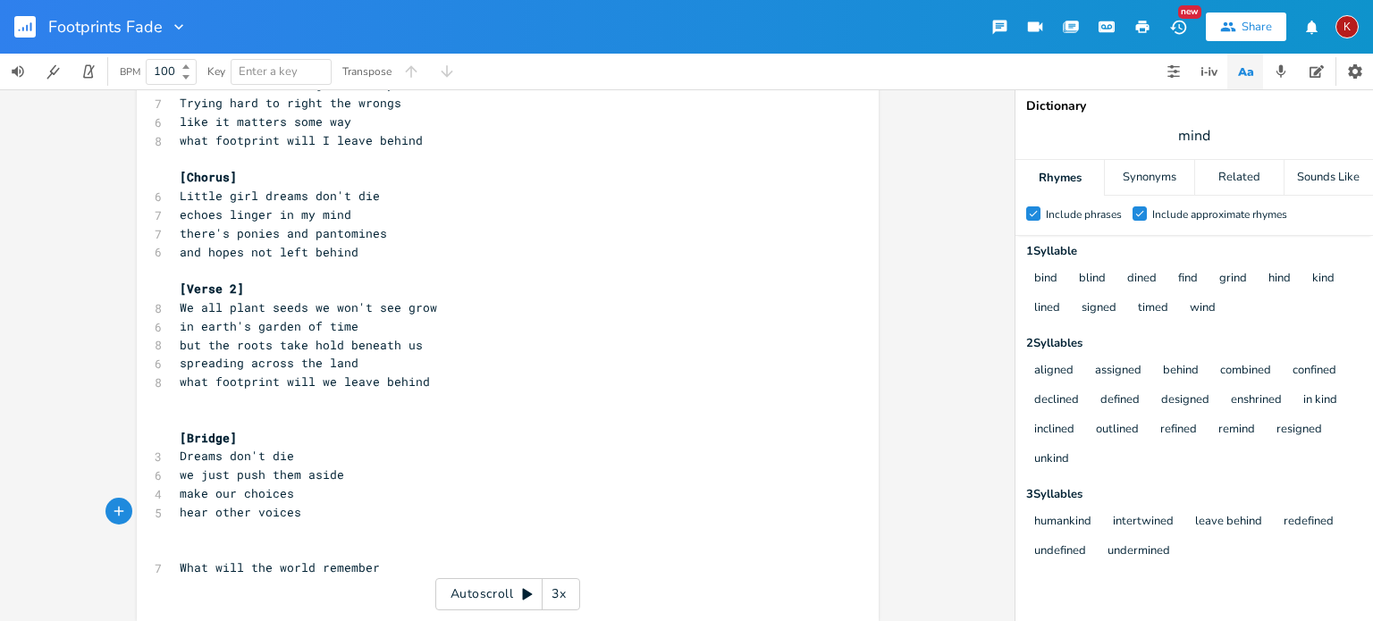
click at [299, 513] on pre "hear other voices" at bounding box center [498, 512] width 645 height 19
type textarea "find out wa"
type textarea "r way"
type textarea "and wonder"
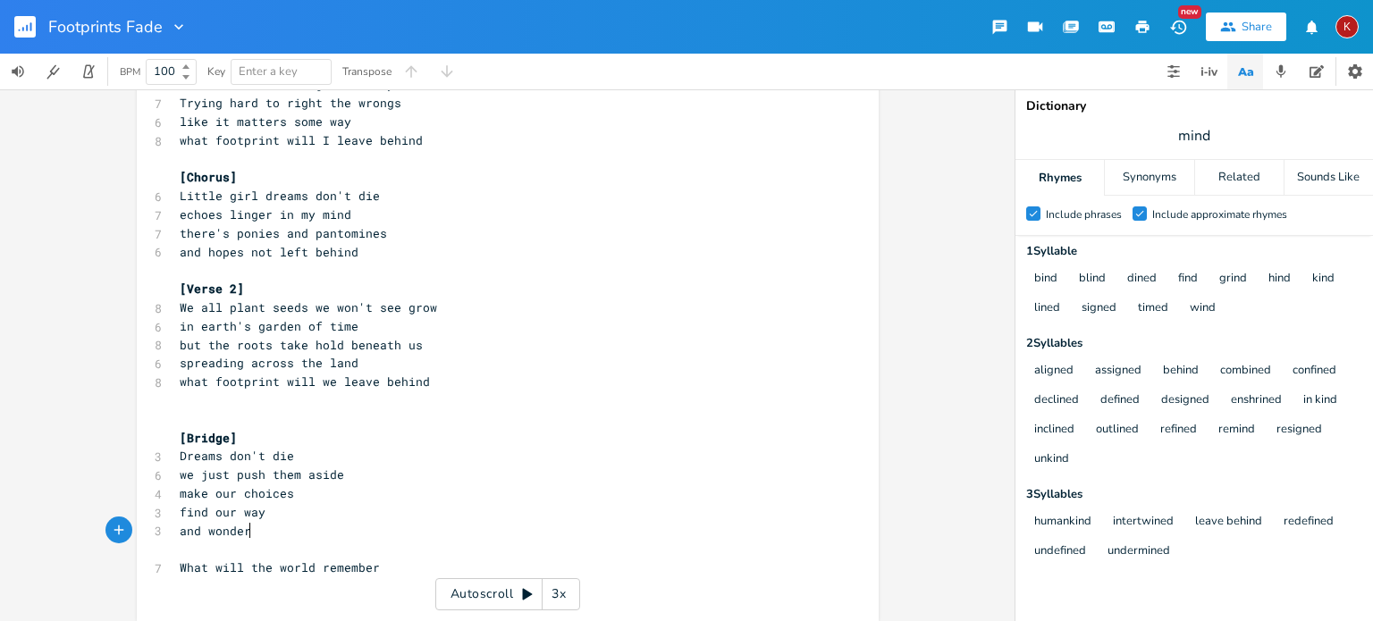
scroll to position [197, 0]
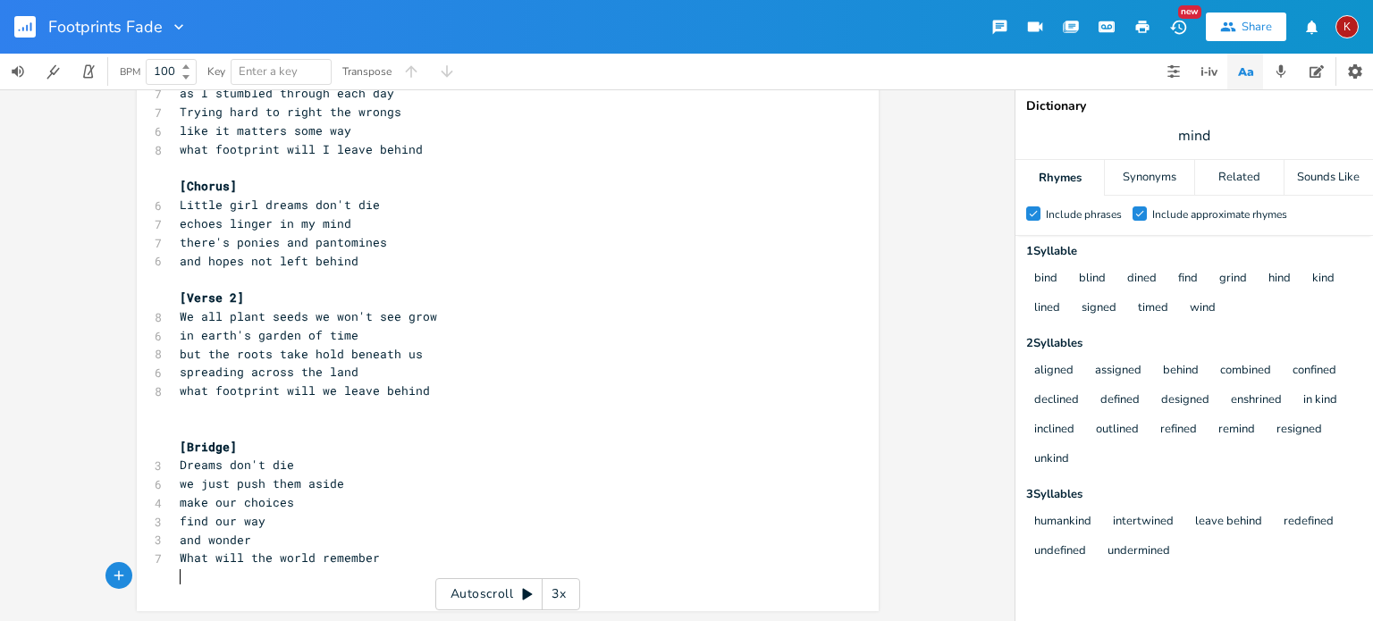
click at [200, 580] on pre "​" at bounding box center [498, 576] width 645 height 19
type textarea "of me"
click at [180, 557] on span "What will the world remember" at bounding box center [280, 558] width 200 height 16
type textarea "w"
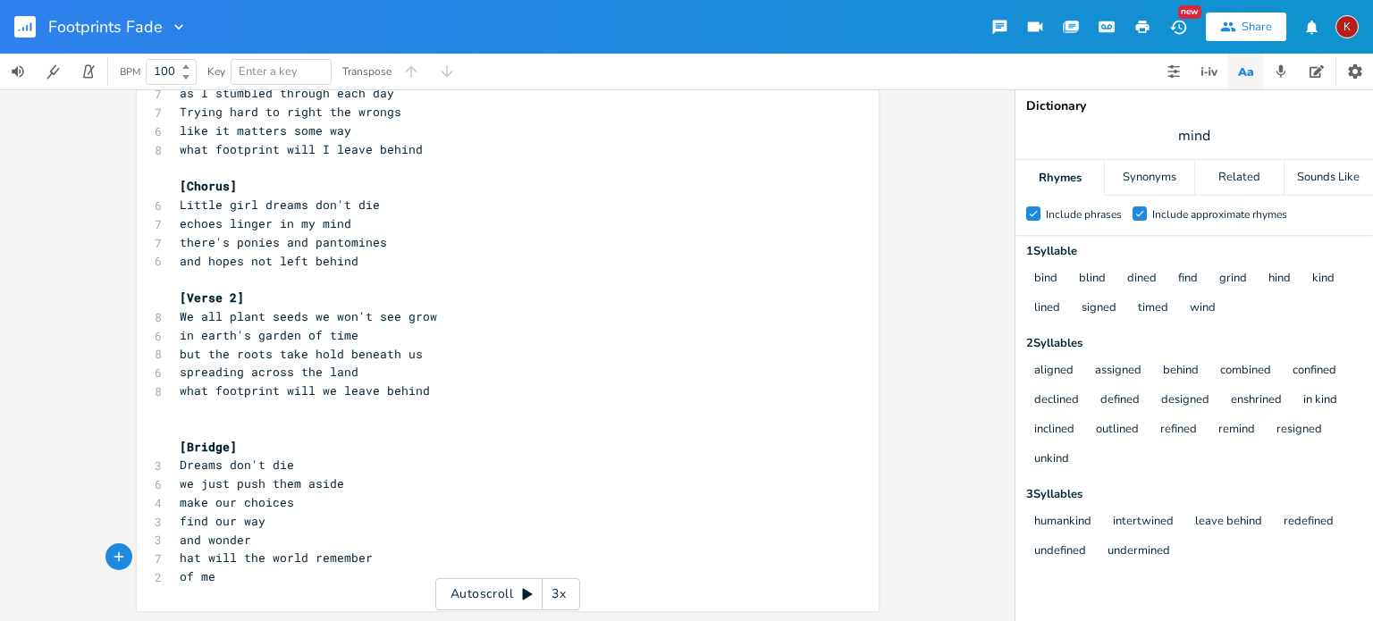
scroll to position [0, 10]
click at [236, 578] on pre "of me" at bounding box center [498, 576] width 645 height 19
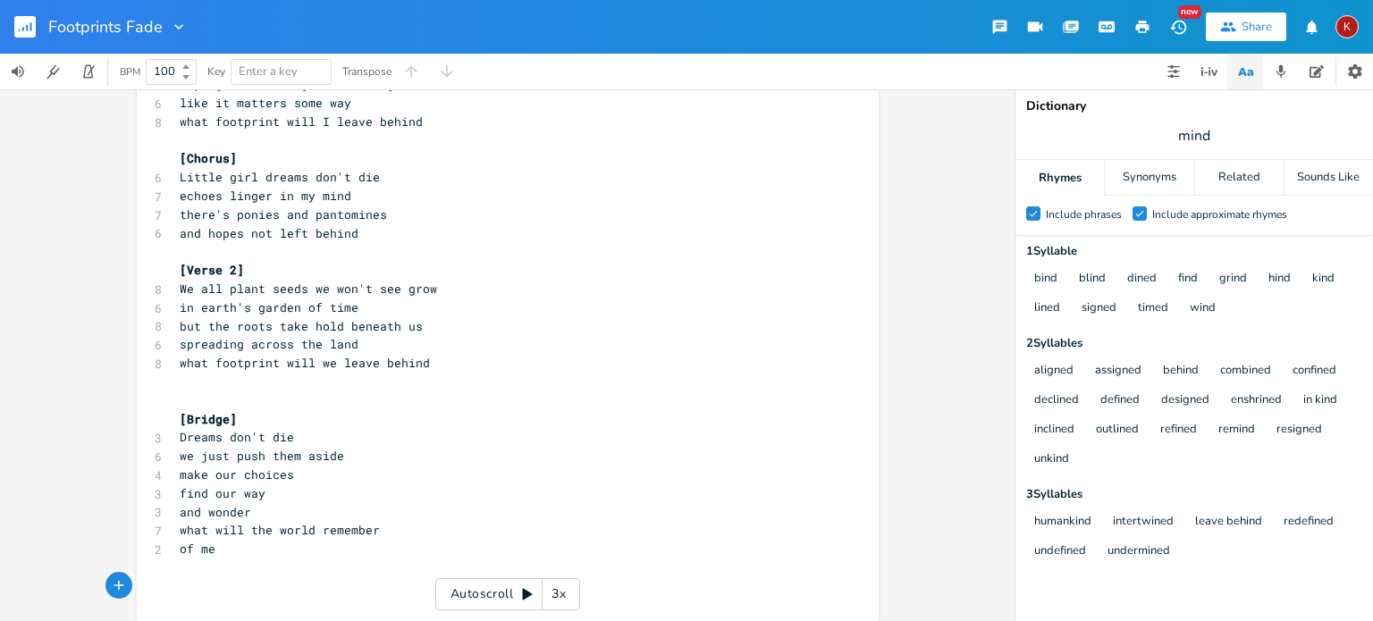
type textarea "'"
type textarea "[Cgorus"
type textarea "horus]"
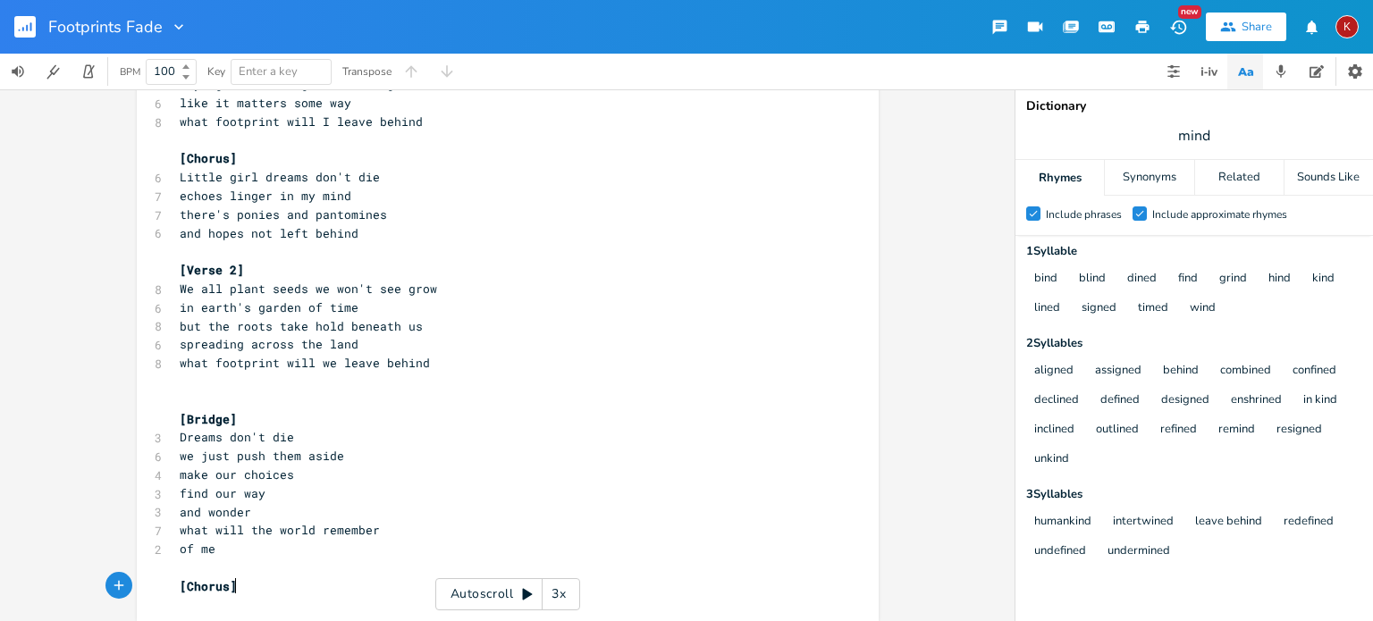
type textarea "4"
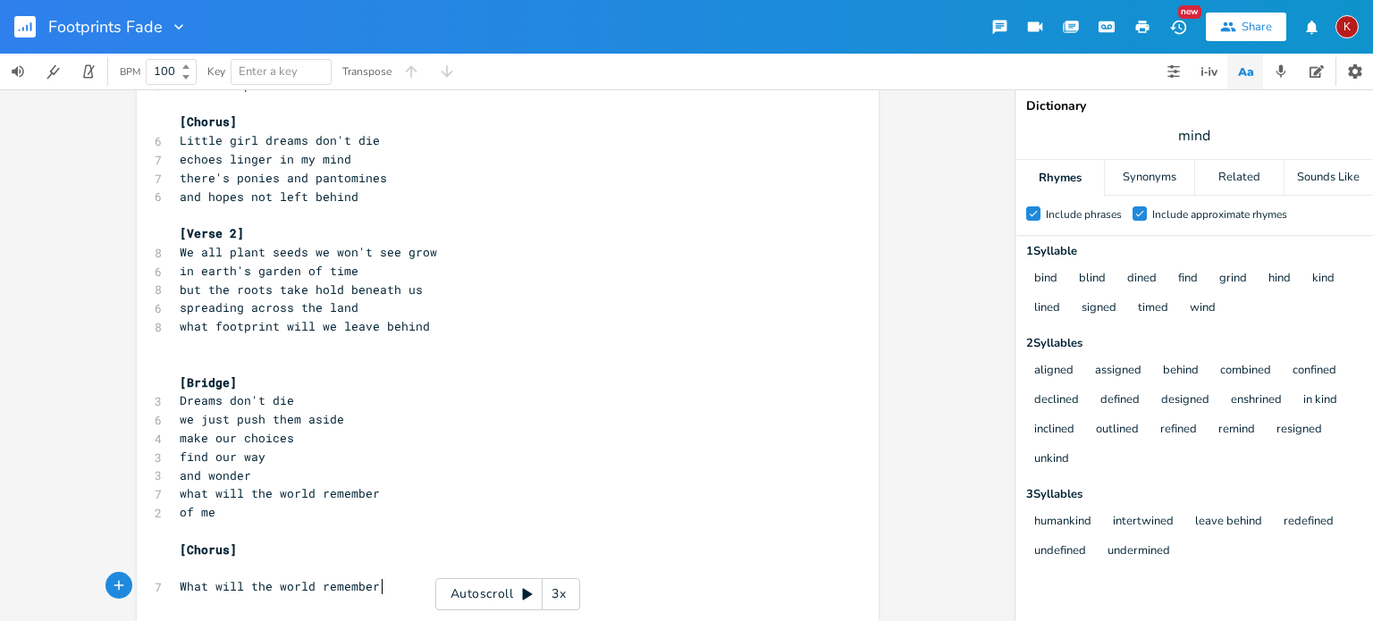
scroll to position [0, 168]
type textarea "What will the world remember x 3"
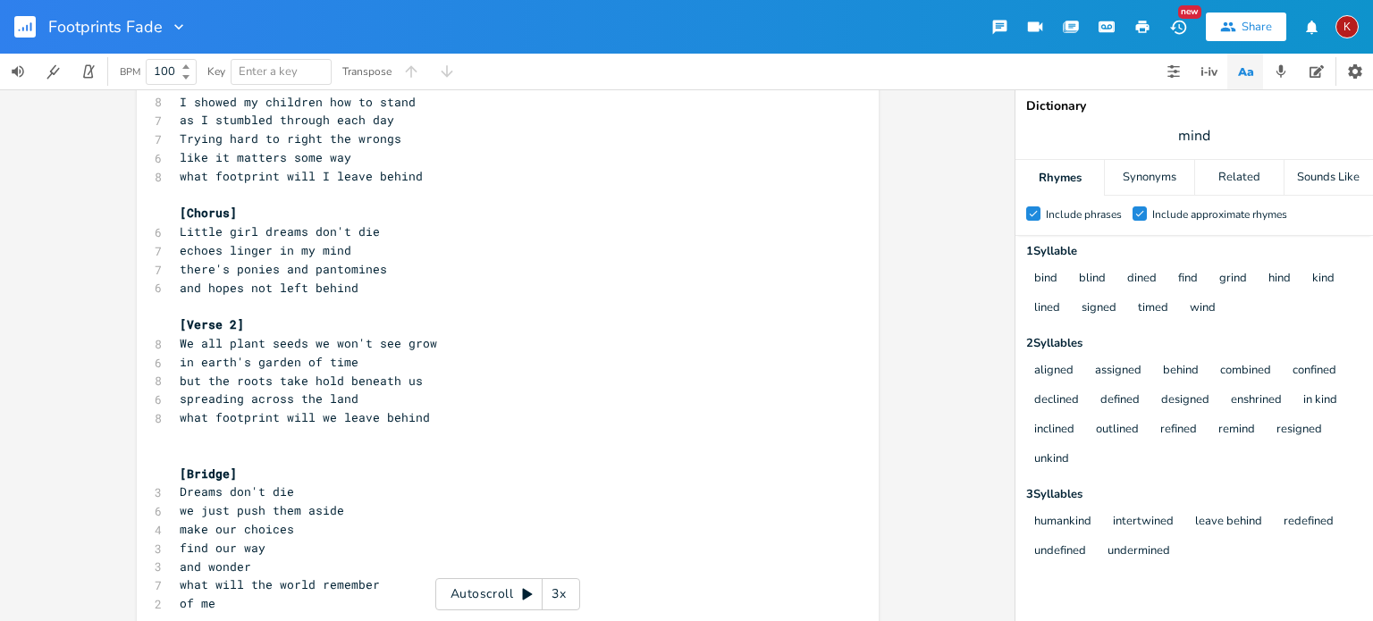
scroll to position [0, 0]
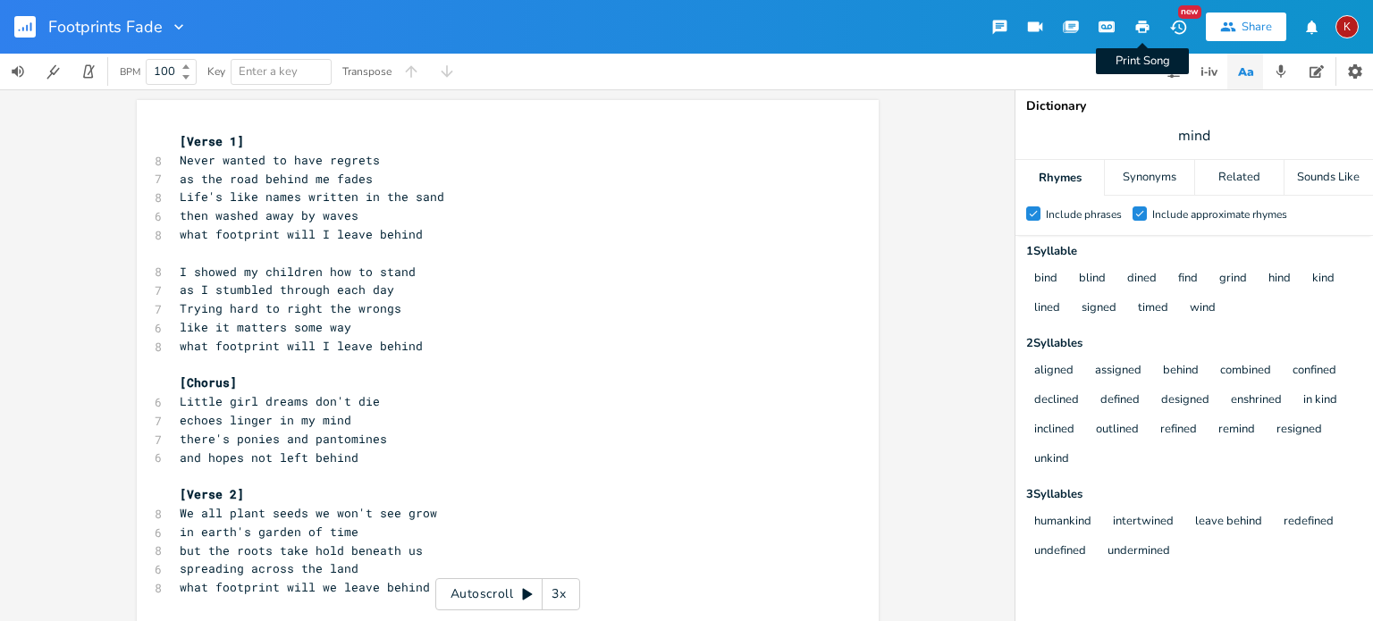
type textarea "of me"
click at [1140, 21] on icon "button" at bounding box center [1142, 27] width 13 height 13
